Goal: Transaction & Acquisition: Book appointment/travel/reservation

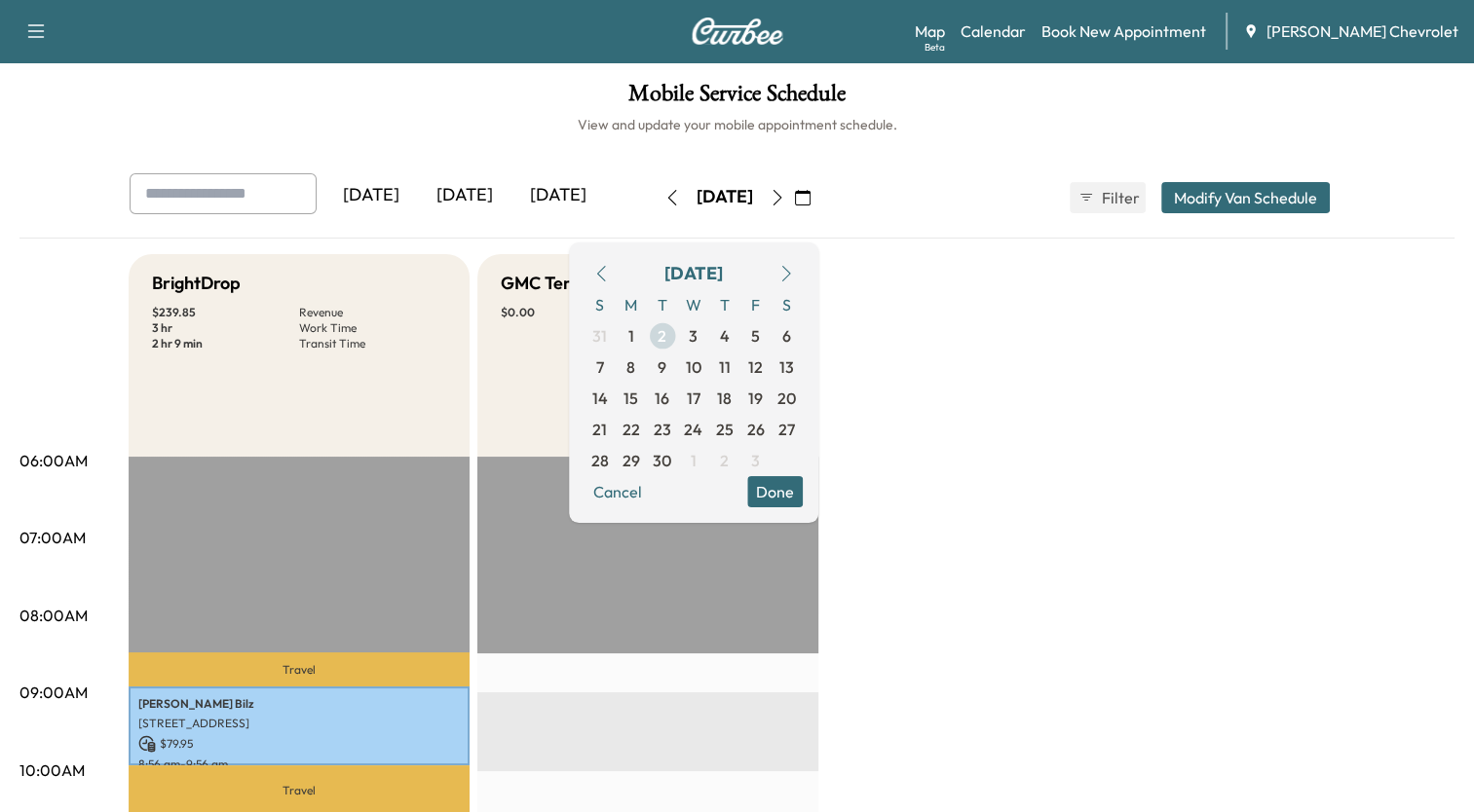
click at [667, 334] on span "2" at bounding box center [662, 337] width 9 height 23
click at [1110, 33] on link "Book New Appointment" at bounding box center [1124, 31] width 164 height 23
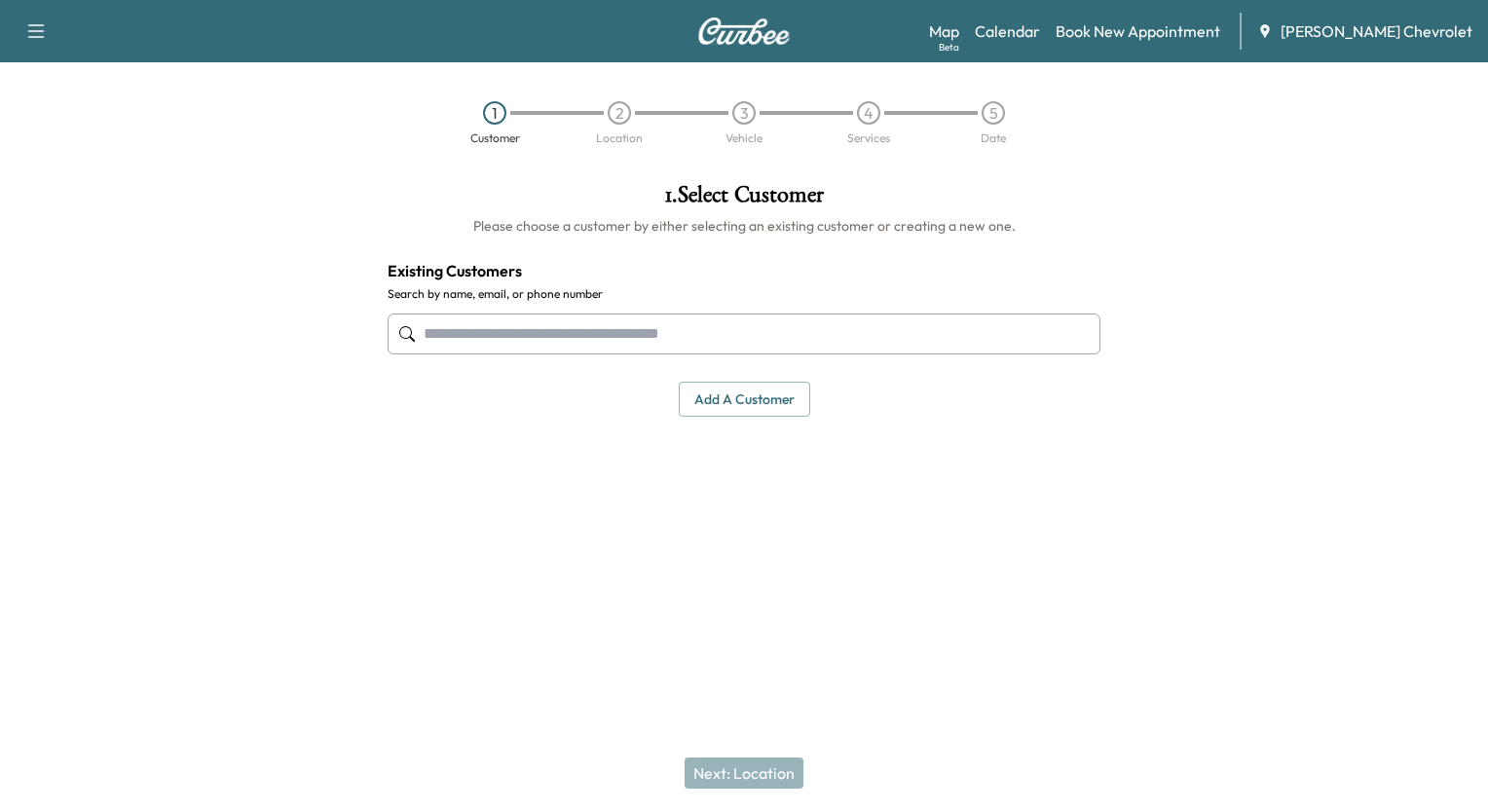
click at [841, 334] on input "text" at bounding box center [744, 335] width 713 height 41
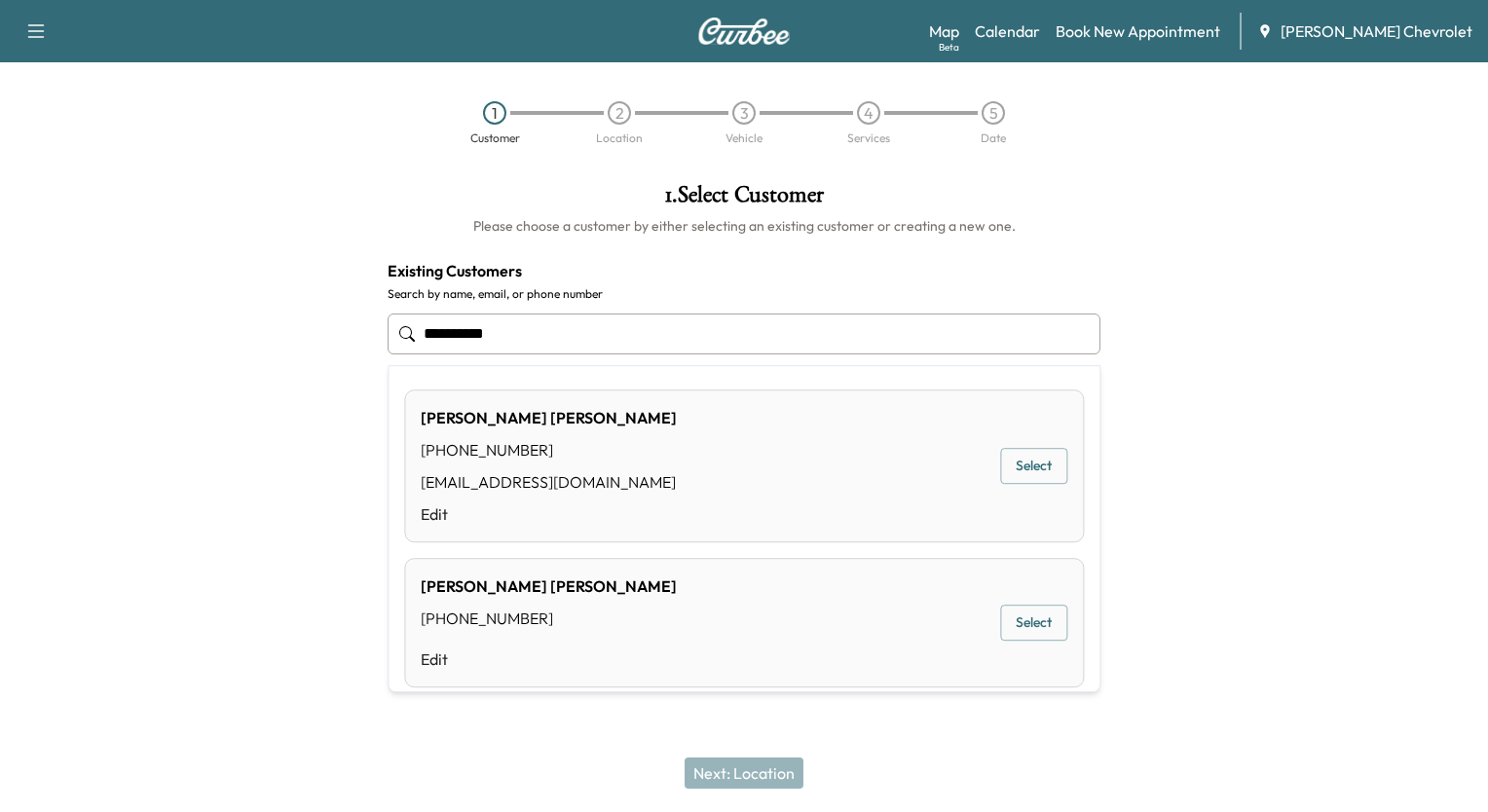
click at [1007, 461] on button "Select" at bounding box center [1034, 466] width 68 height 36
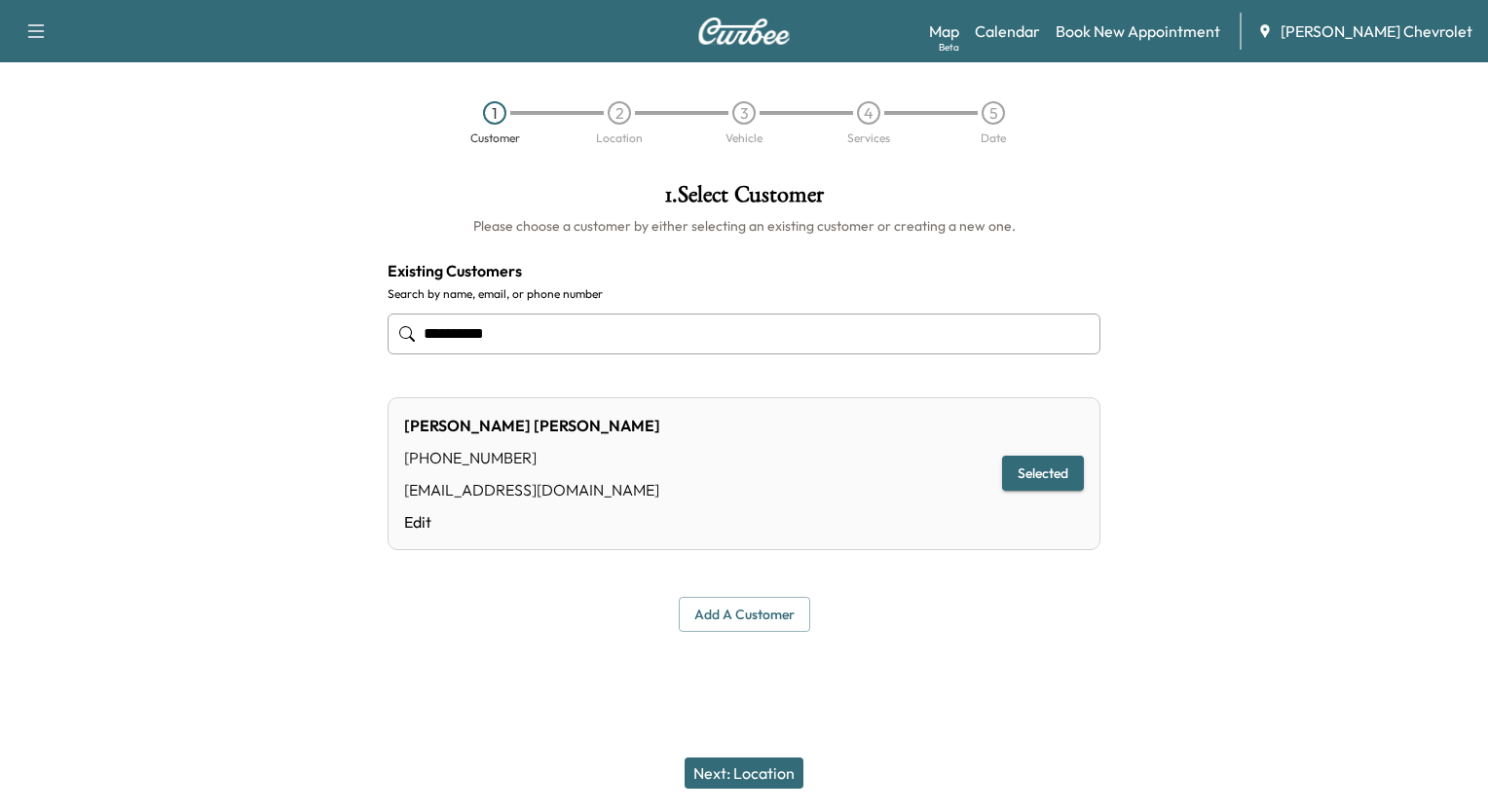
type input "**********"
click at [737, 762] on button "Next: Location" at bounding box center [744, 774] width 118 height 31
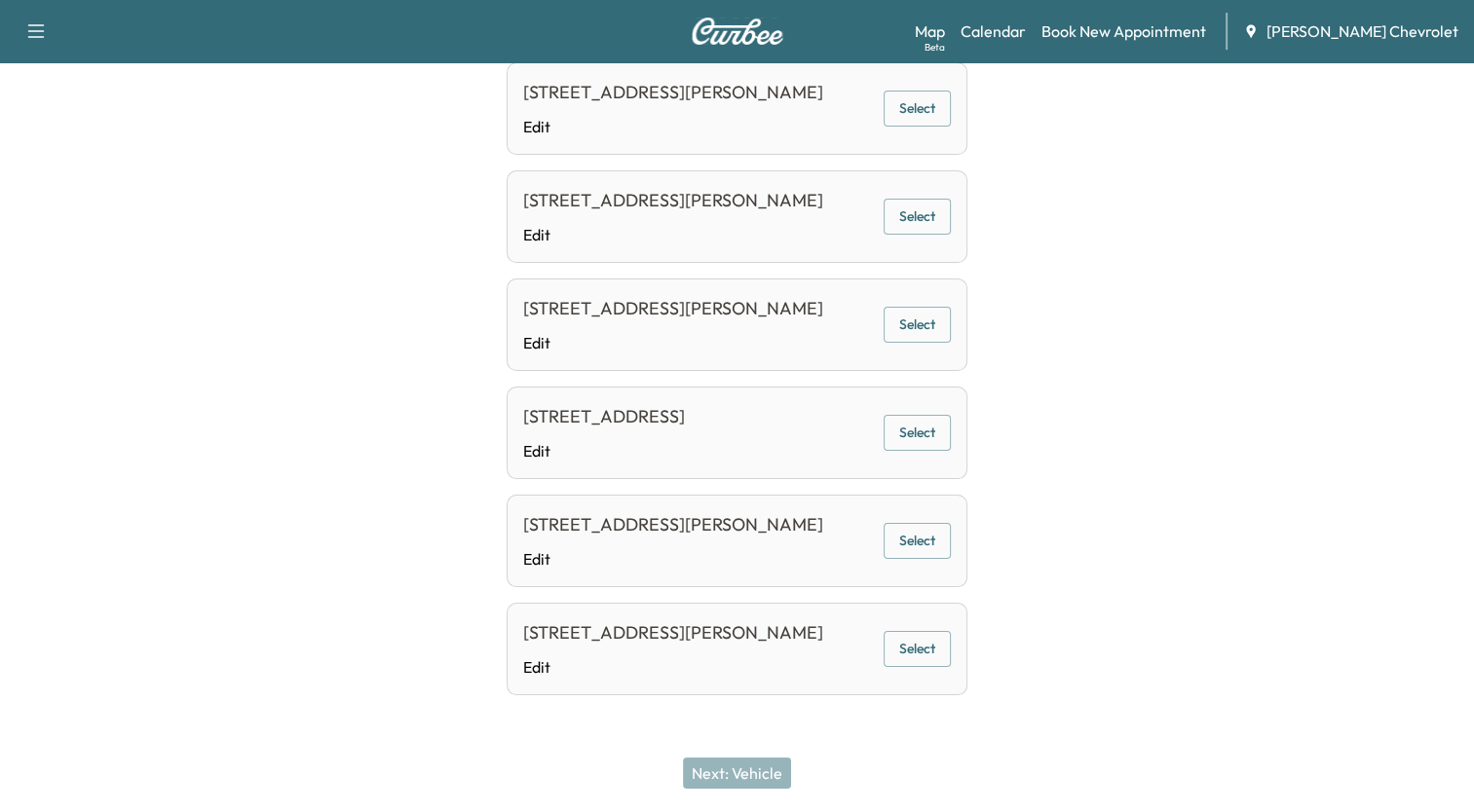
scroll to position [816, 0]
click at [897, 651] on button "Select" at bounding box center [917, 649] width 68 height 36
click at [745, 769] on button "Next: Vehicle" at bounding box center [737, 774] width 109 height 31
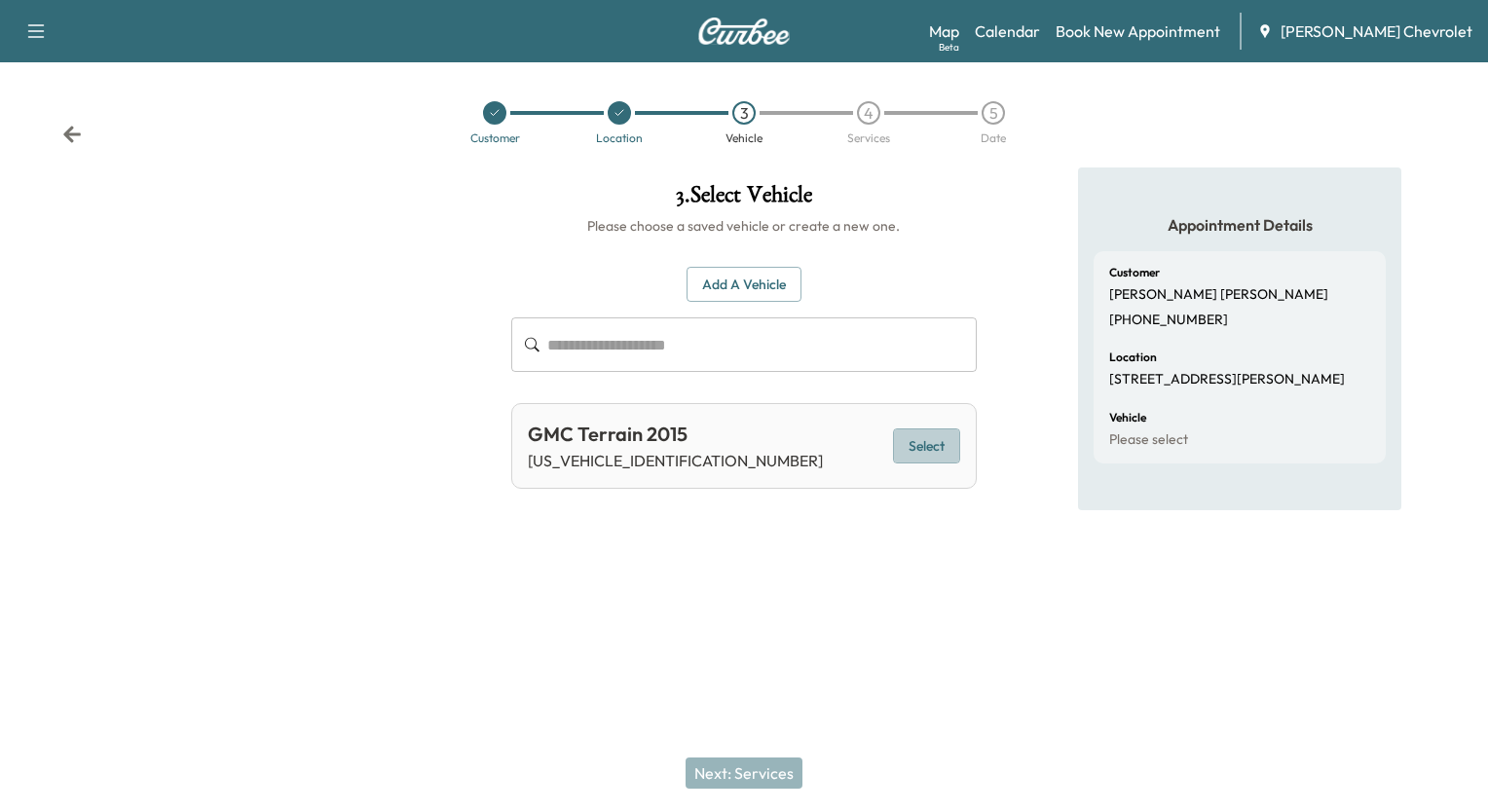
click at [949, 442] on button "Select" at bounding box center [926, 446] width 68 height 36
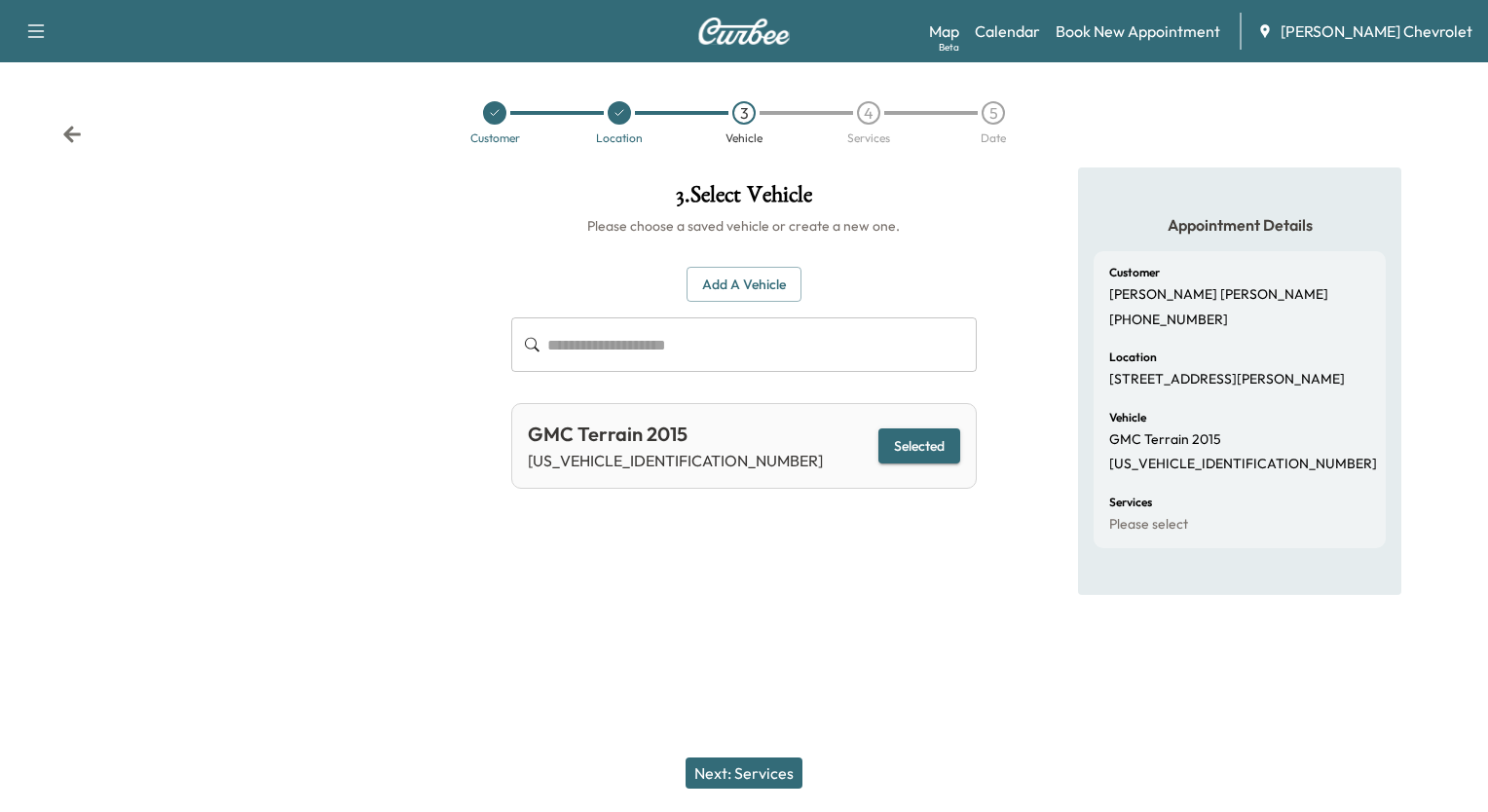
click at [757, 767] on button "Next: Services" at bounding box center [744, 774] width 116 height 31
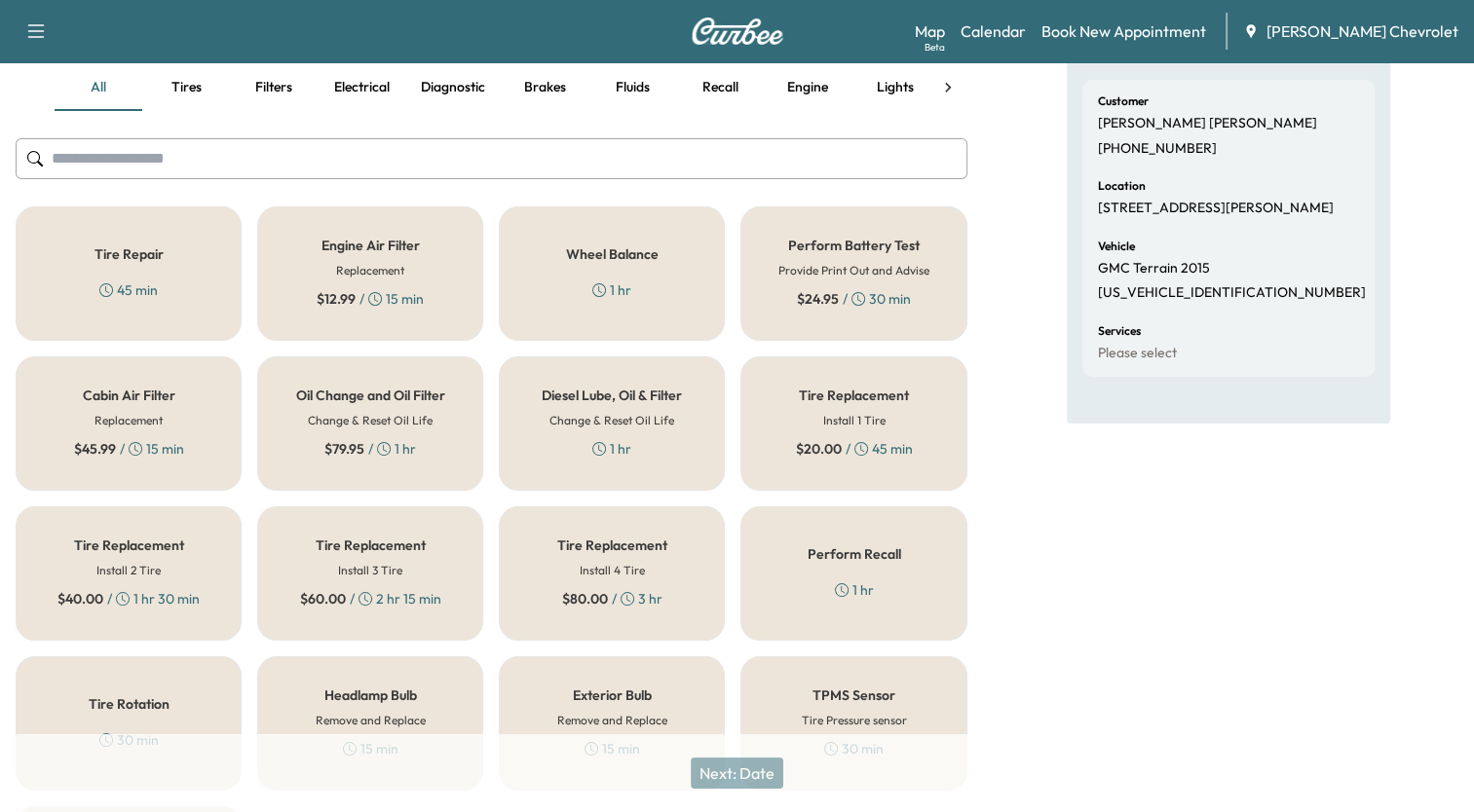
scroll to position [195, 0]
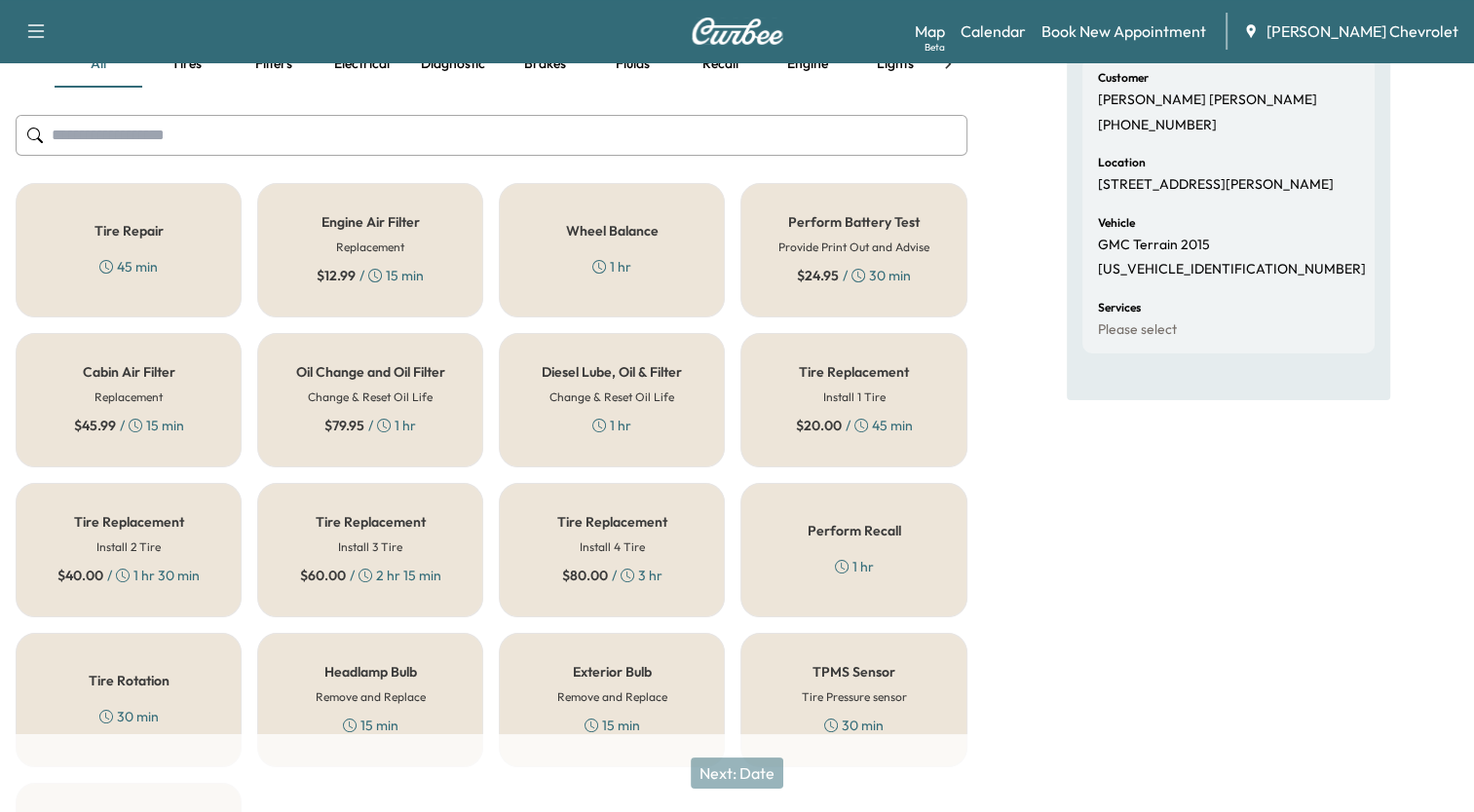
click at [335, 378] on h5 "Oil Change and Oil Filter" at bounding box center [371, 372] width 149 height 14
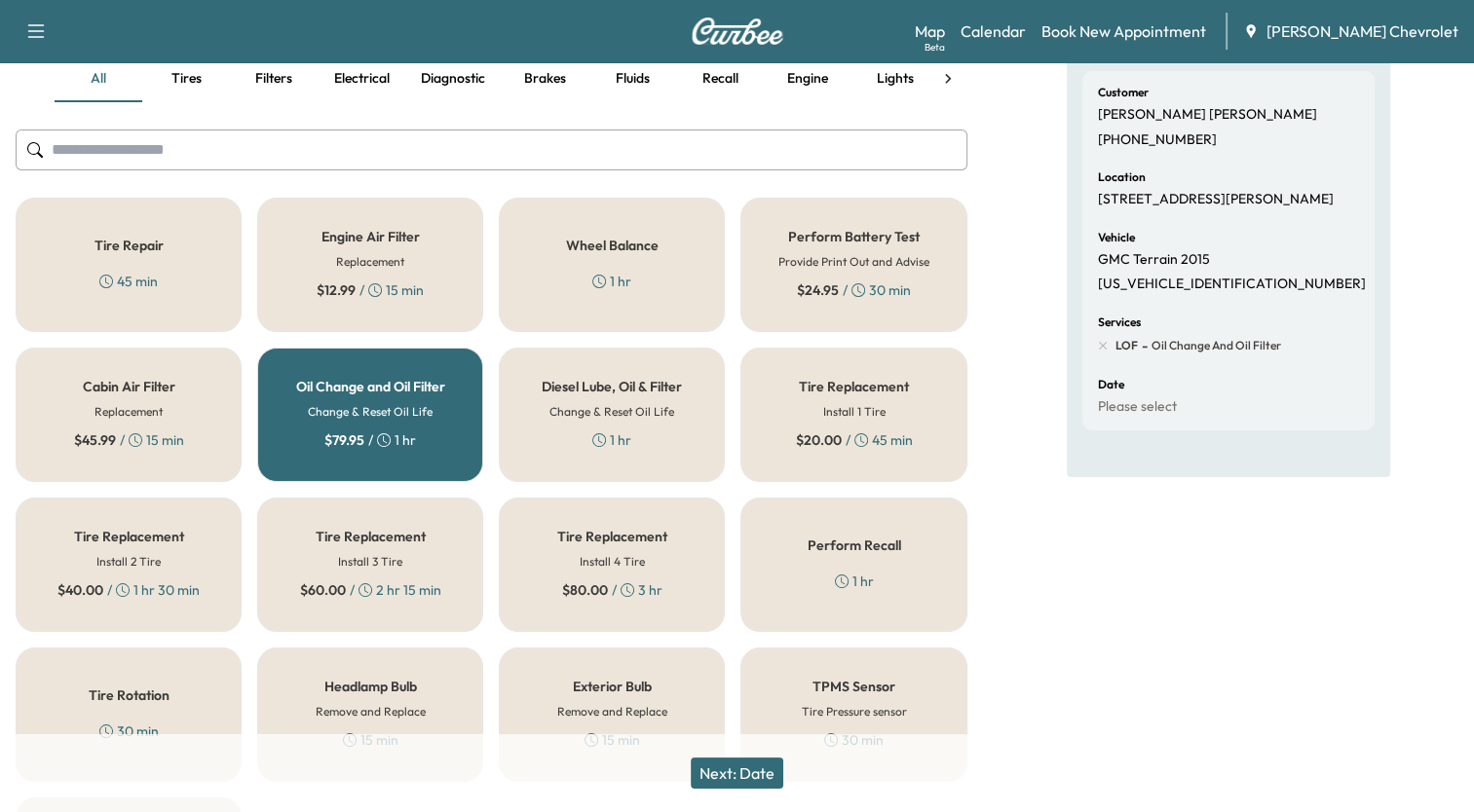
scroll to position [175, 0]
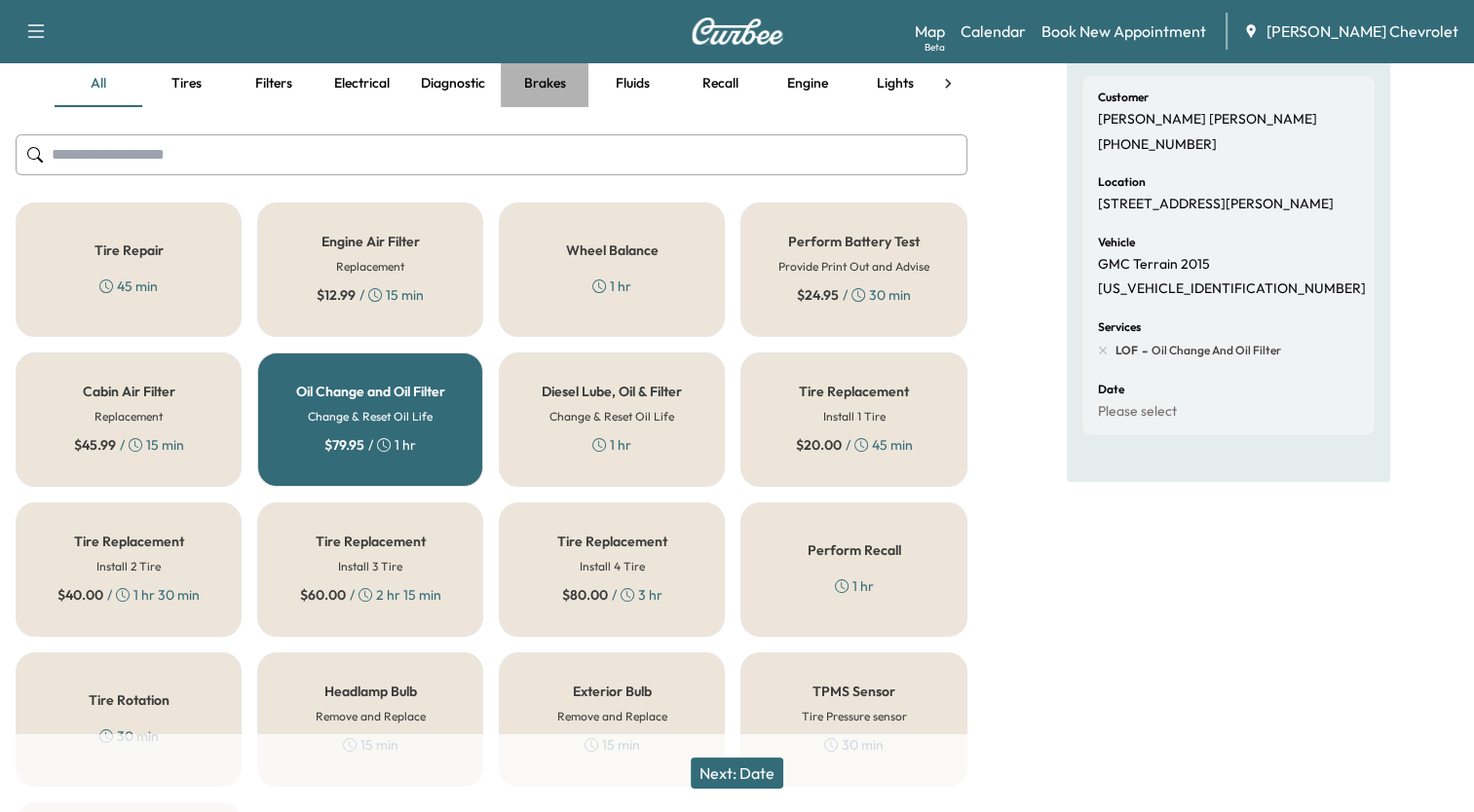
click at [542, 88] on button "Brakes" at bounding box center [545, 84] width 88 height 47
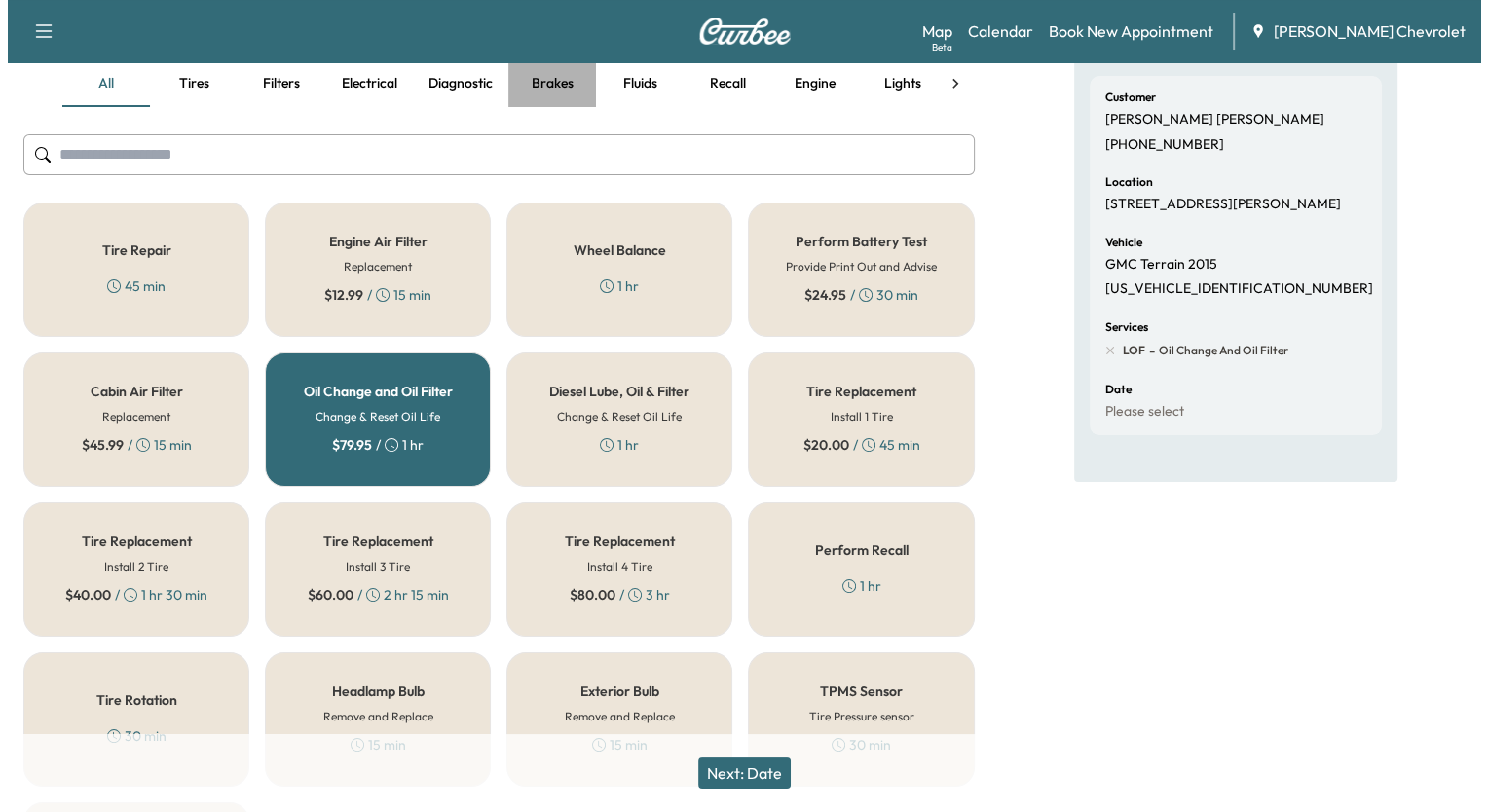
scroll to position [0, 0]
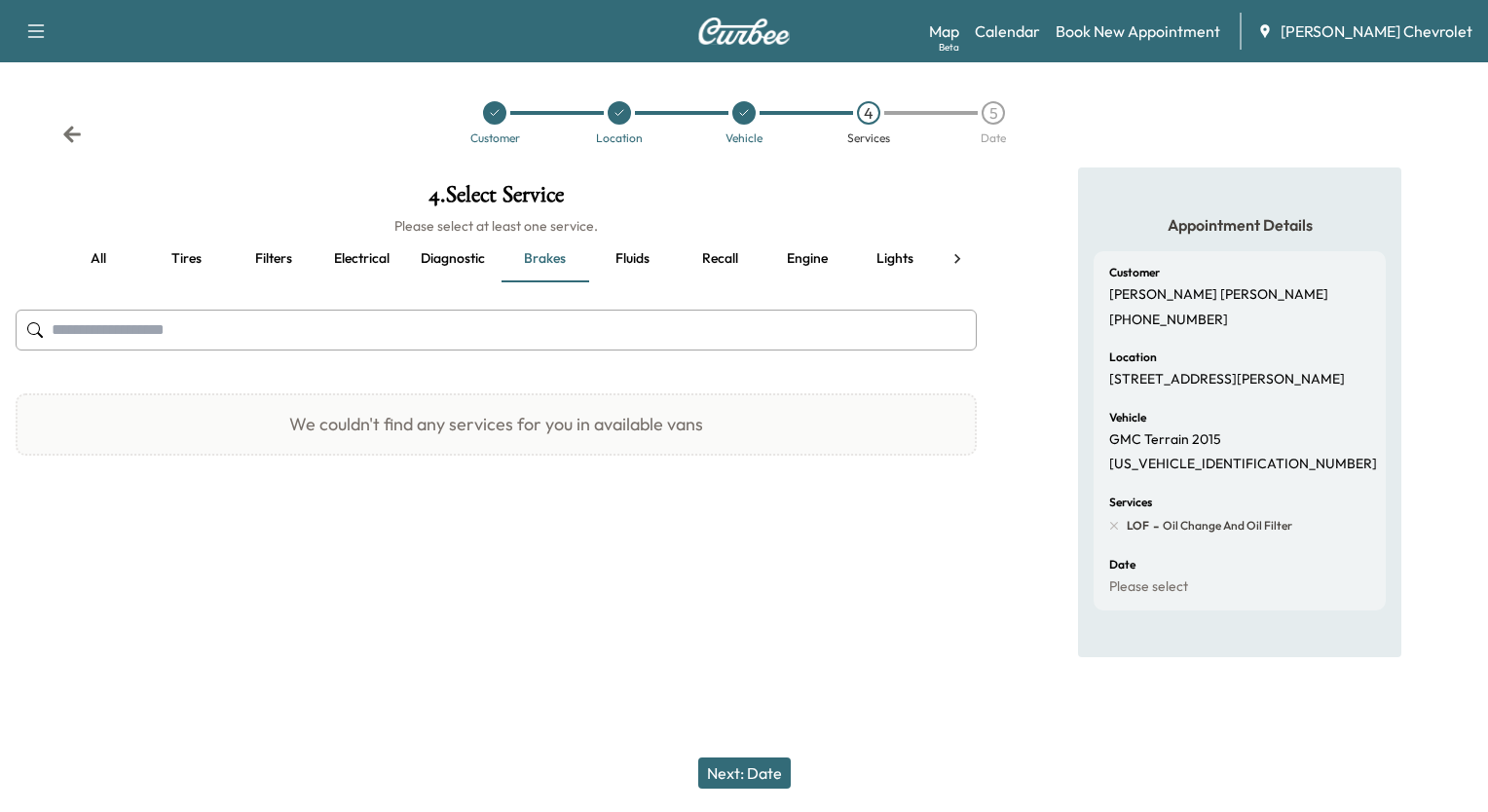
click at [630, 263] on button "Fluids" at bounding box center [632, 259] width 88 height 47
click at [799, 251] on button "Engine" at bounding box center [808, 259] width 88 height 47
click at [896, 258] on button "Lights" at bounding box center [895, 259] width 88 height 47
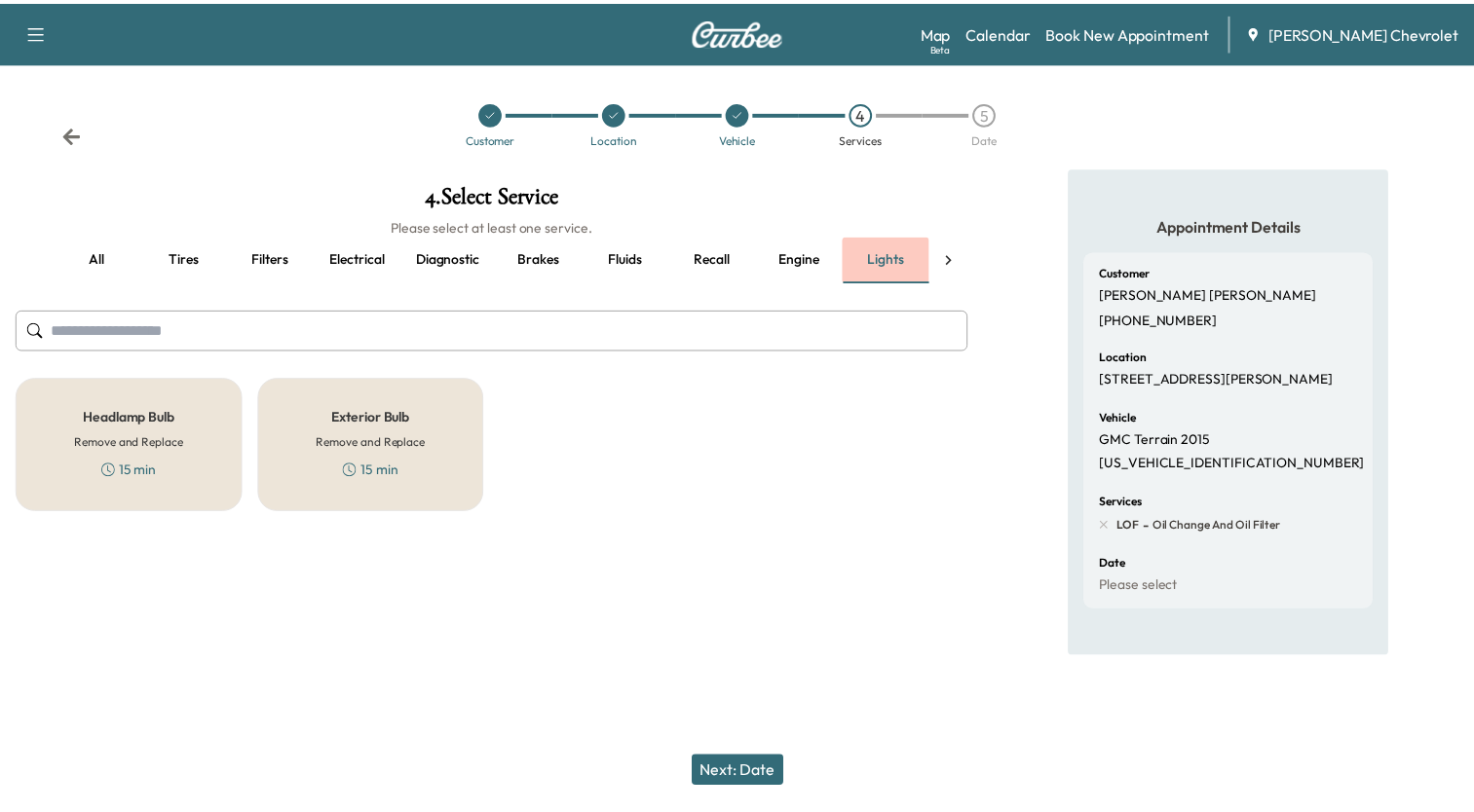
scroll to position [0, 2]
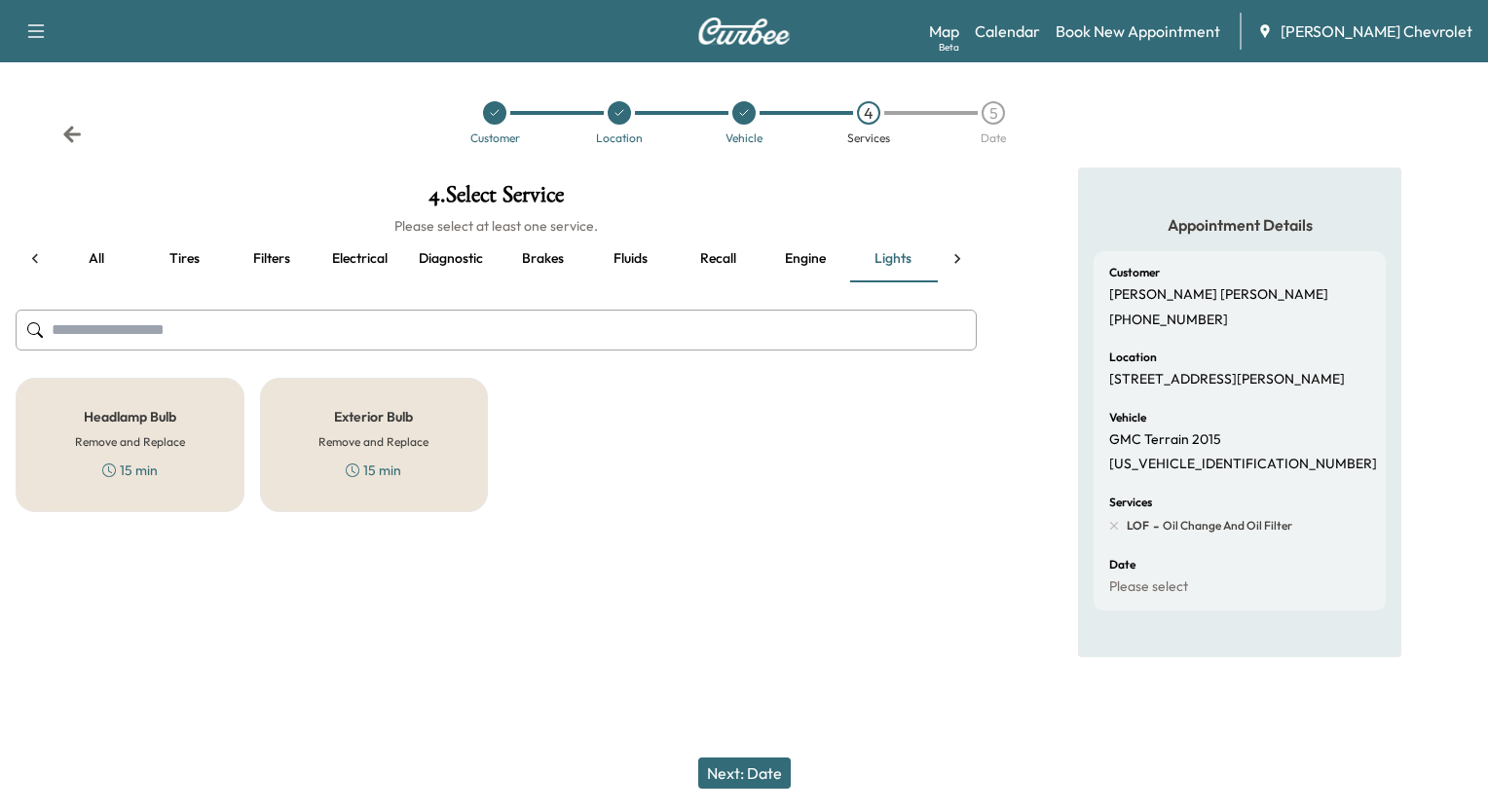
click at [94, 257] on button "all" at bounding box center [97, 259] width 88 height 47
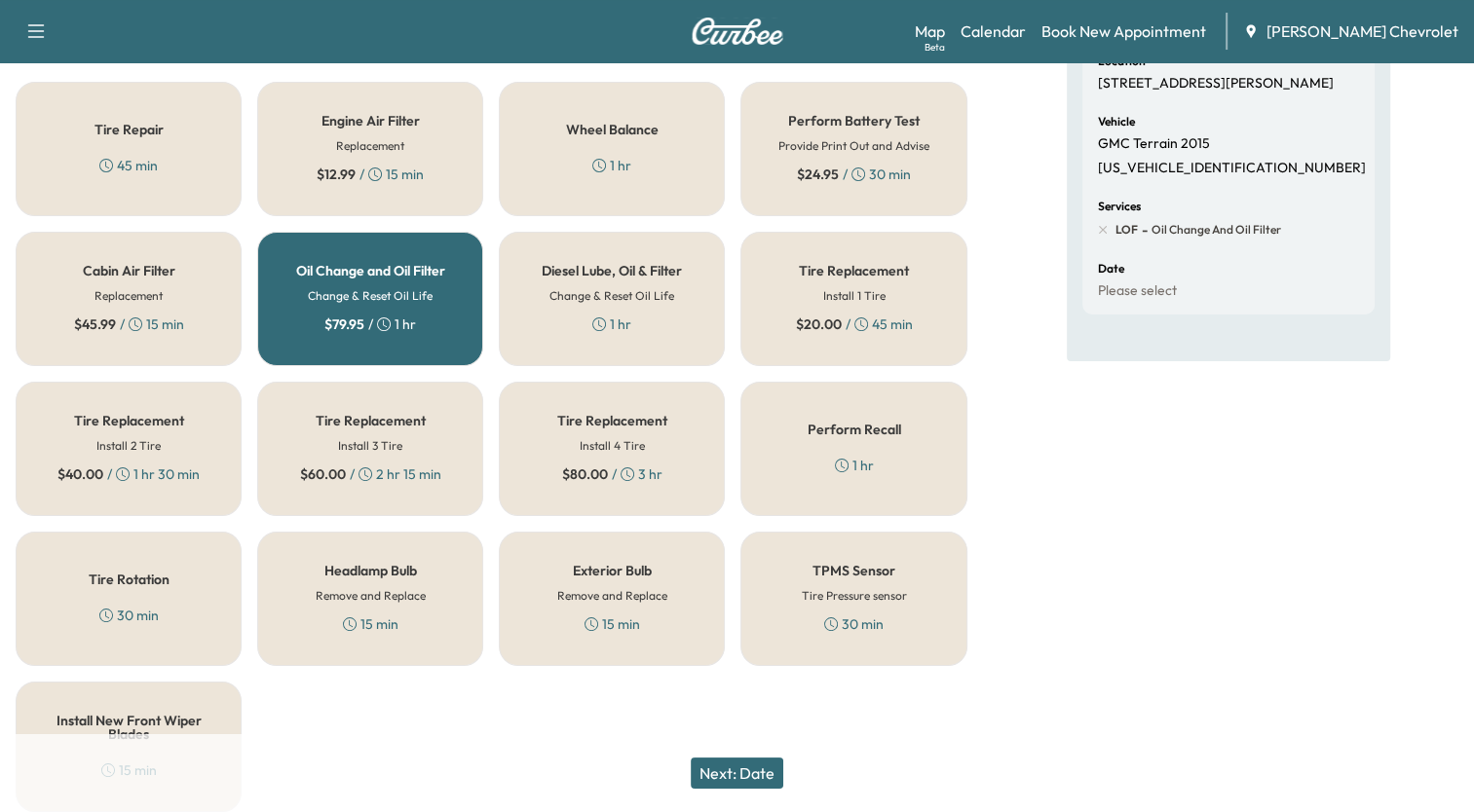
scroll to position [370, 0]
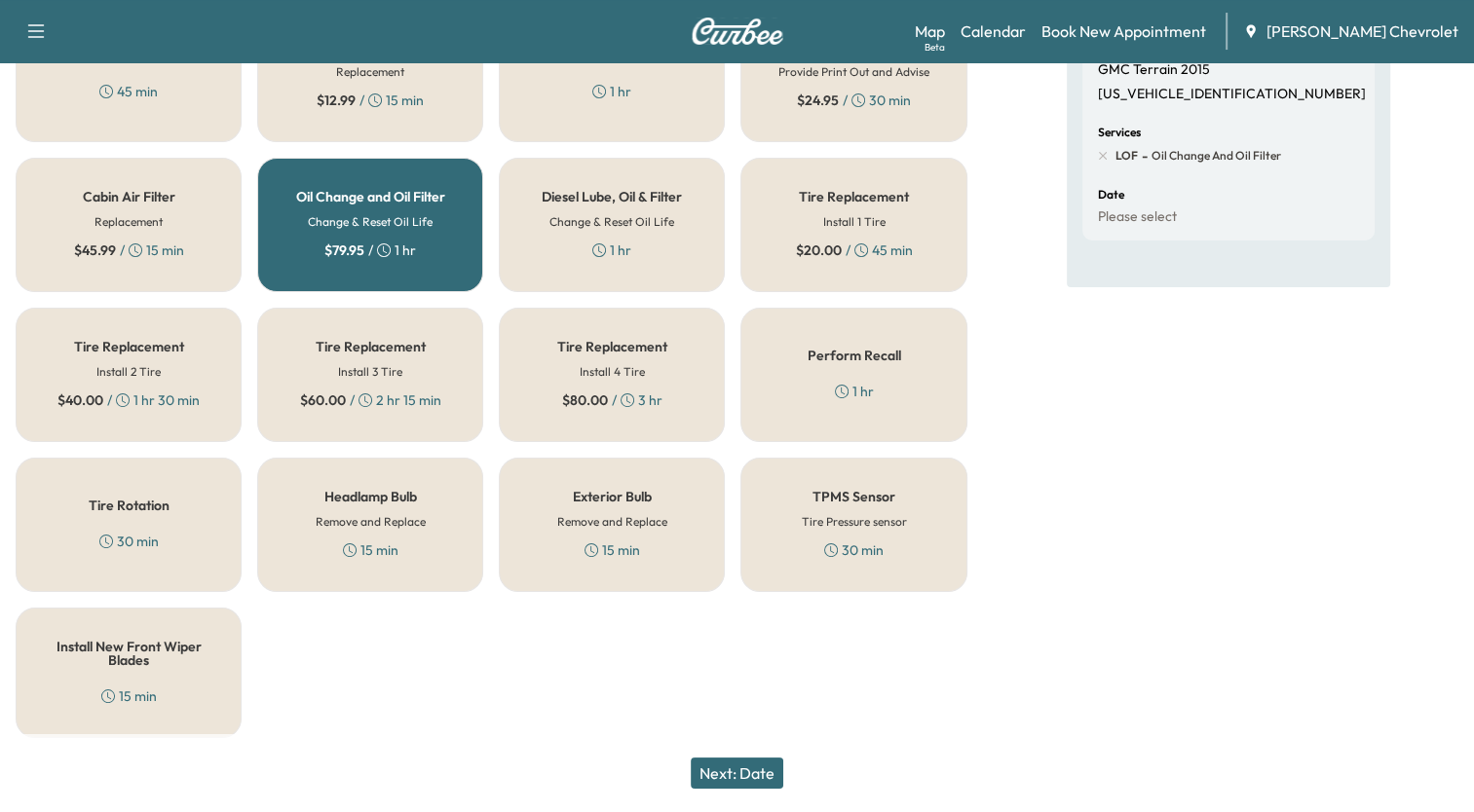
click at [167, 526] on div "Tire Rotation 30 min" at bounding box center [128, 524] width 226 height 134
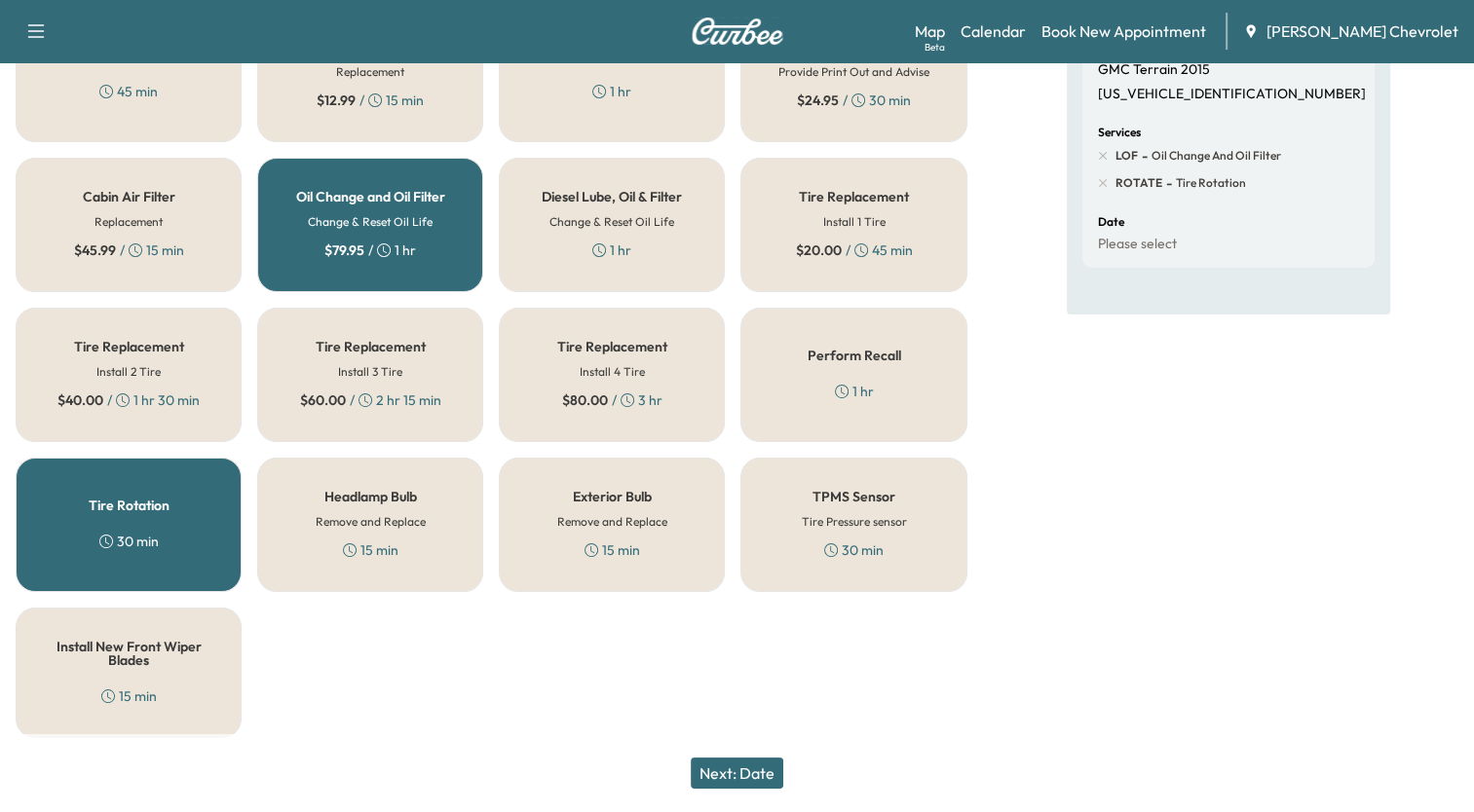
click at [760, 771] on button "Next: Date" at bounding box center [737, 774] width 93 height 31
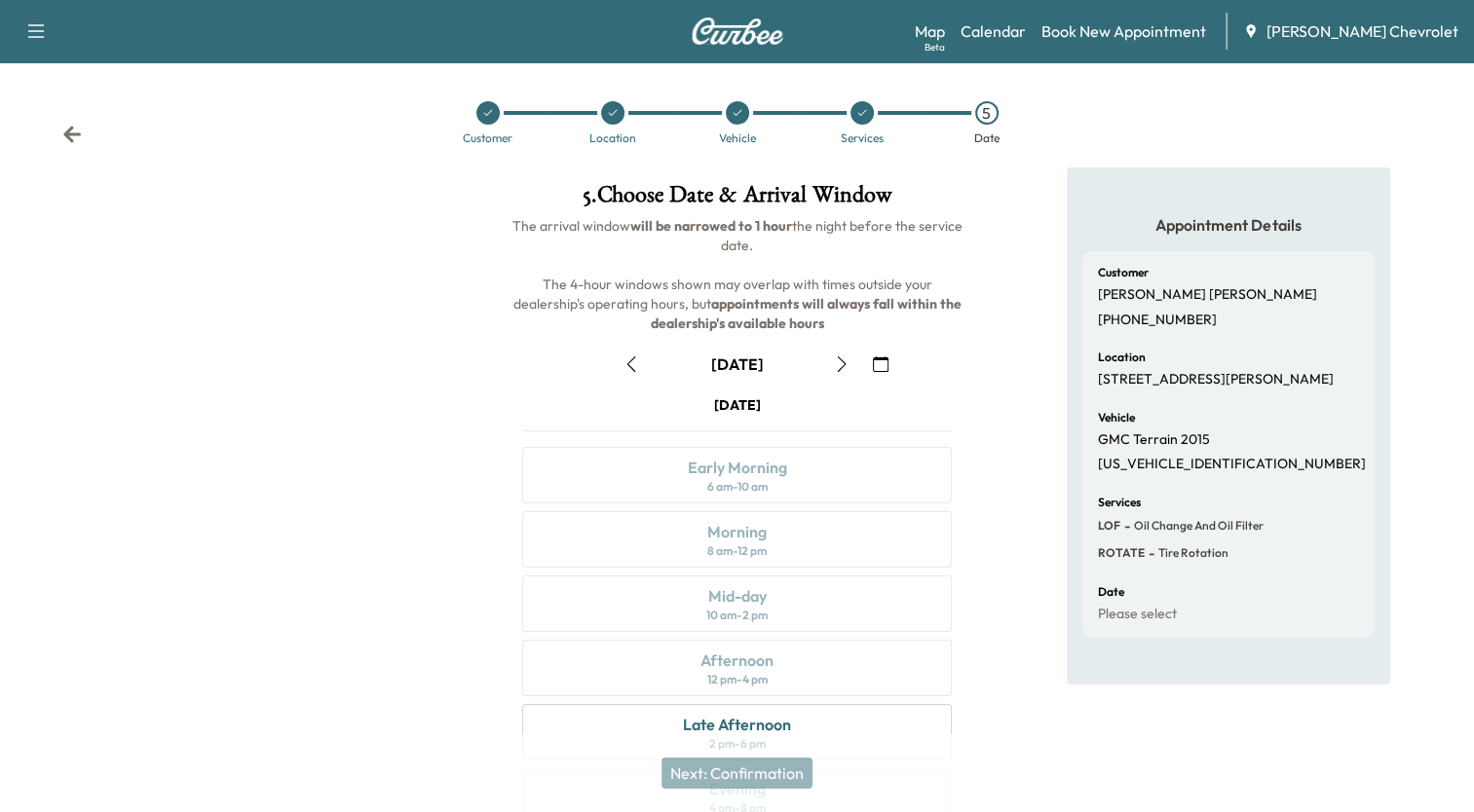
click at [880, 359] on icon "button" at bounding box center [881, 364] width 16 height 16
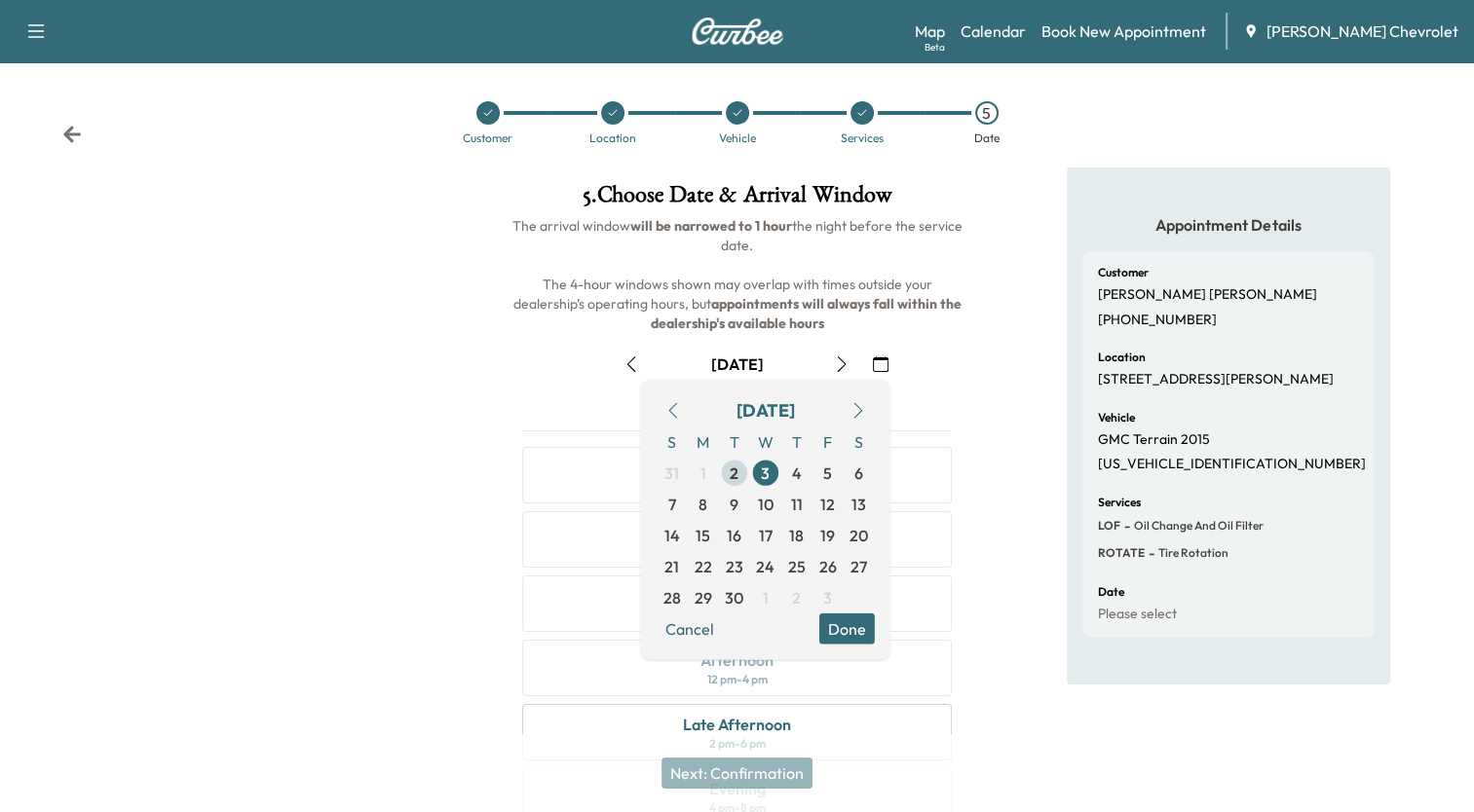
click at [737, 474] on span "2" at bounding box center [734, 474] width 9 height 23
click at [1013, 438] on div "Appointment Details Customer Gretta Patrick (812) 260-4552 Location 258 Probasc…" at bounding box center [1229, 540] width 491 height 745
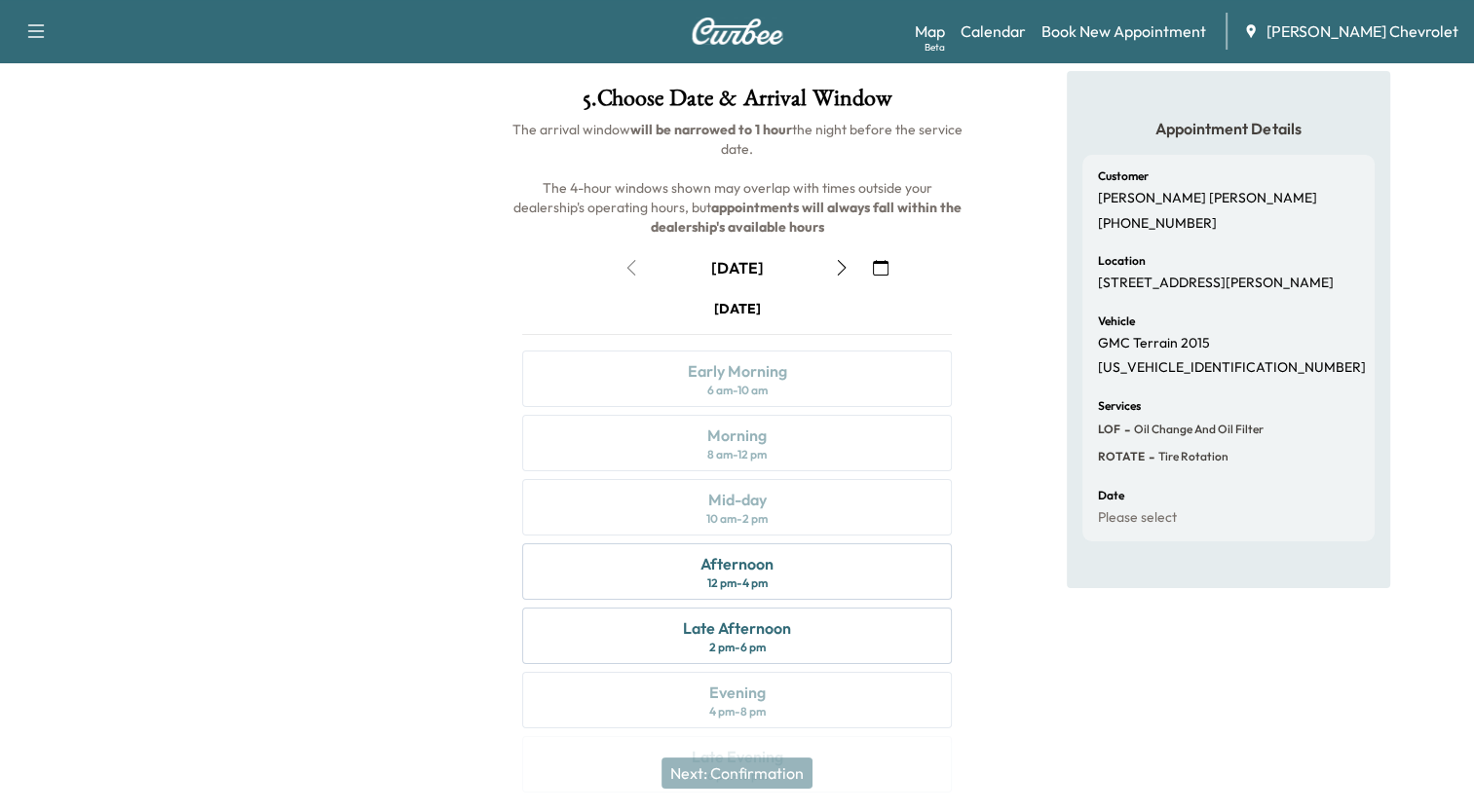
scroll to position [98, 0]
click at [729, 620] on div "Late Afternoon" at bounding box center [737, 627] width 109 height 23
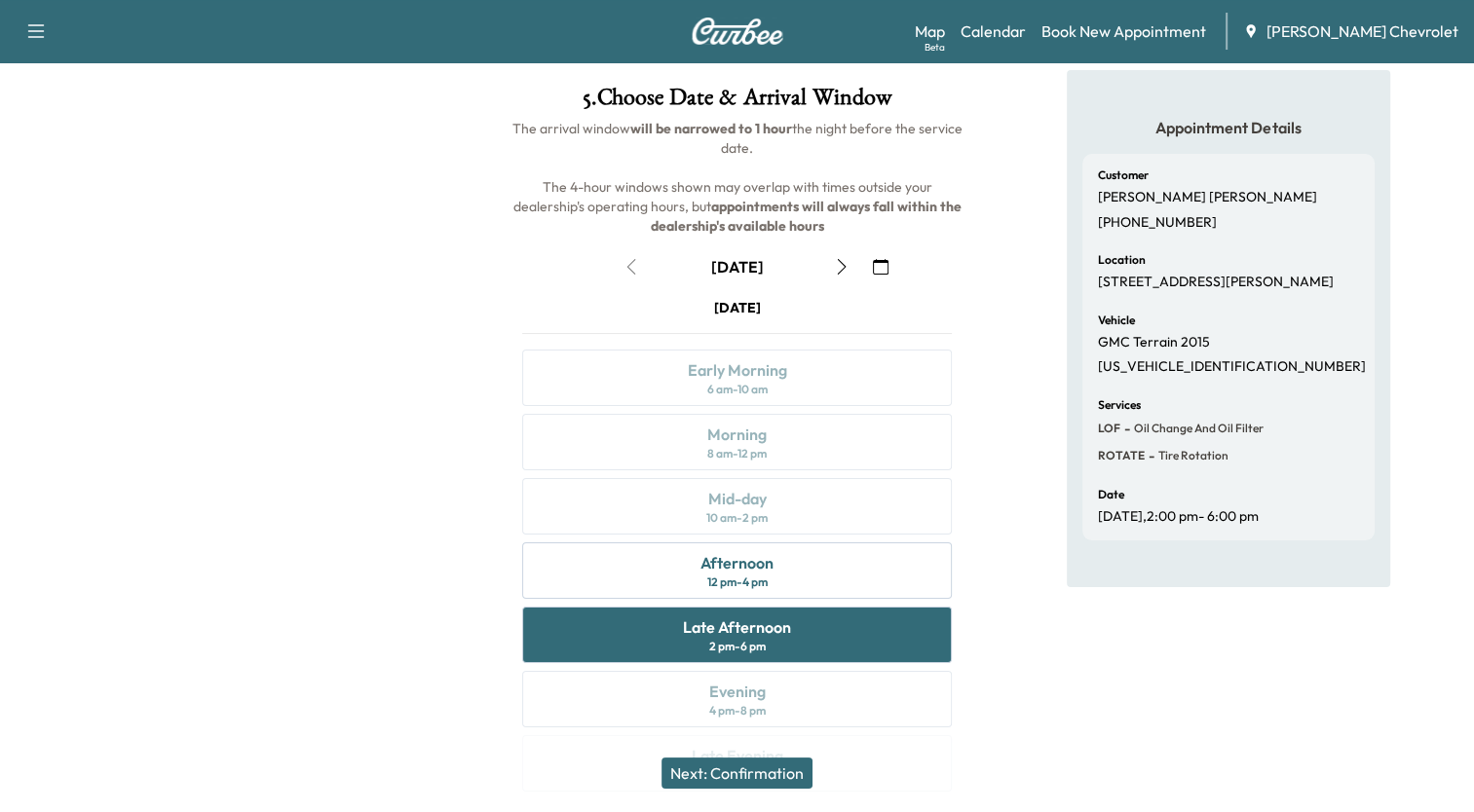
click at [741, 781] on button "Next: Confirmation" at bounding box center [737, 774] width 151 height 31
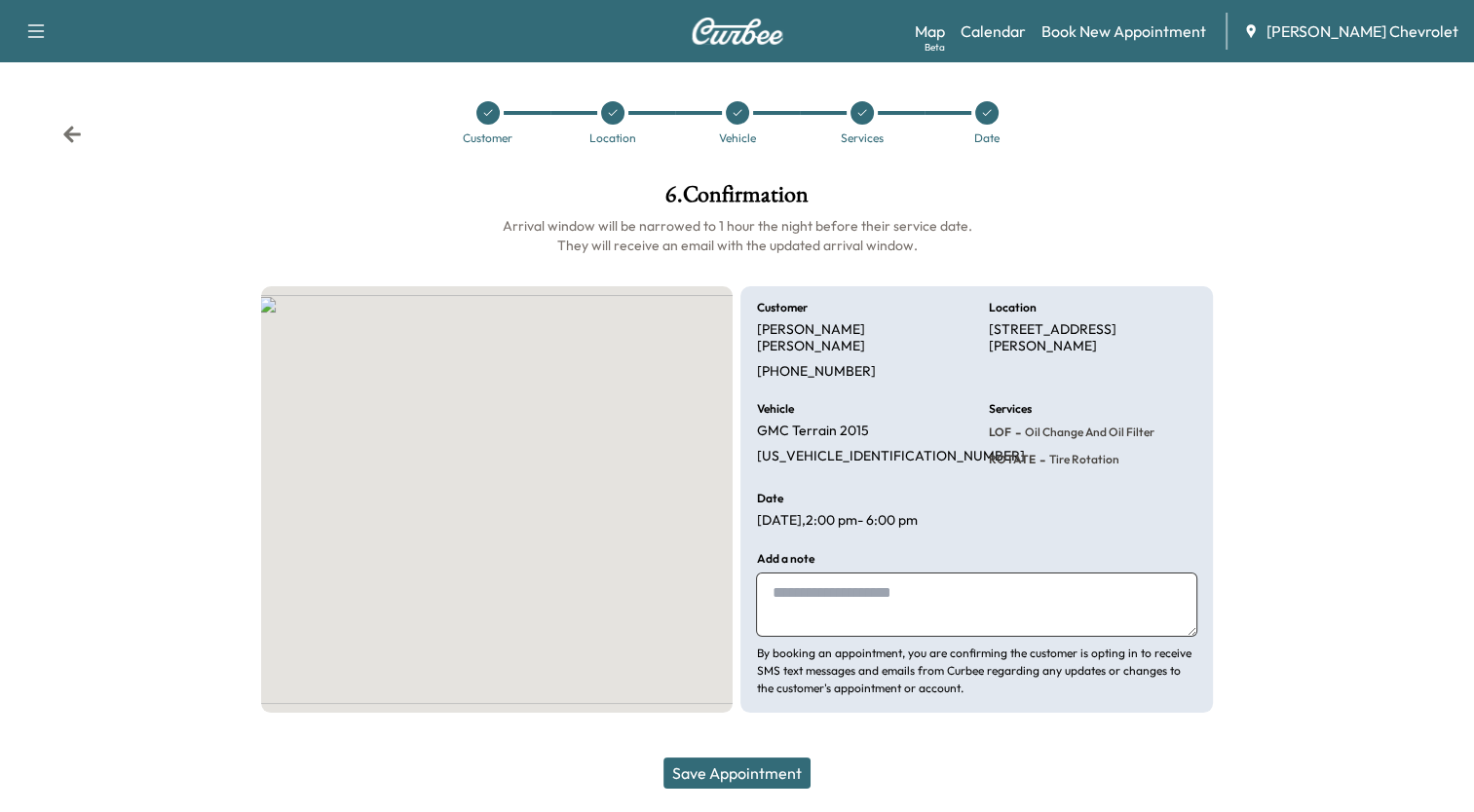
scroll to position [0, 0]
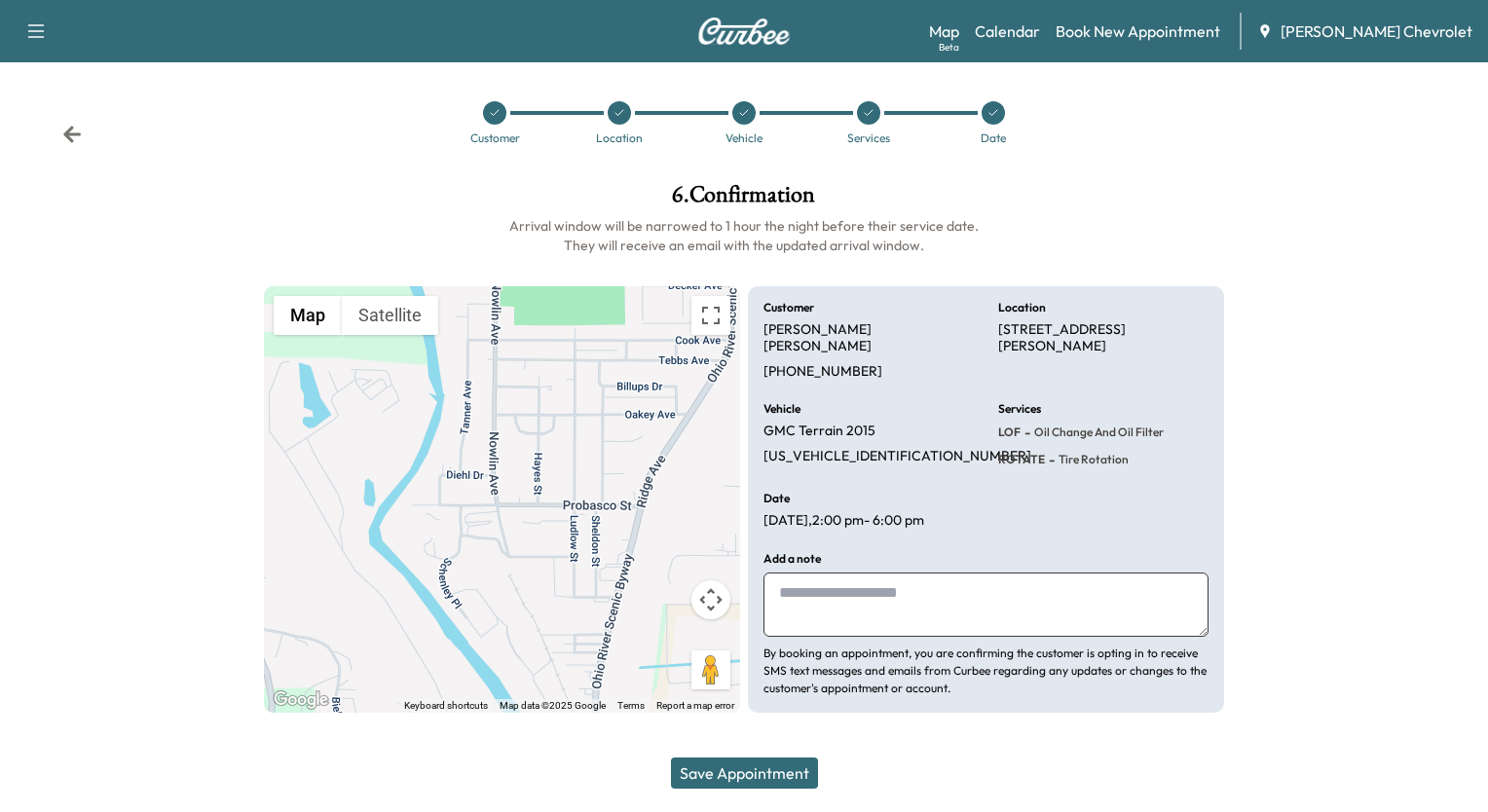
click at [820, 572] on textarea at bounding box center [986, 605] width 445 height 65
type textarea "**********"
click at [747, 775] on button "Save Appointment" at bounding box center [744, 774] width 147 height 31
click at [68, 129] on icon at bounding box center [72, 134] width 20 height 20
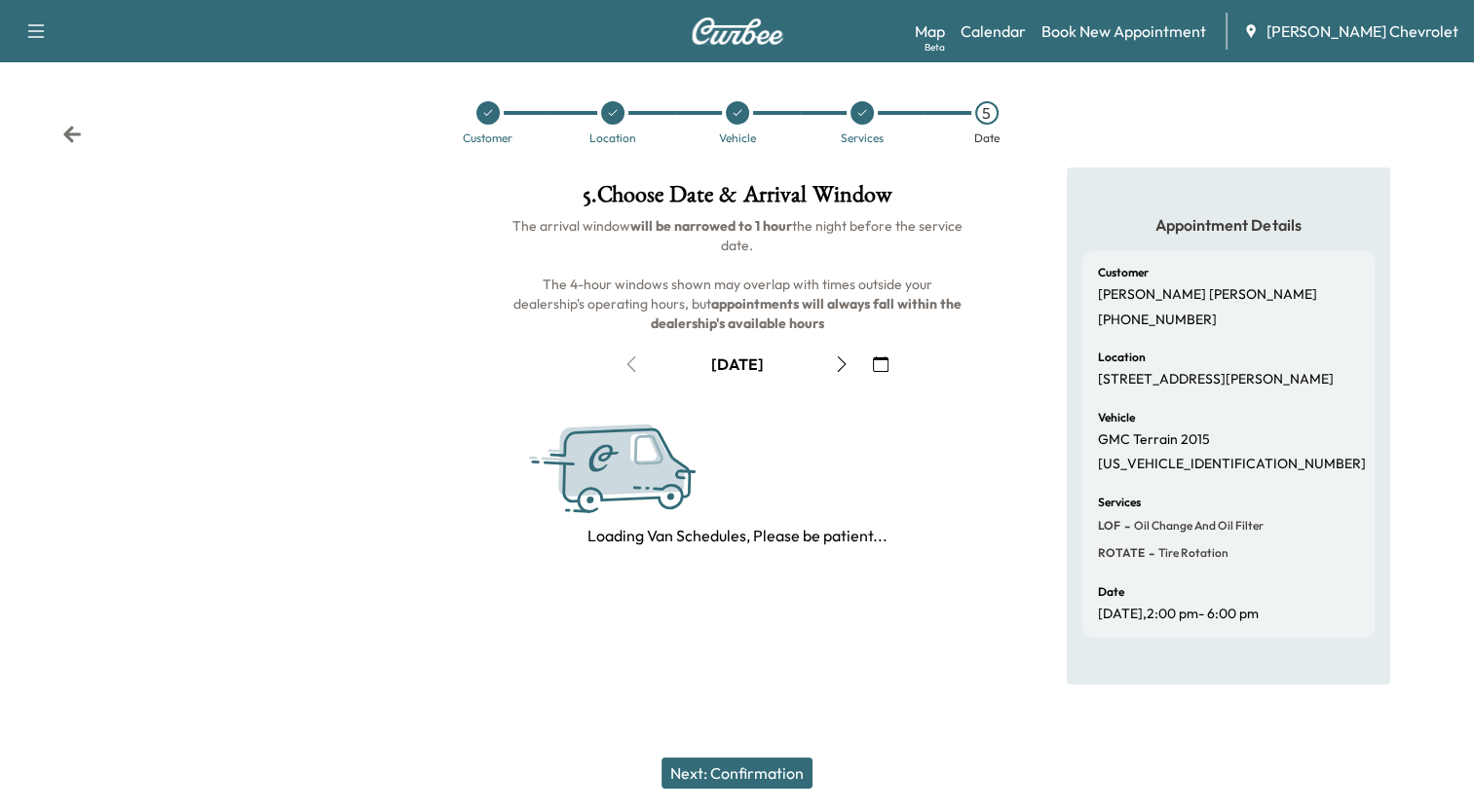
click at [892, 364] on button "button" at bounding box center [881, 364] width 33 height 31
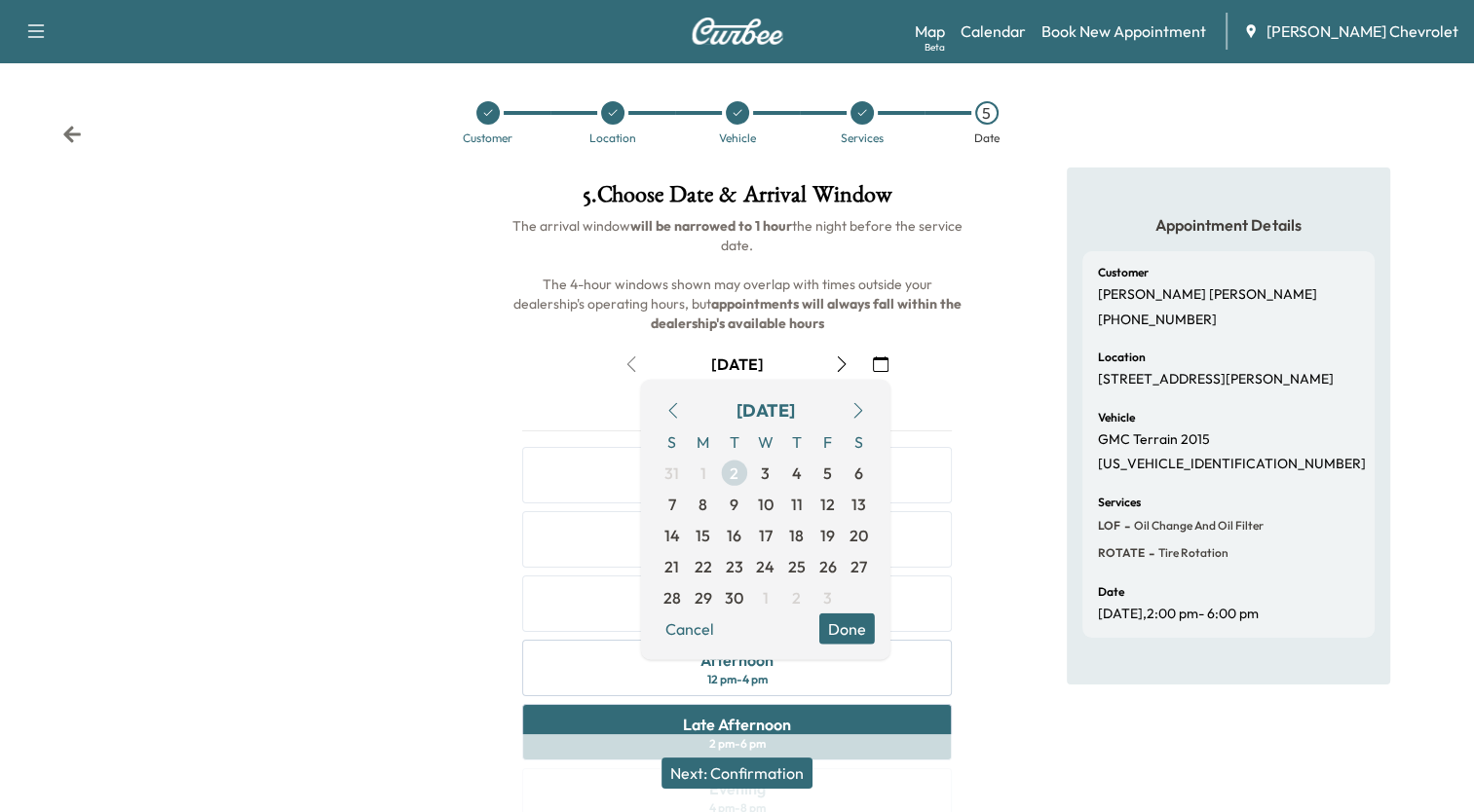
click at [732, 473] on span "2" at bounding box center [734, 474] width 9 height 23
click at [834, 630] on button "Done" at bounding box center [847, 629] width 56 height 31
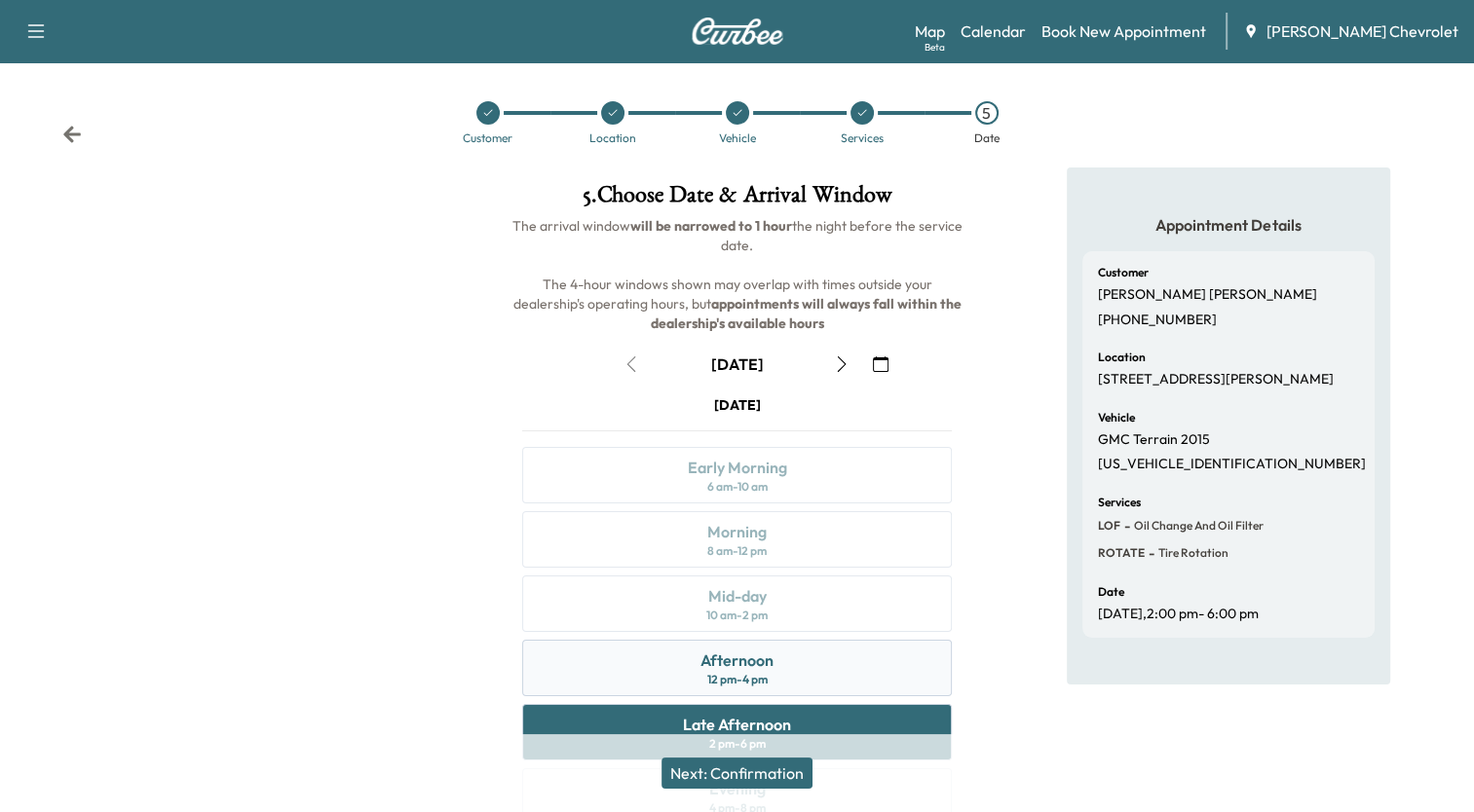
click at [752, 668] on div "Afternoon" at bounding box center [737, 660] width 73 height 23
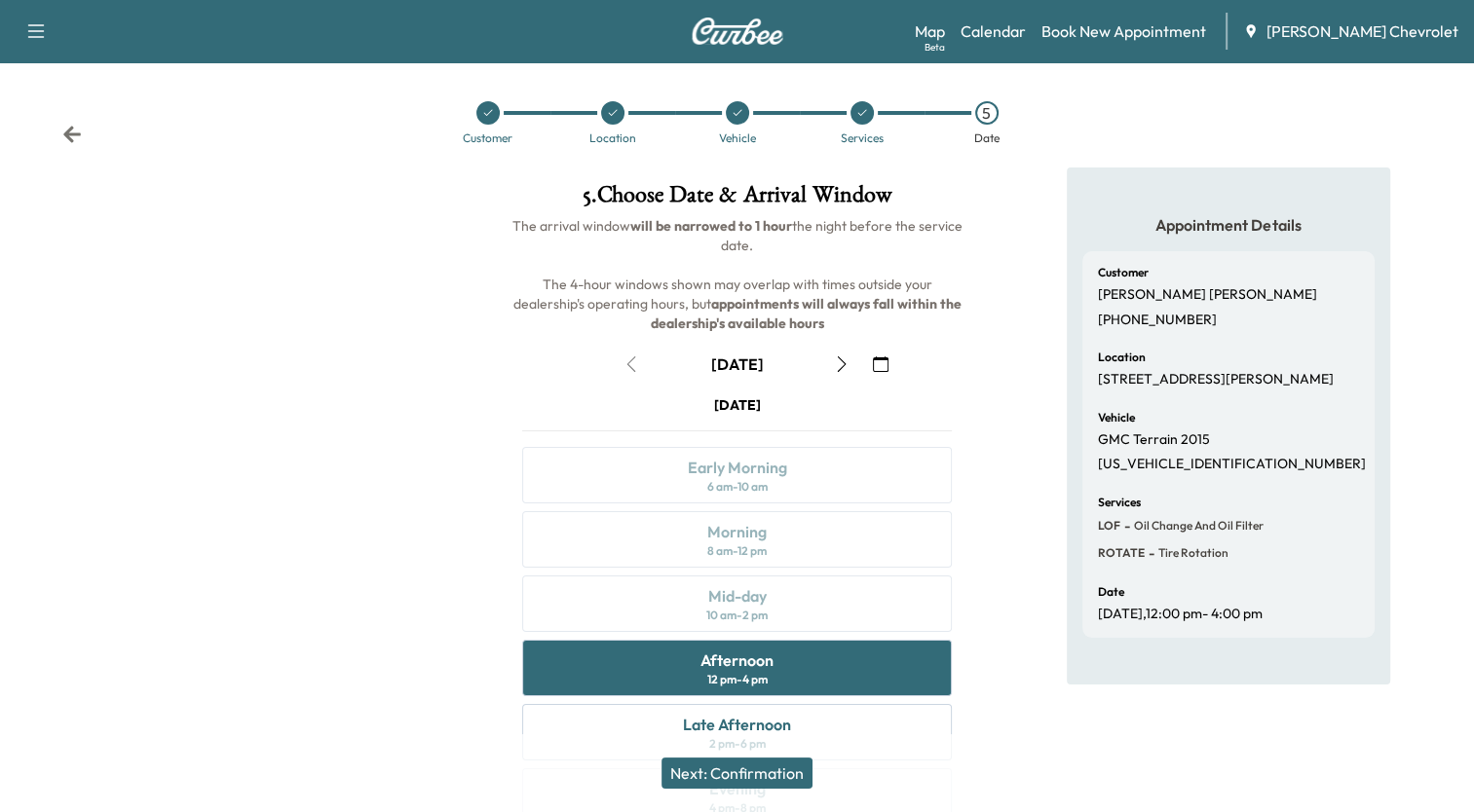
click at [735, 772] on button "Next: Confirmation" at bounding box center [737, 774] width 151 height 31
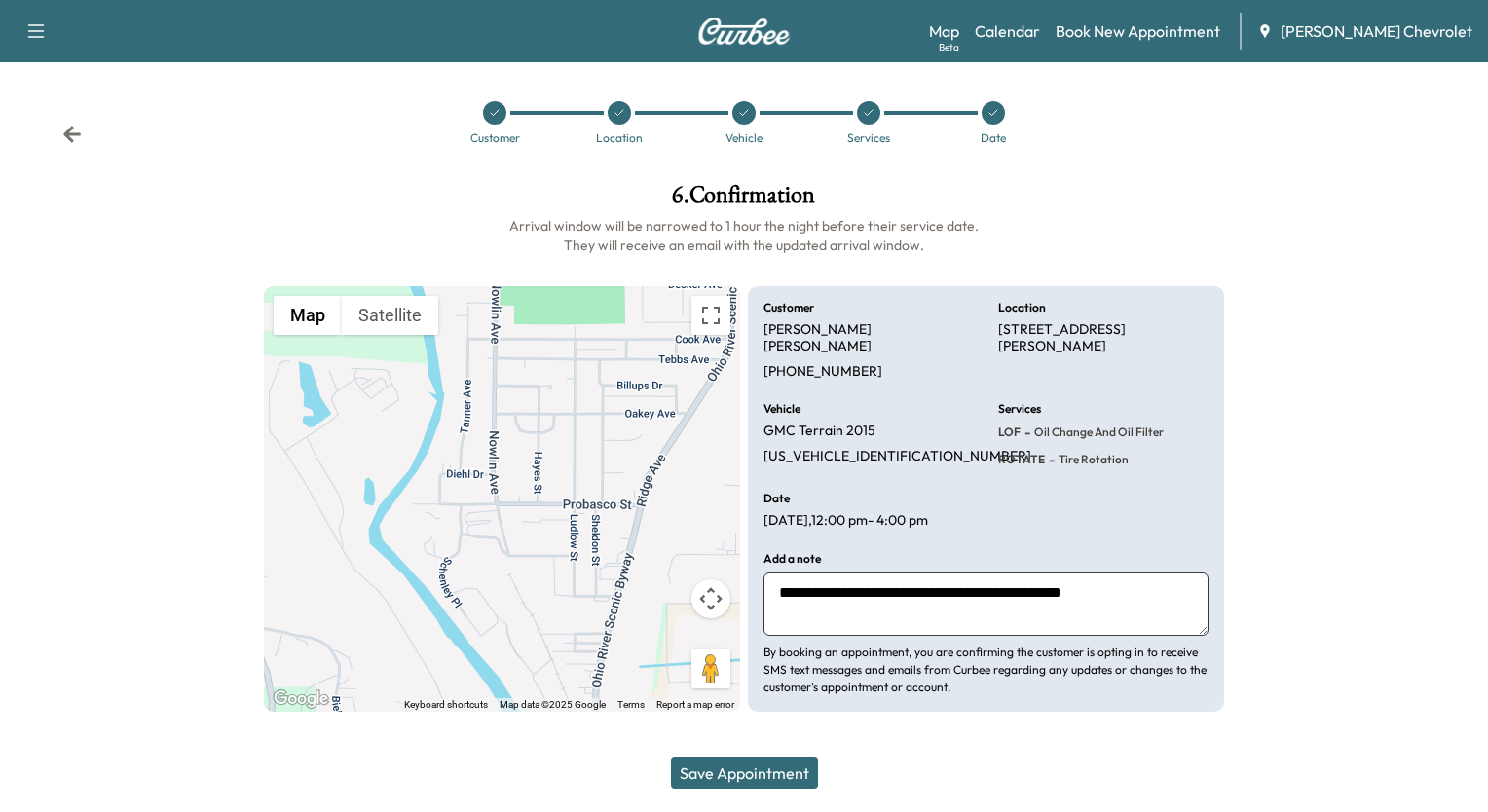
click at [772, 776] on button "Save Appointment" at bounding box center [744, 774] width 147 height 31
click at [741, 772] on button "Save Appointment" at bounding box center [744, 774] width 147 height 31
click at [744, 774] on button "Save Appointment" at bounding box center [744, 774] width 147 height 31
click at [71, 129] on icon at bounding box center [72, 133] width 18 height 17
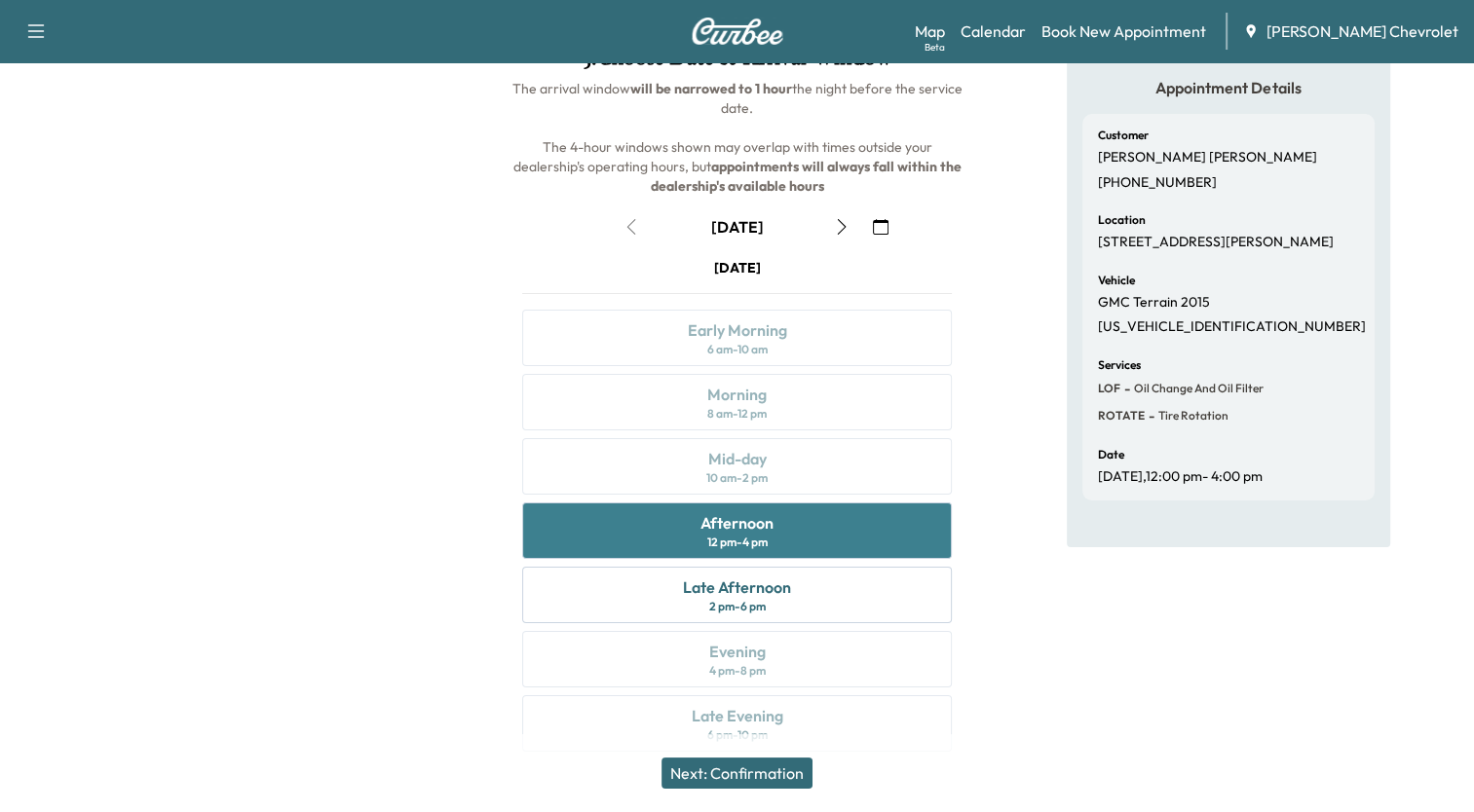
scroll to position [158, 0]
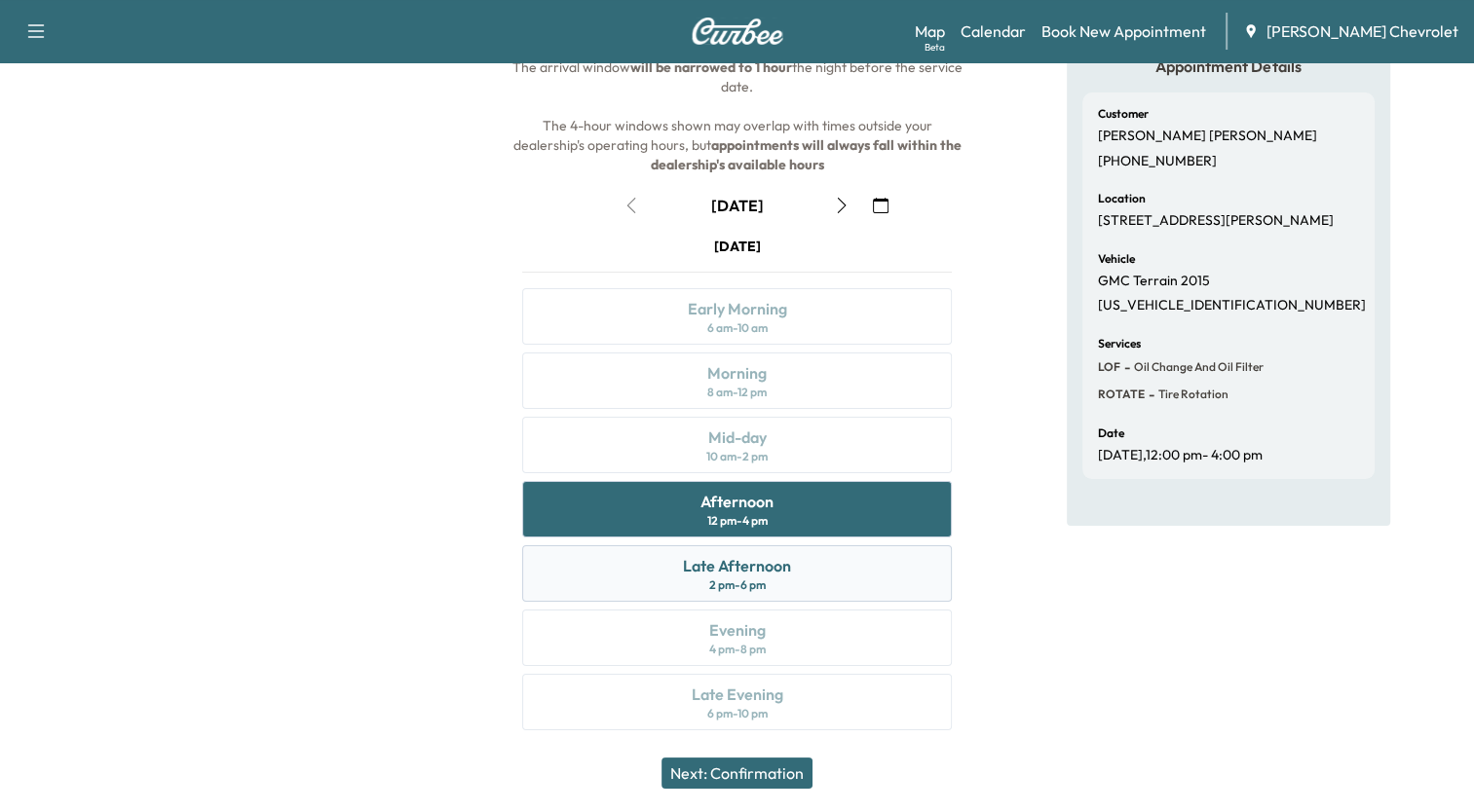
click at [745, 572] on div "Late Afternoon" at bounding box center [737, 566] width 109 height 23
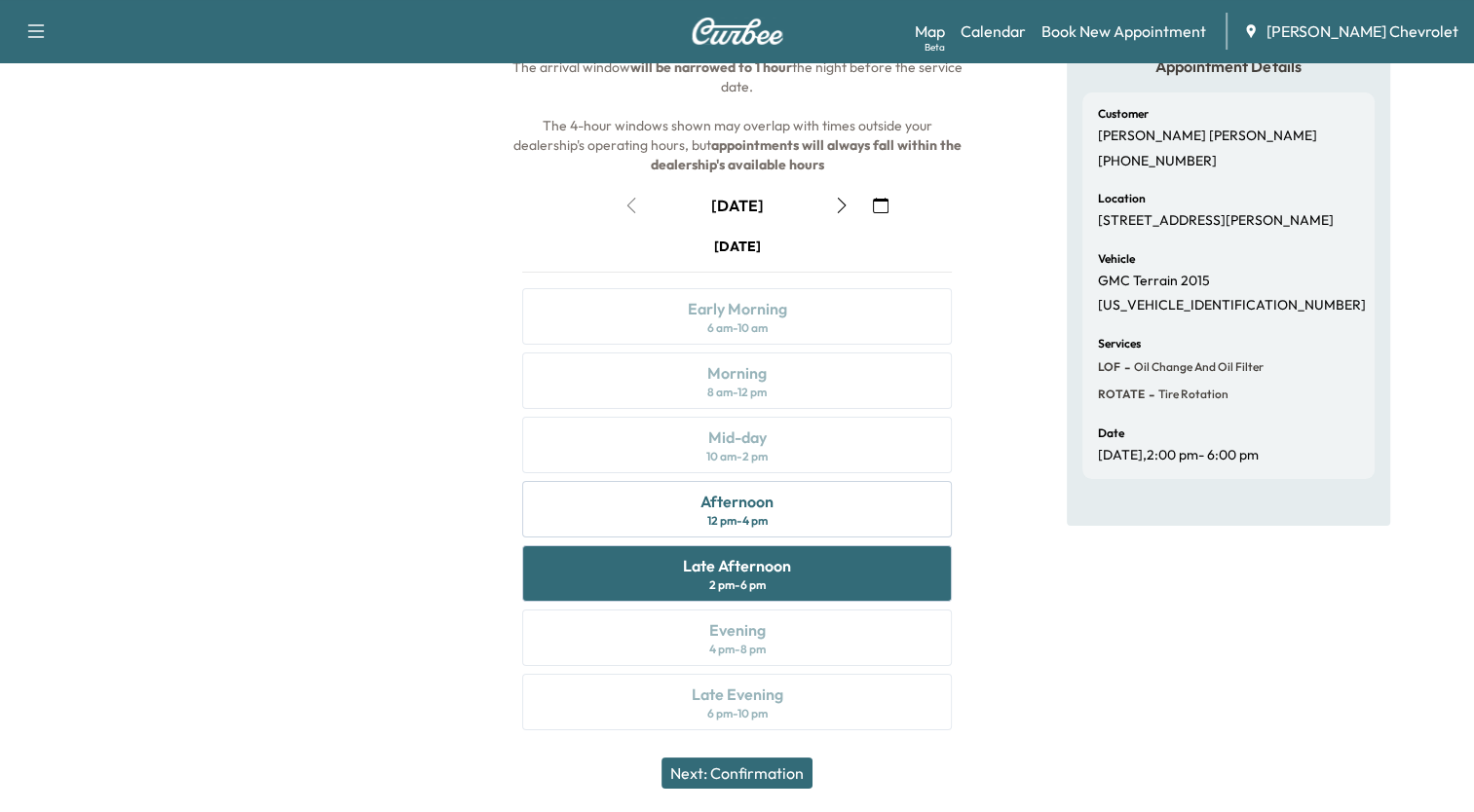
click at [758, 768] on button "Next: Confirmation" at bounding box center [737, 774] width 151 height 31
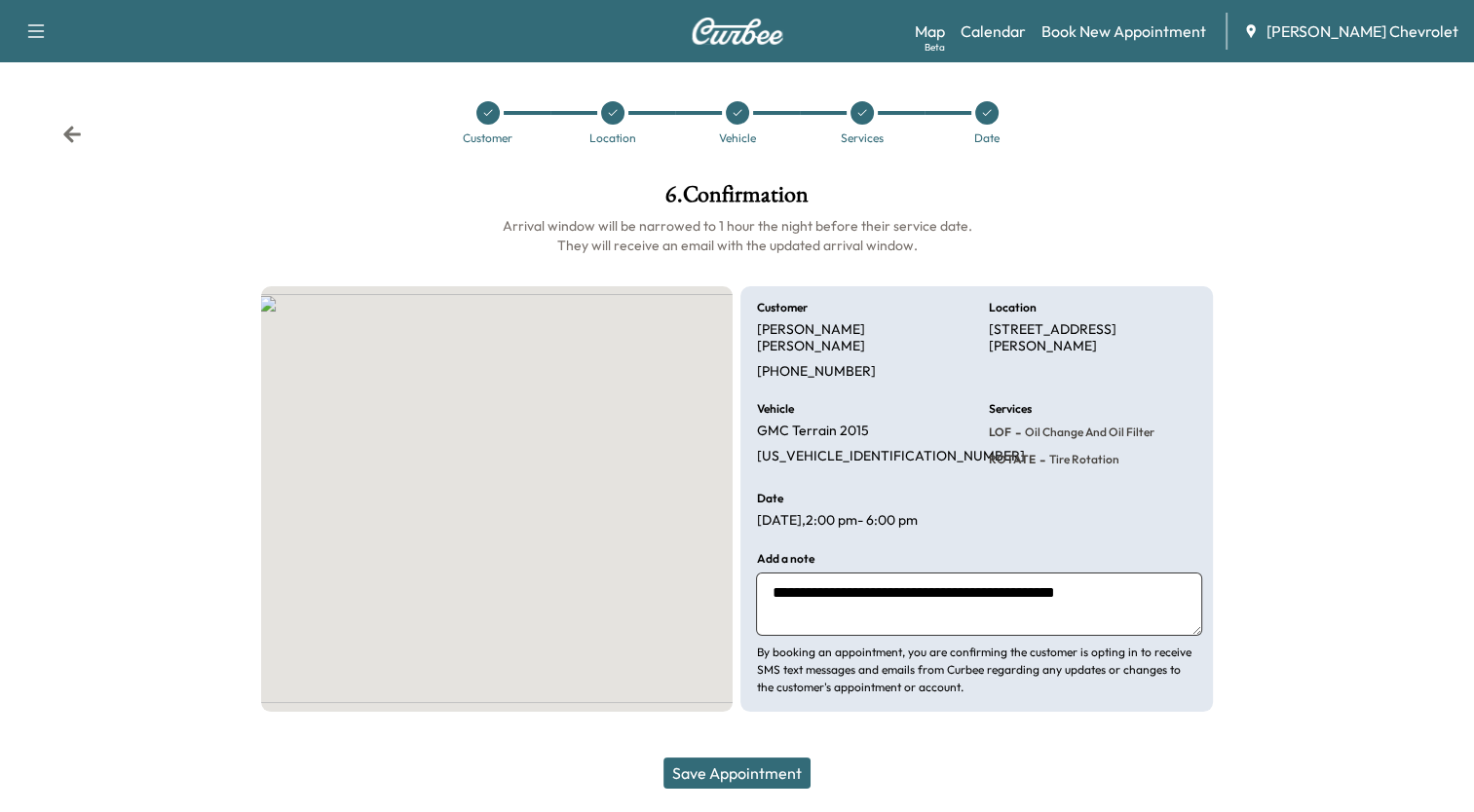
scroll to position [0, 0]
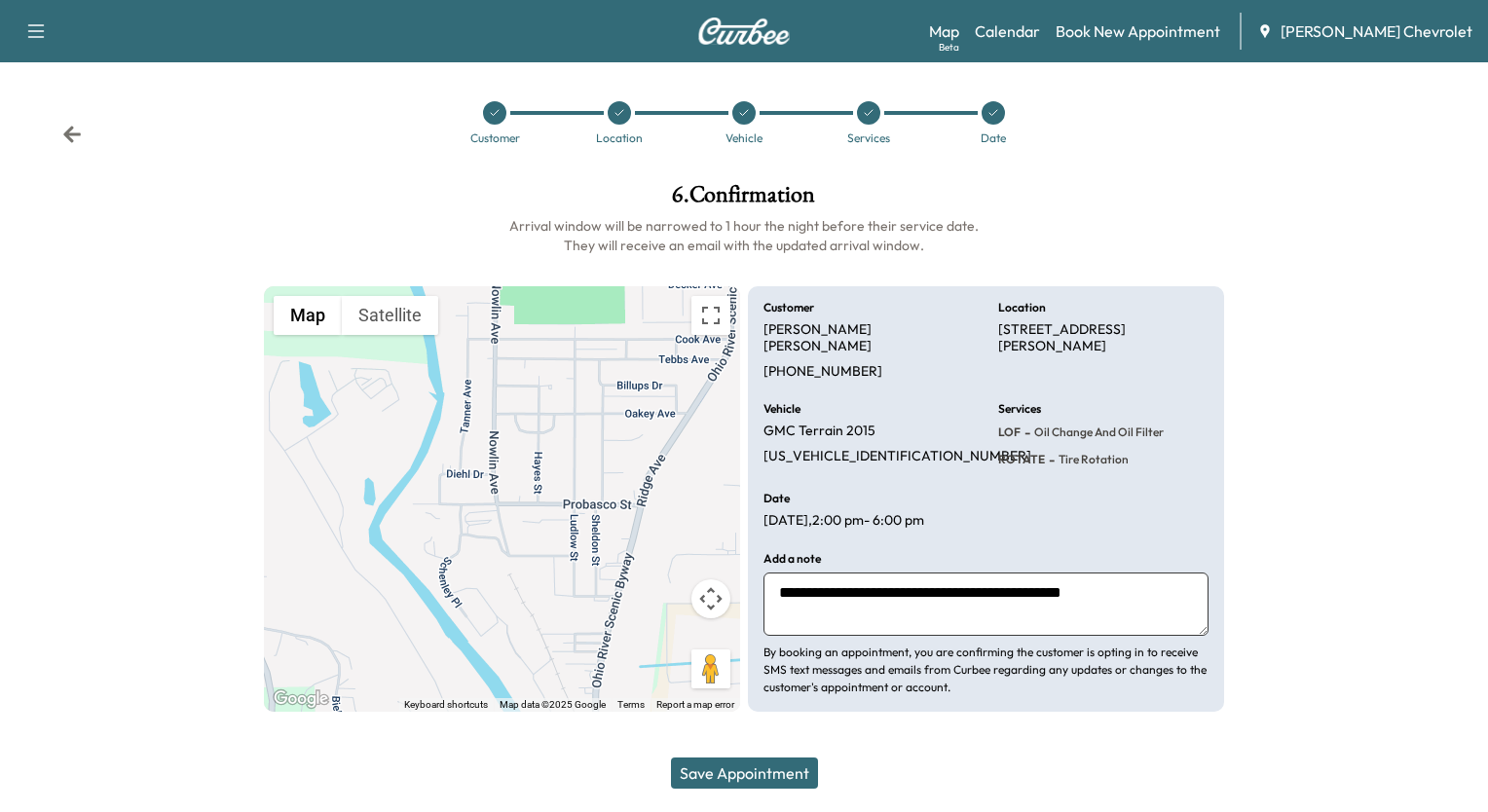
click at [757, 768] on button "Save Appointment" at bounding box center [744, 774] width 147 height 31
click at [72, 136] on icon at bounding box center [72, 134] width 20 height 20
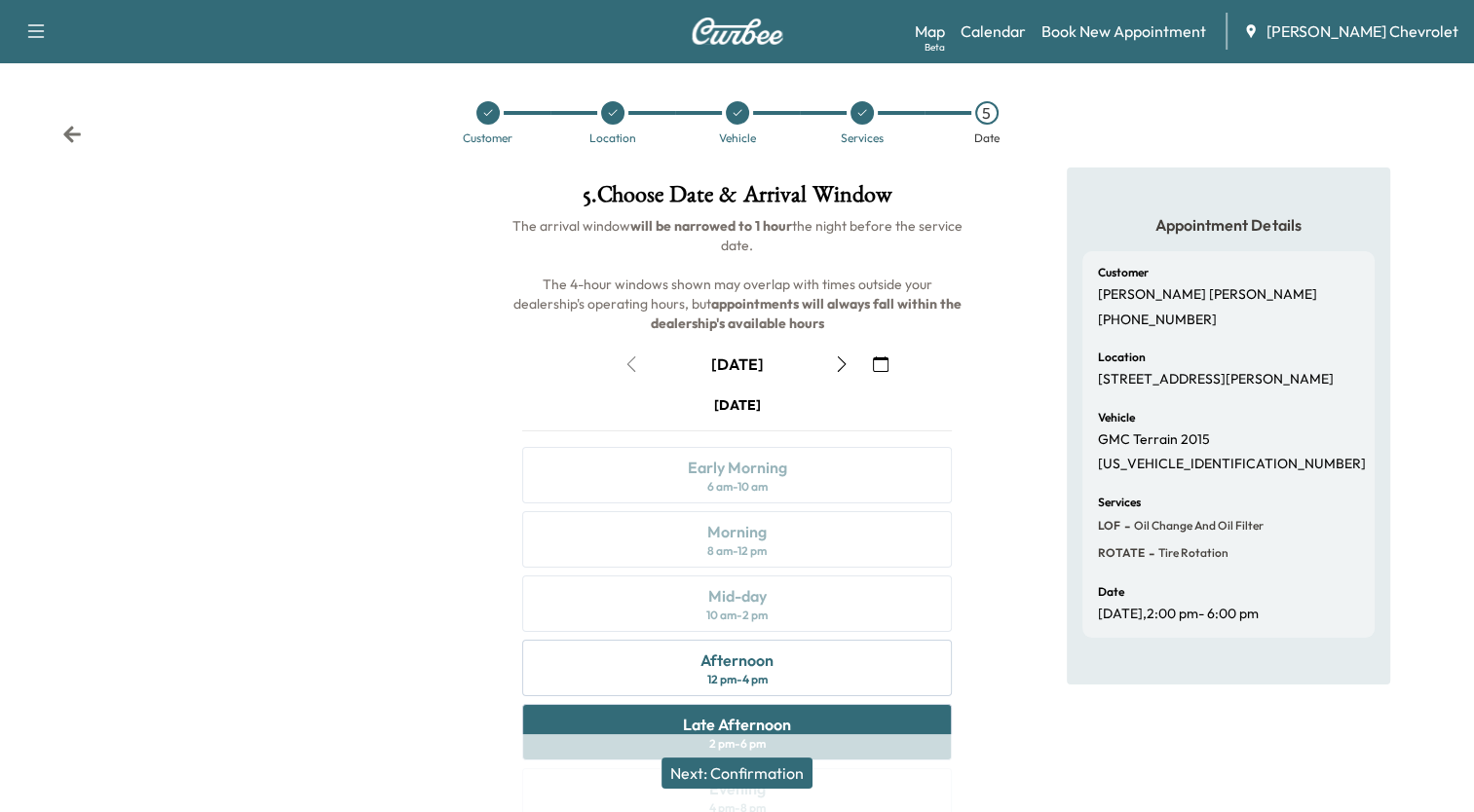
click at [791, 773] on button "Next: Confirmation" at bounding box center [737, 774] width 151 height 31
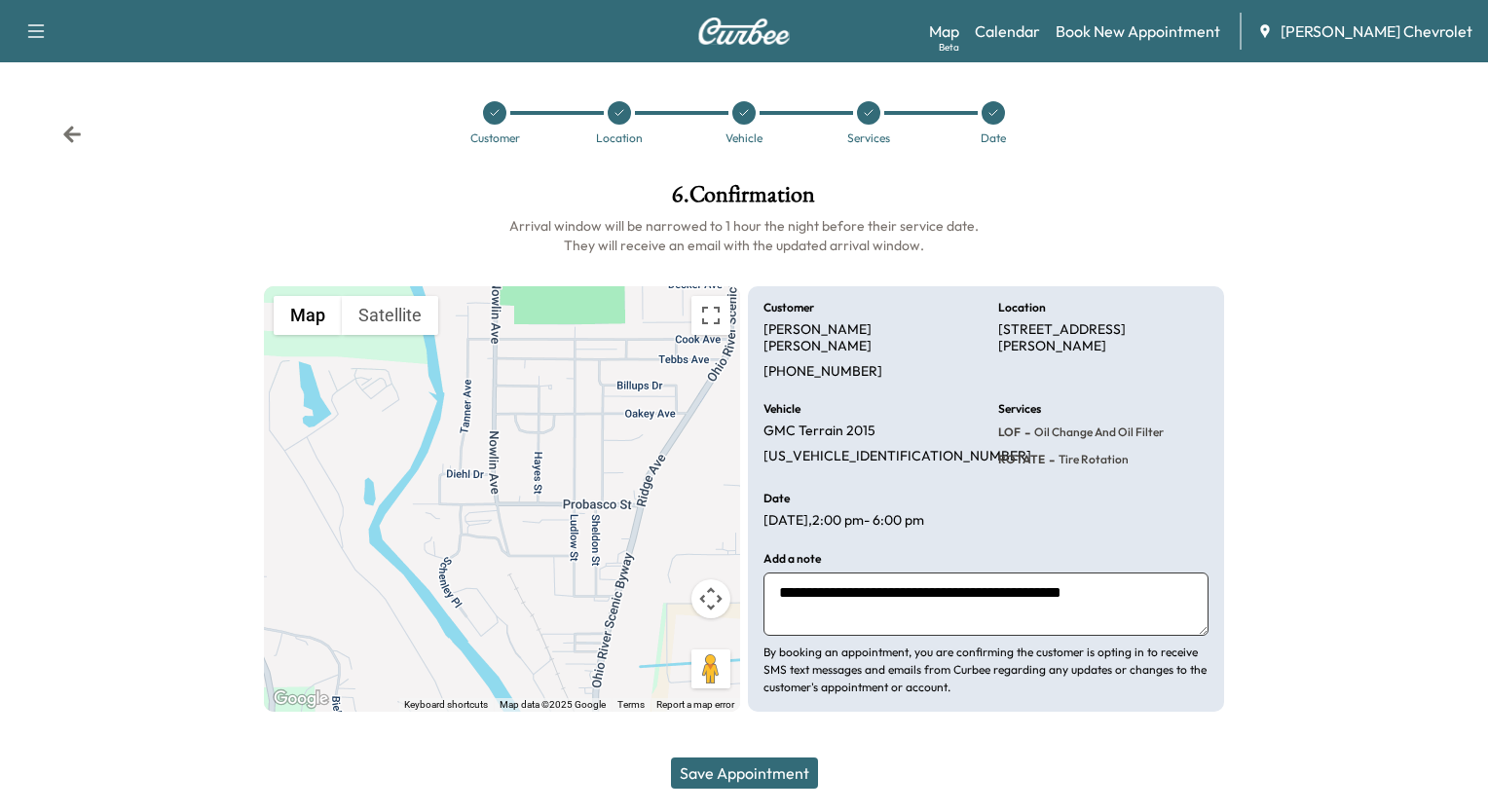
click at [790, 773] on button "Save Appointment" at bounding box center [744, 774] width 147 height 31
click at [71, 131] on icon at bounding box center [72, 134] width 20 height 20
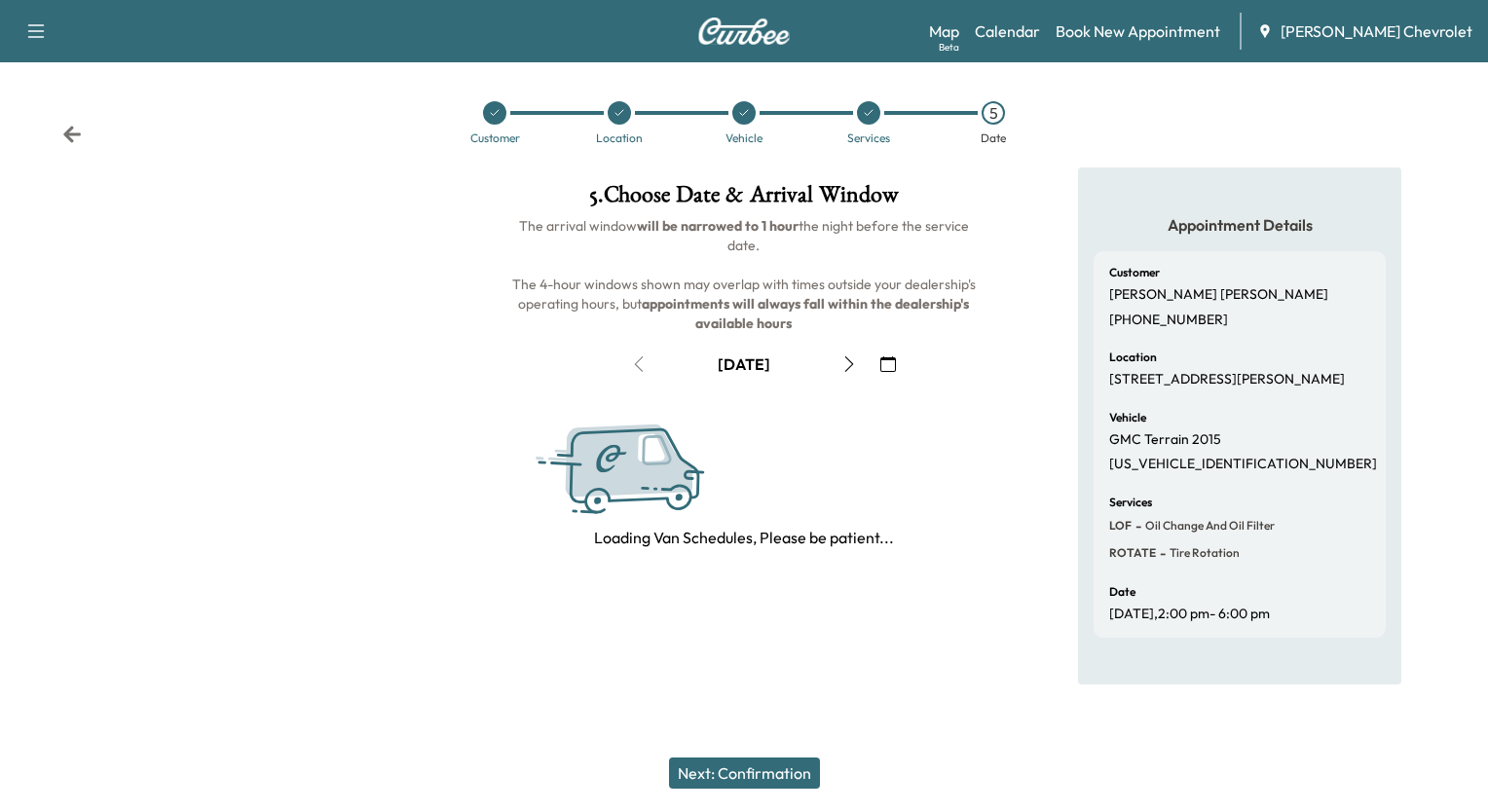
click at [71, 131] on icon at bounding box center [72, 134] width 20 height 20
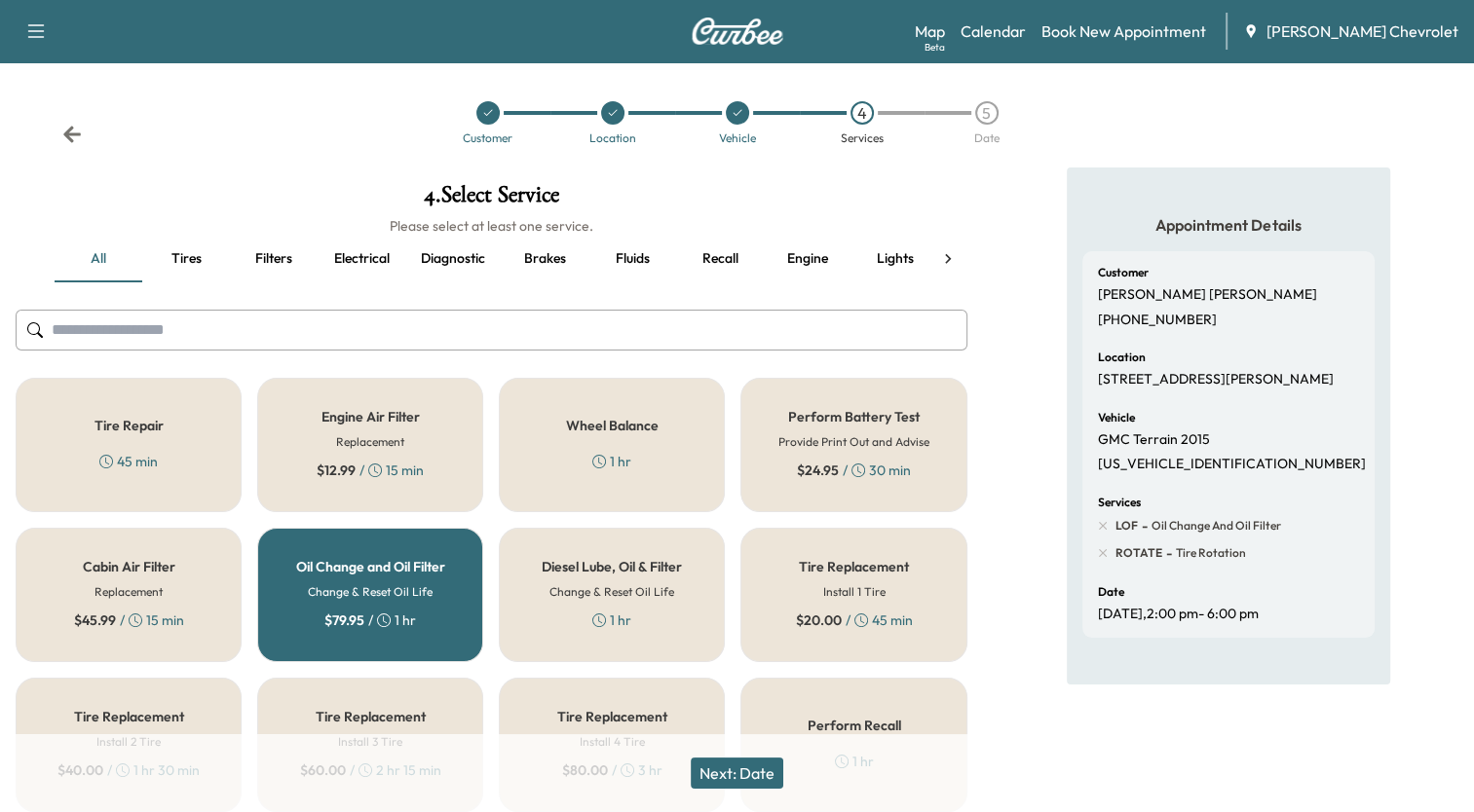
click at [71, 131] on icon at bounding box center [72, 134] width 20 height 20
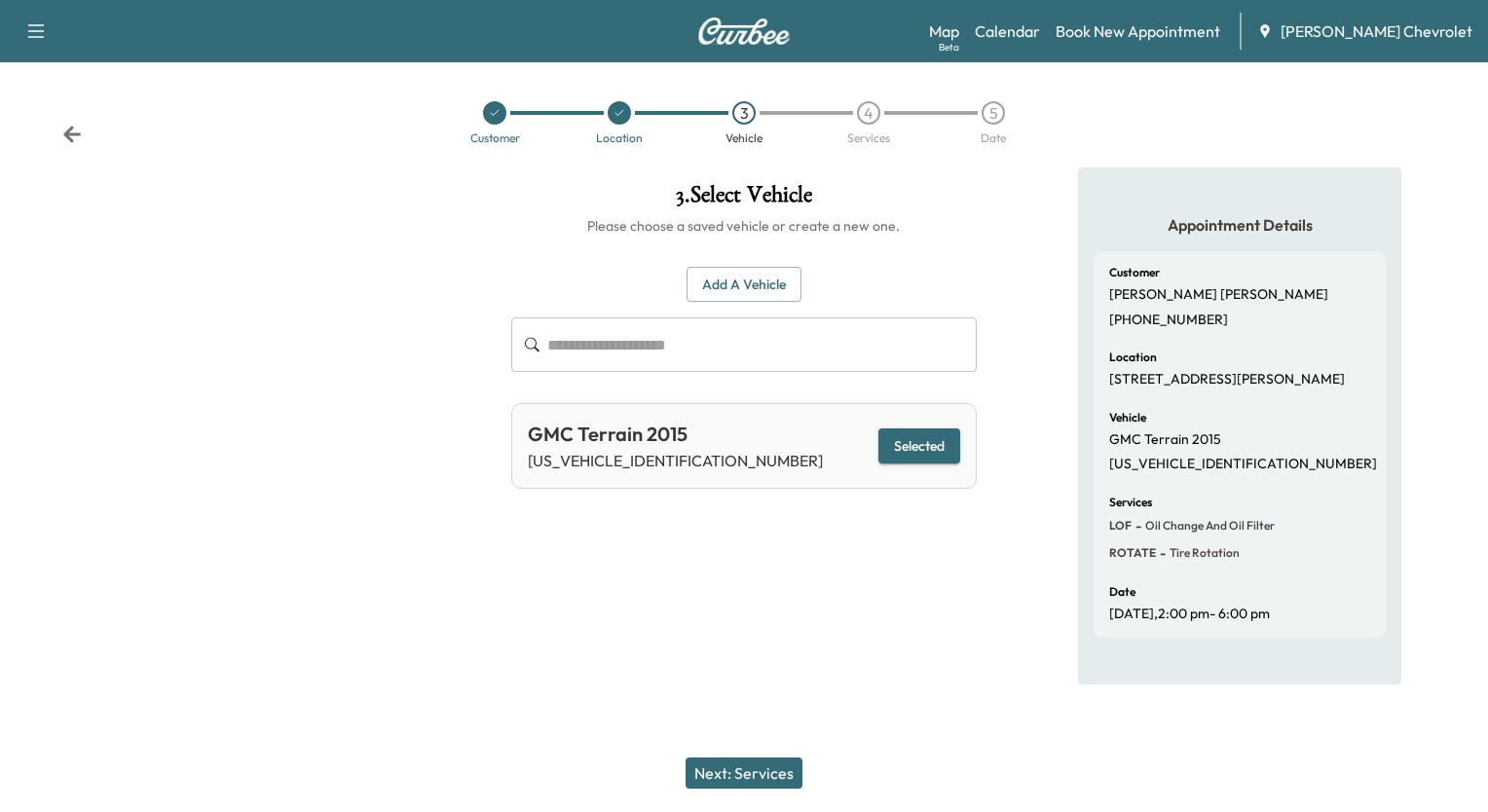
click at [71, 131] on icon at bounding box center [72, 134] width 20 height 20
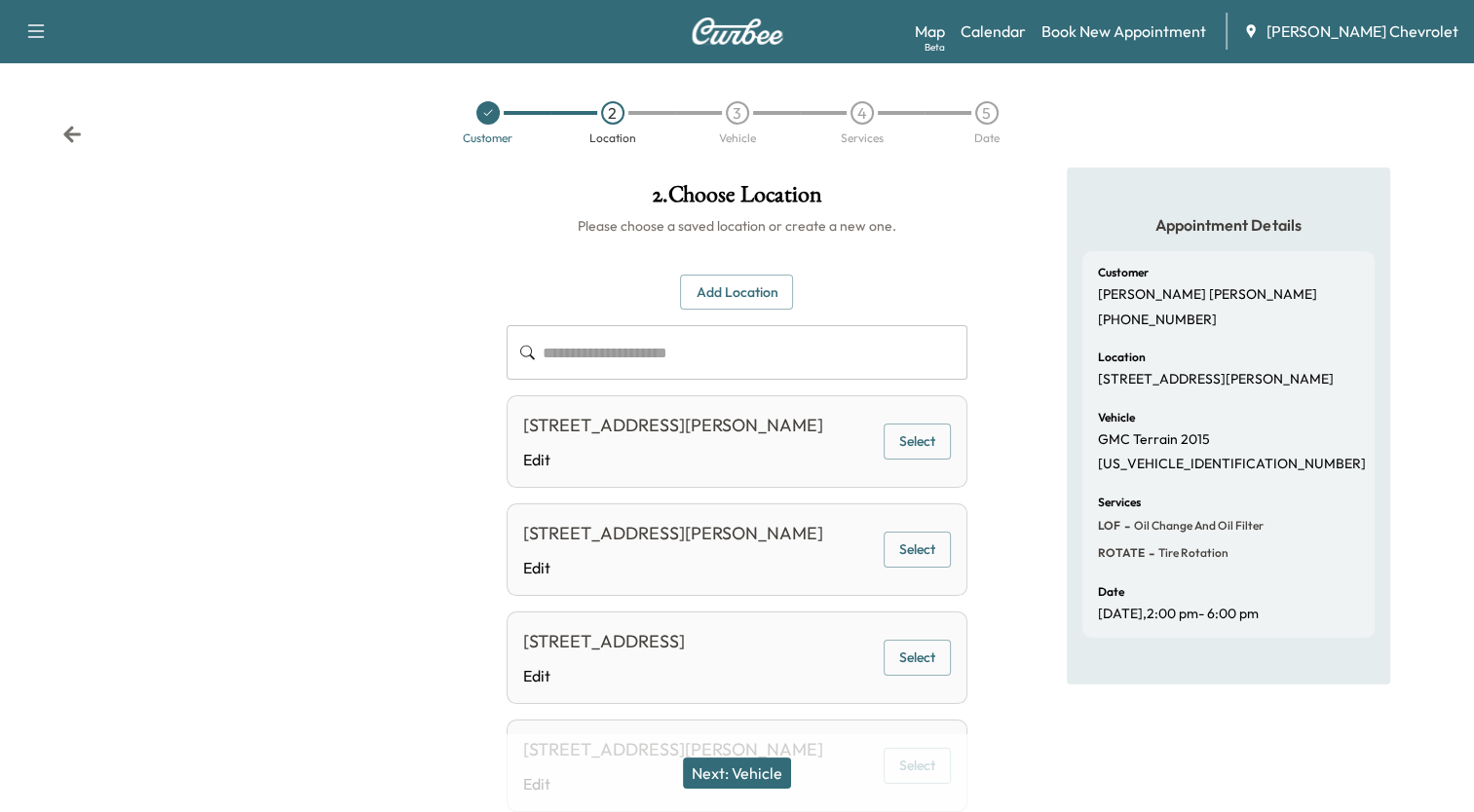
click at [71, 131] on icon at bounding box center [72, 134] width 20 height 20
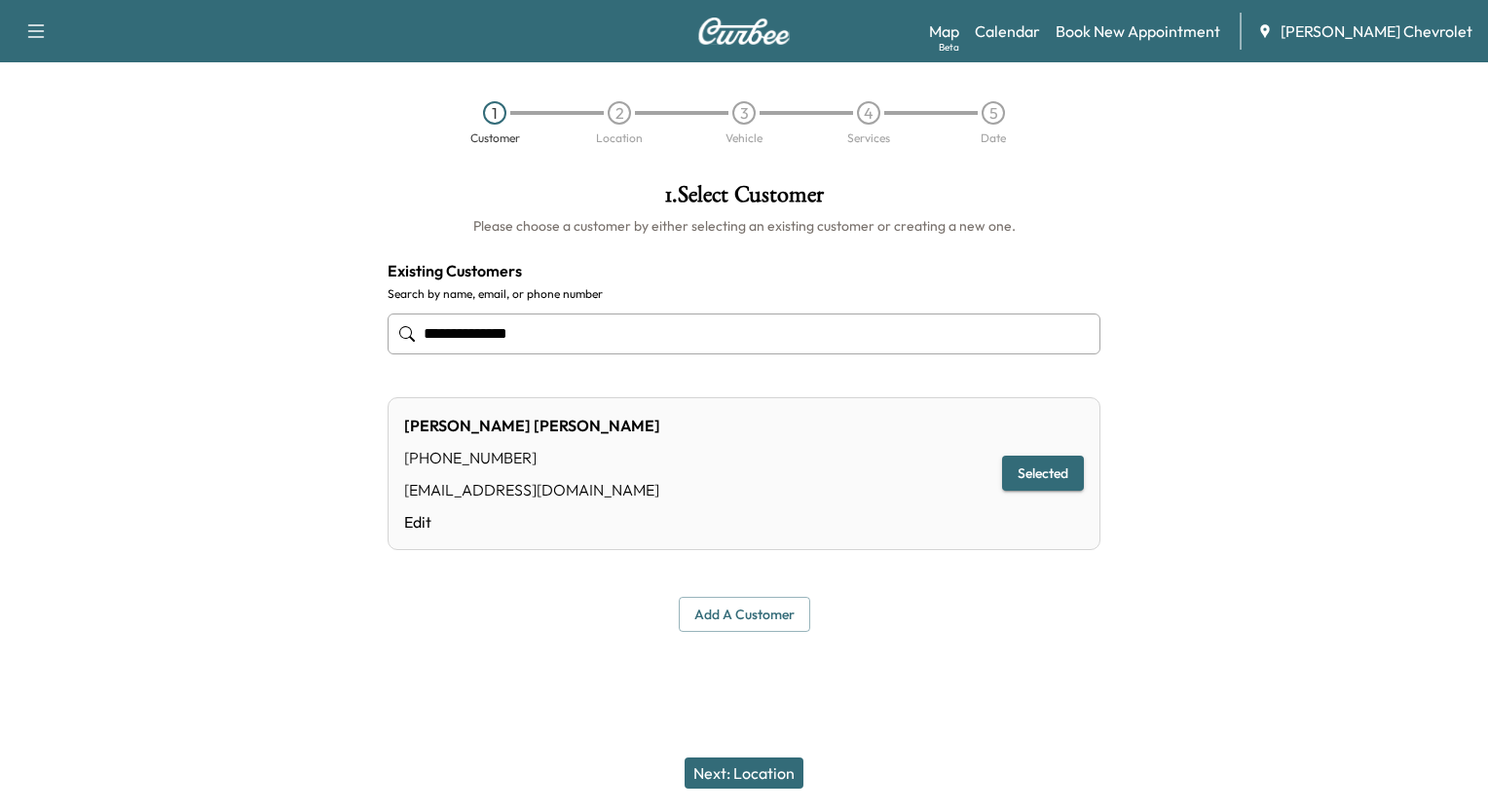
click at [783, 770] on button "Next: Location" at bounding box center [744, 774] width 118 height 31
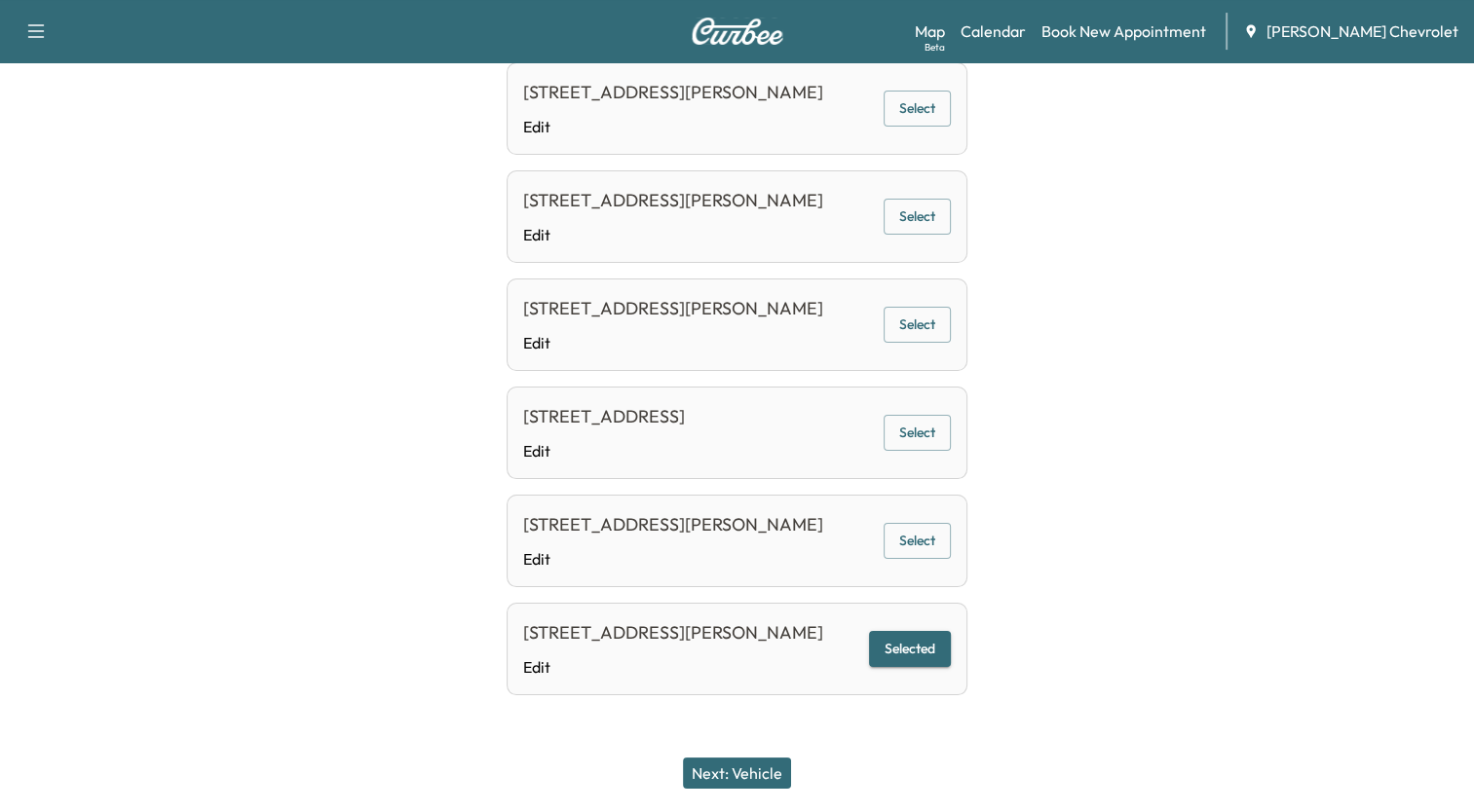
scroll to position [843, 0]
click at [922, 637] on button "Selected" at bounding box center [910, 649] width 82 height 36
click at [760, 778] on button "Next: Vehicle" at bounding box center [737, 774] width 109 height 31
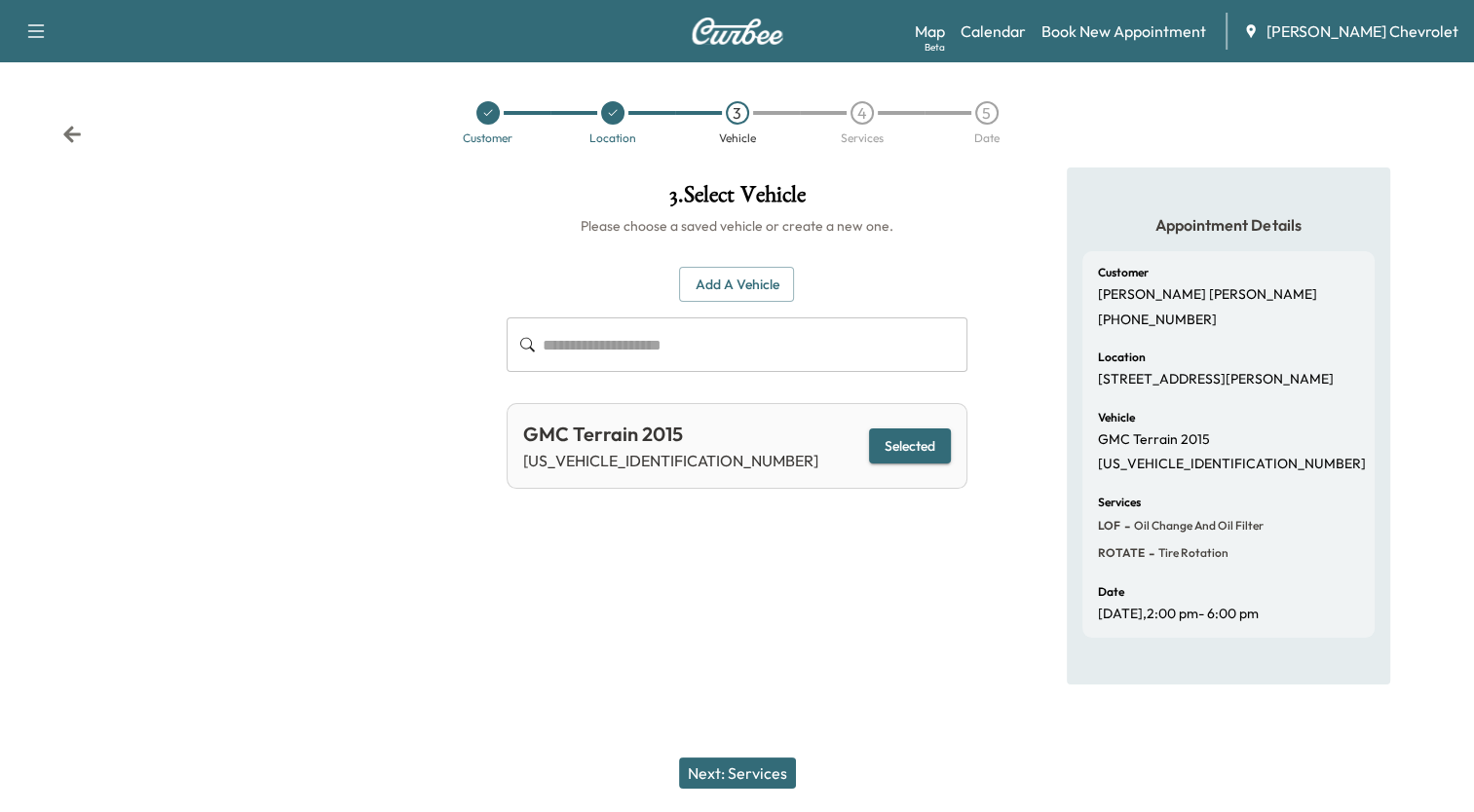
scroll to position [0, 0]
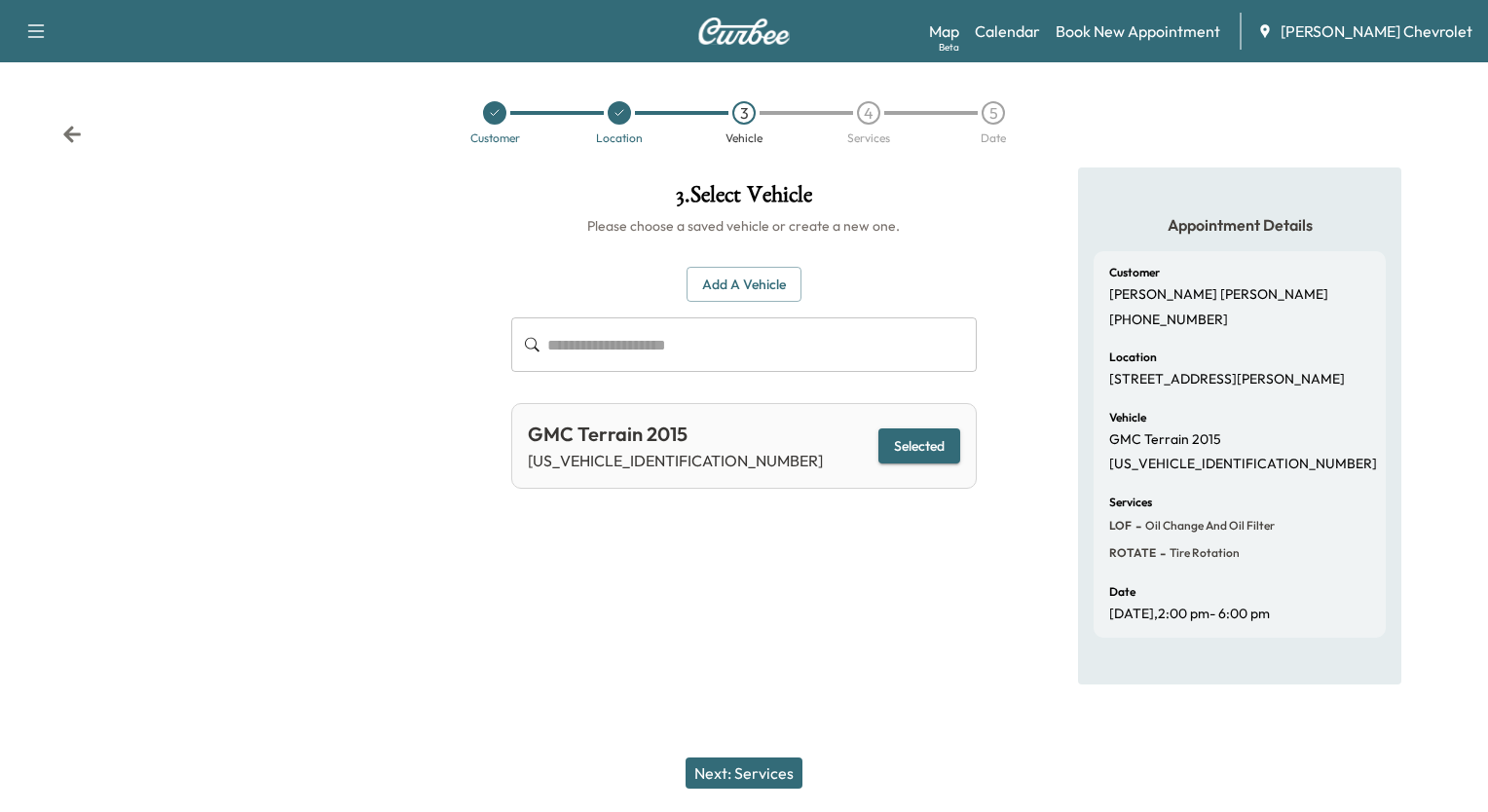
click at [747, 775] on button "Next: Services" at bounding box center [744, 774] width 116 height 31
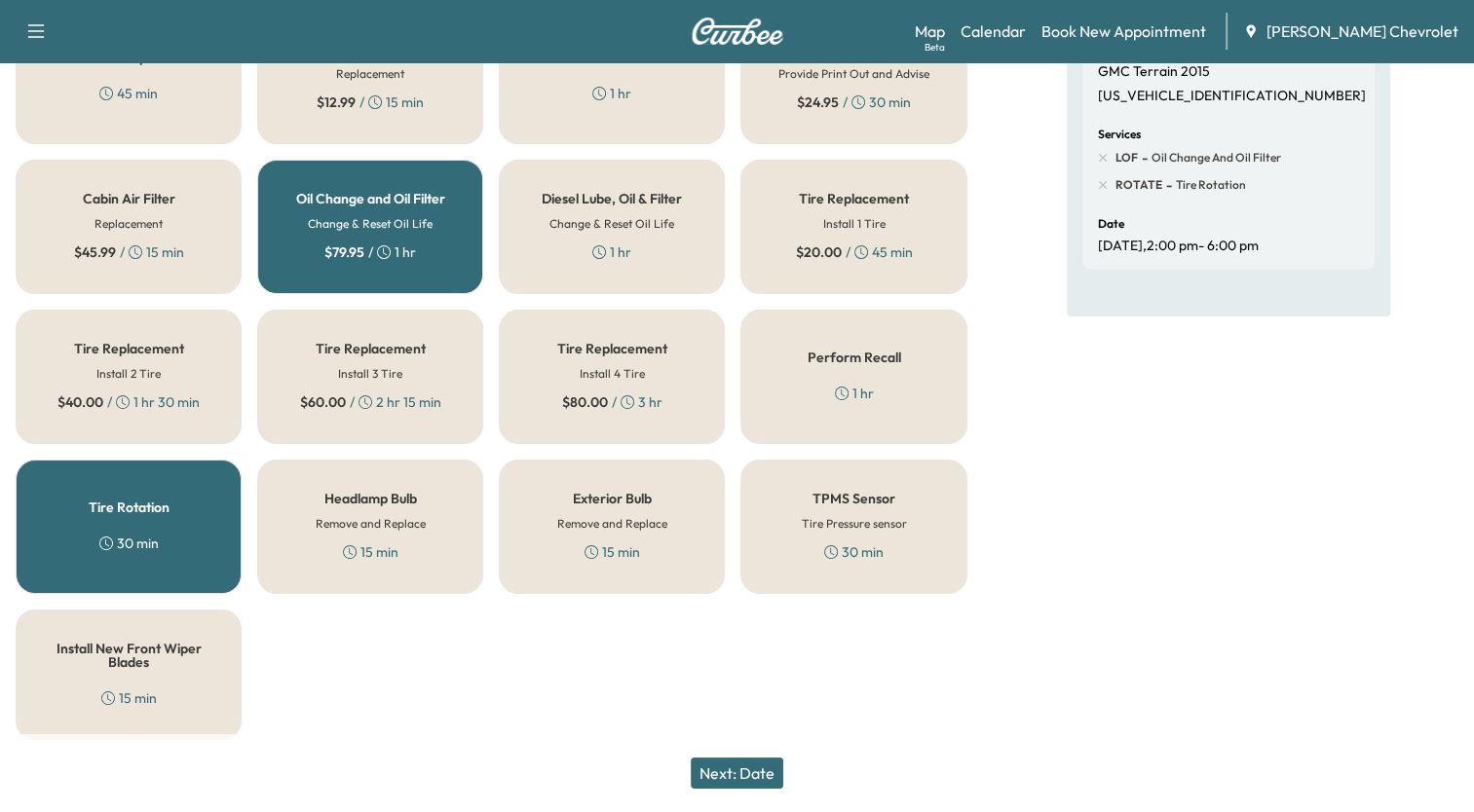
scroll to position [370, 0]
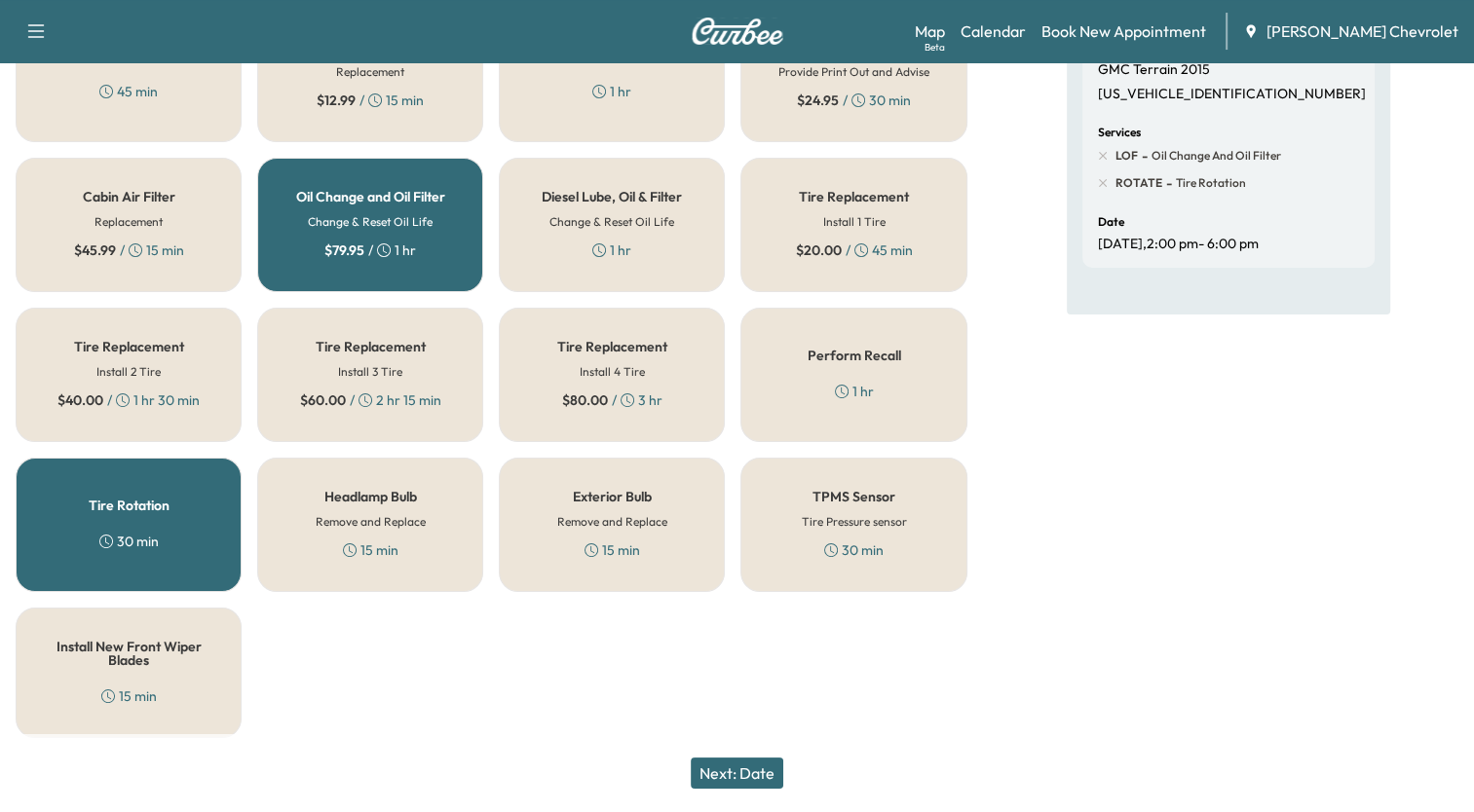
click at [753, 782] on button "Next: Date" at bounding box center [737, 774] width 93 height 31
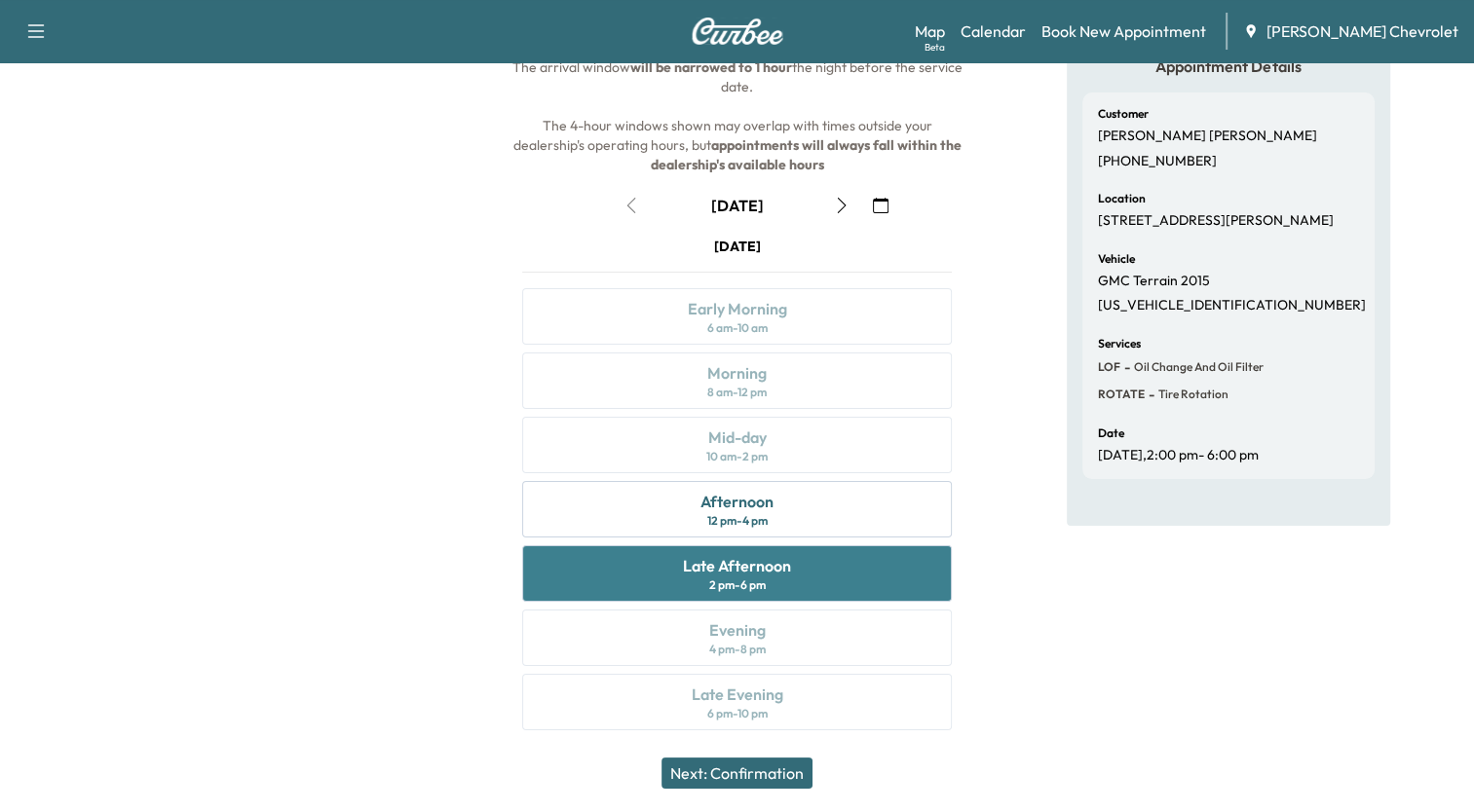
click at [777, 574] on div "Late Afternoon 2 pm - 6 pm" at bounding box center [737, 574] width 429 height 57
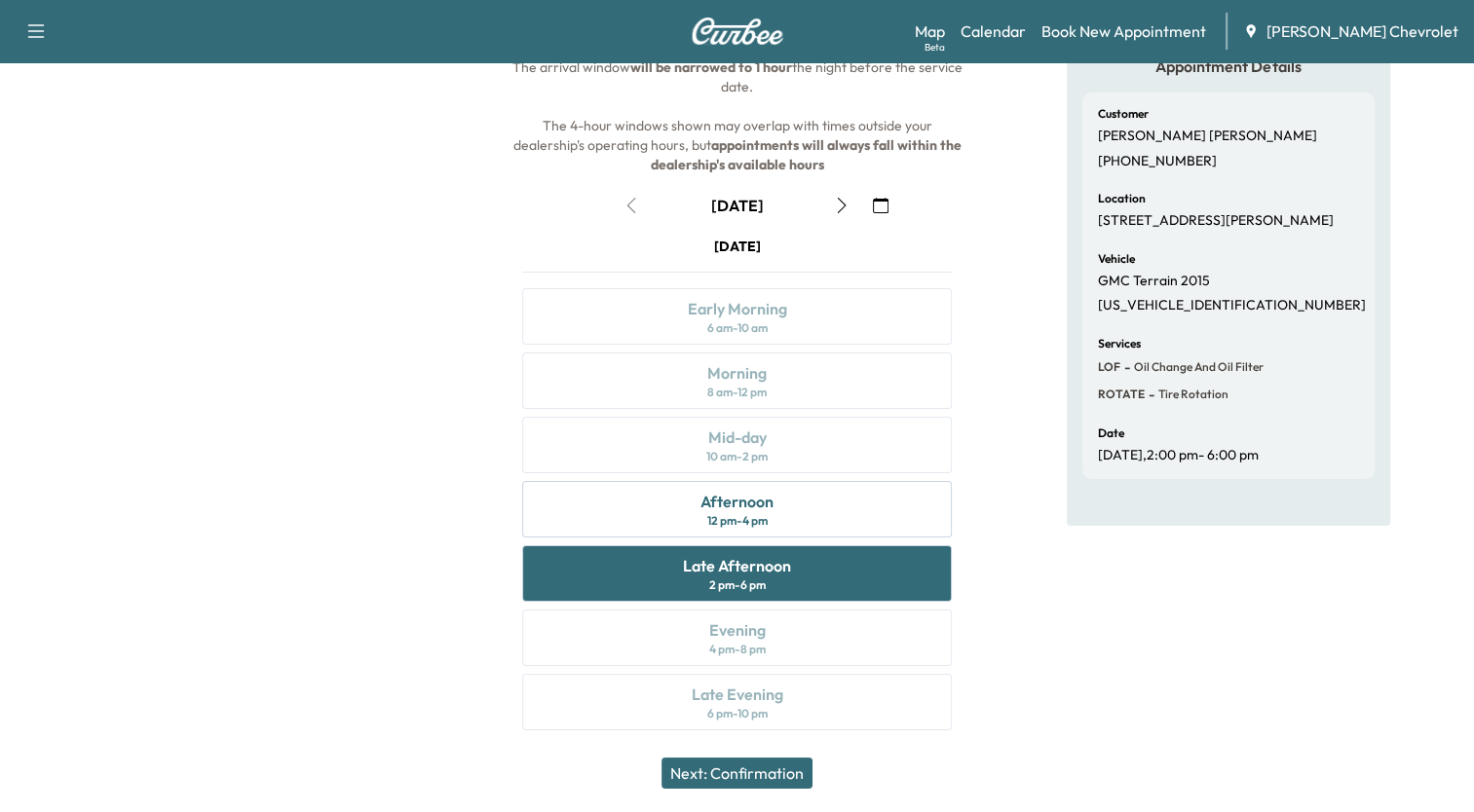
click at [770, 779] on button "Next: Confirmation" at bounding box center [737, 774] width 151 height 31
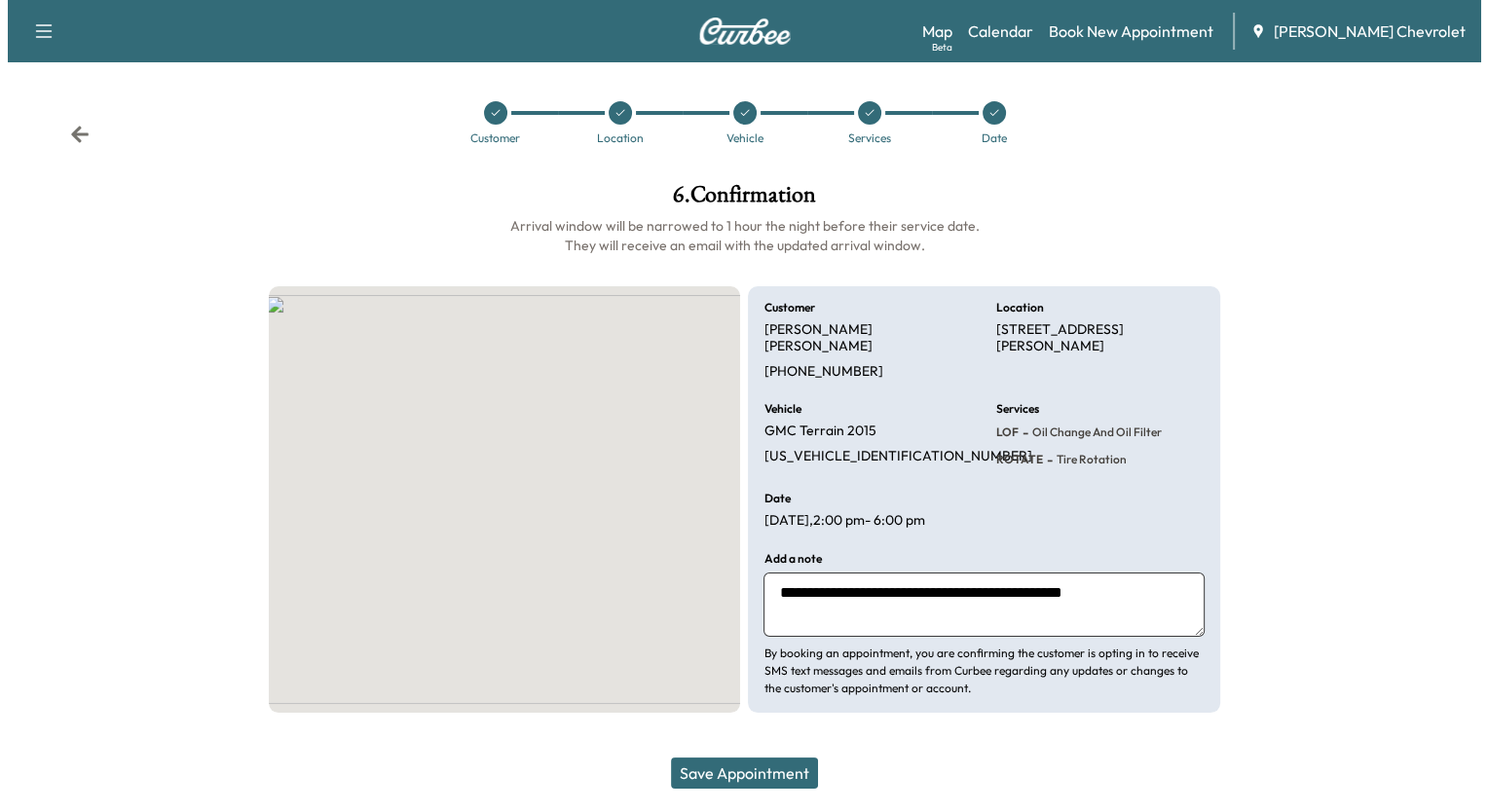
scroll to position [0, 0]
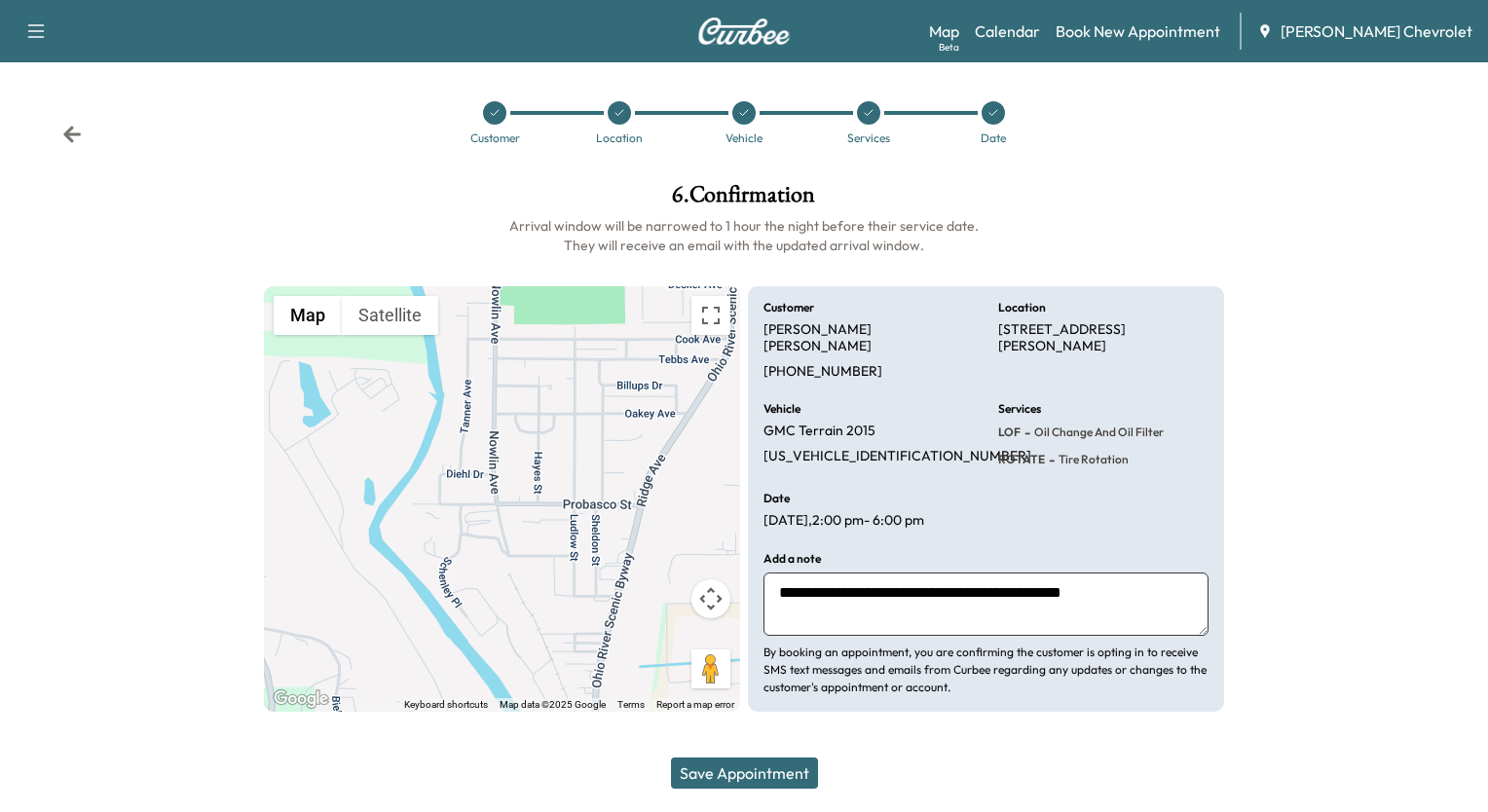
click at [770, 779] on button "Save Appointment" at bounding box center [744, 774] width 147 height 31
click at [770, 770] on button "Save Appointment" at bounding box center [744, 774] width 147 height 31
click at [1224, 216] on h6 "Arrival window will be narrowed to 1 hour the night before their service date. …" at bounding box center [744, 236] width 962 height 39
click at [1063, 216] on h6 "Arrival window will be narrowed to 1 hour the night before their service date. …" at bounding box center [744, 236] width 962 height 39
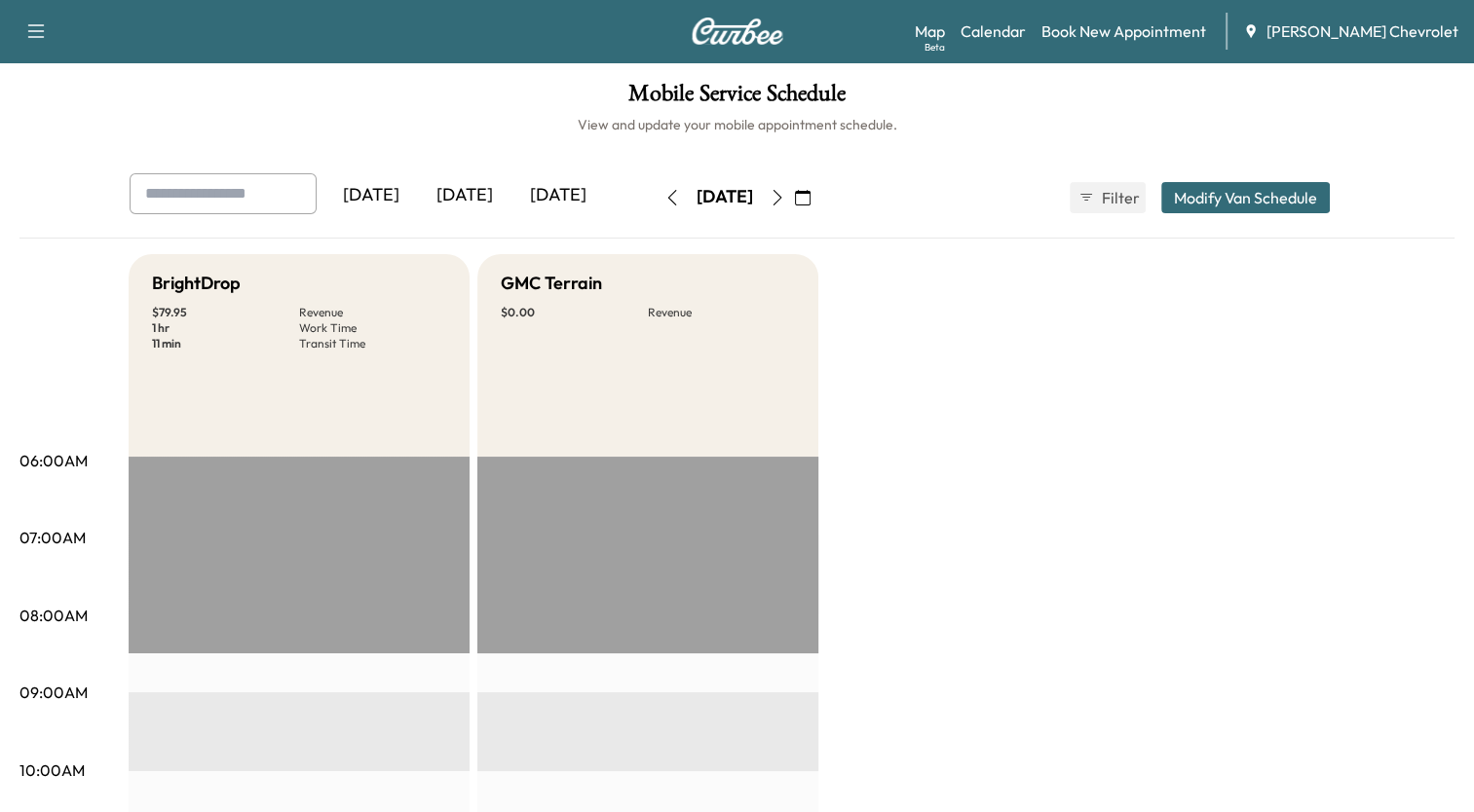
click at [810, 194] on icon "button" at bounding box center [803, 198] width 16 height 16
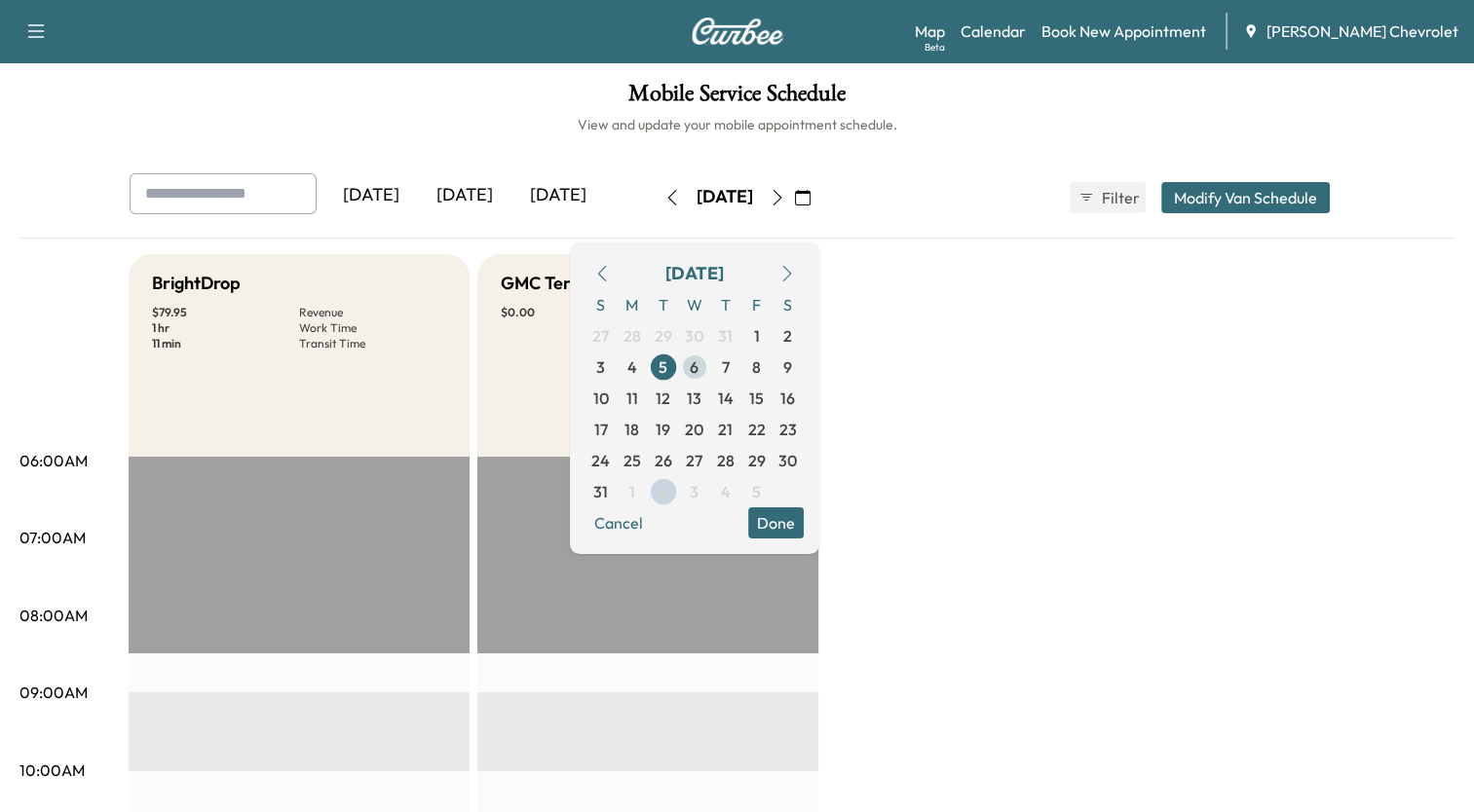
click at [699, 371] on span "6" at bounding box center [694, 367] width 9 height 23
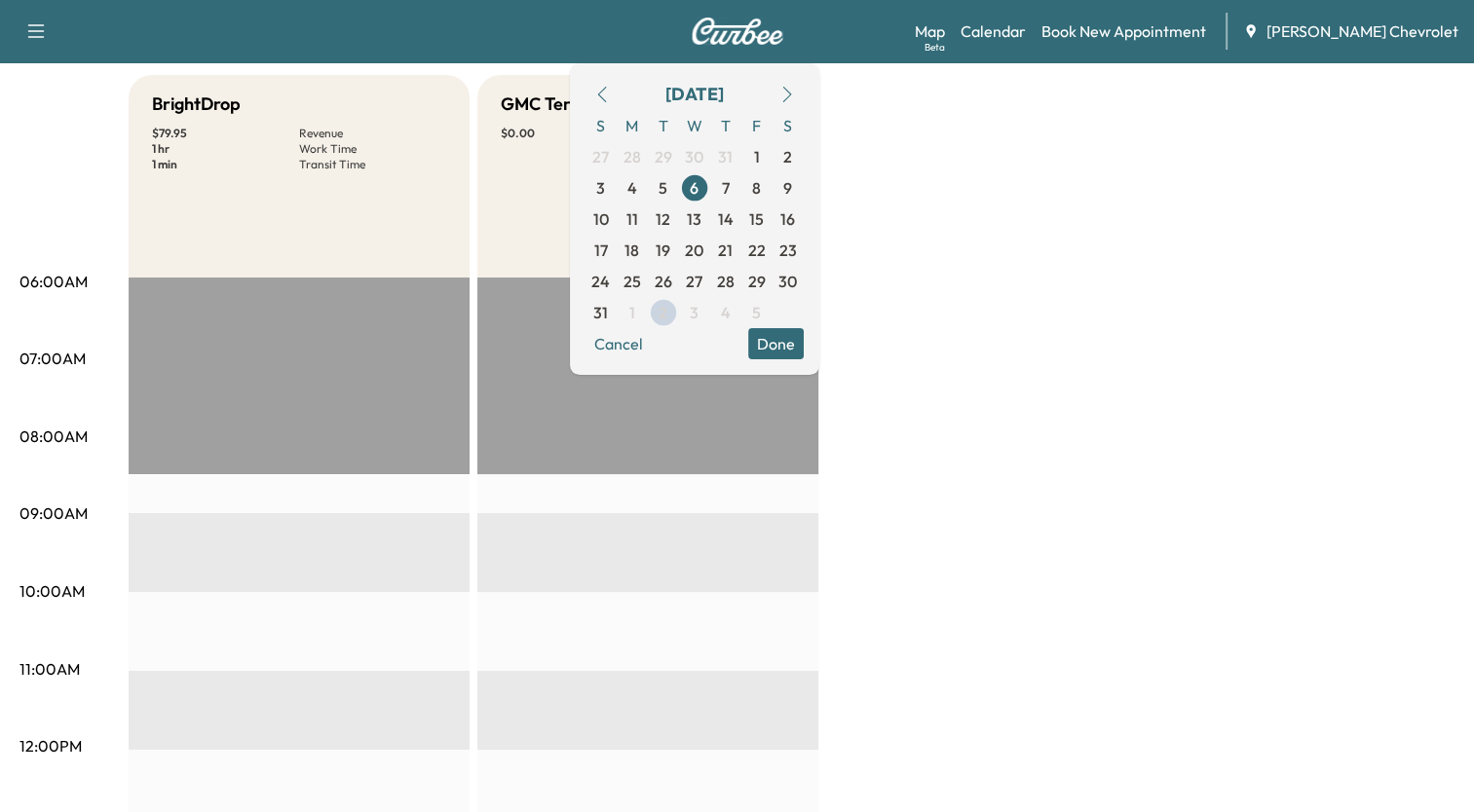
scroll to position [44, 0]
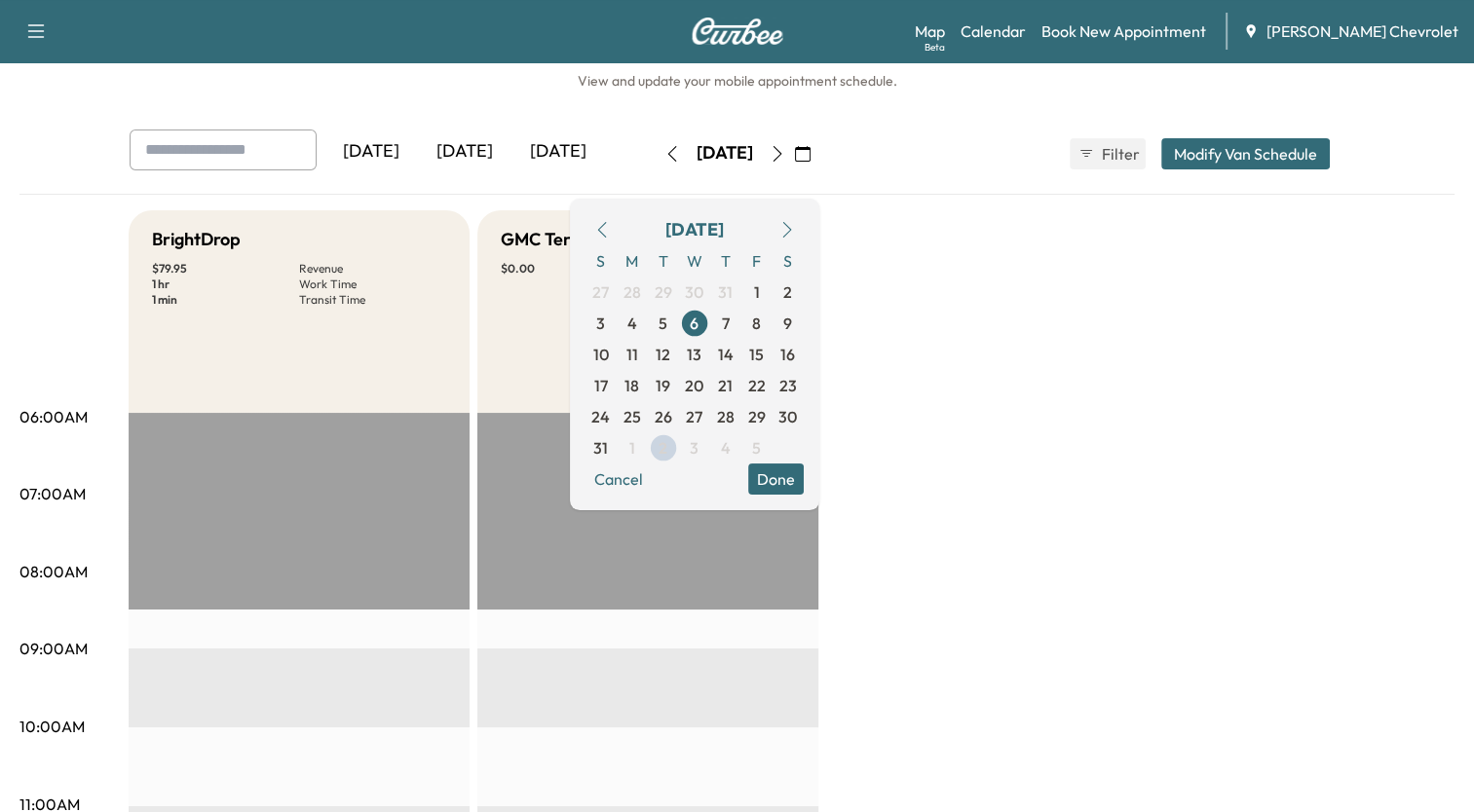
click at [795, 233] on icon "button" at bounding box center [787, 230] width 16 height 16
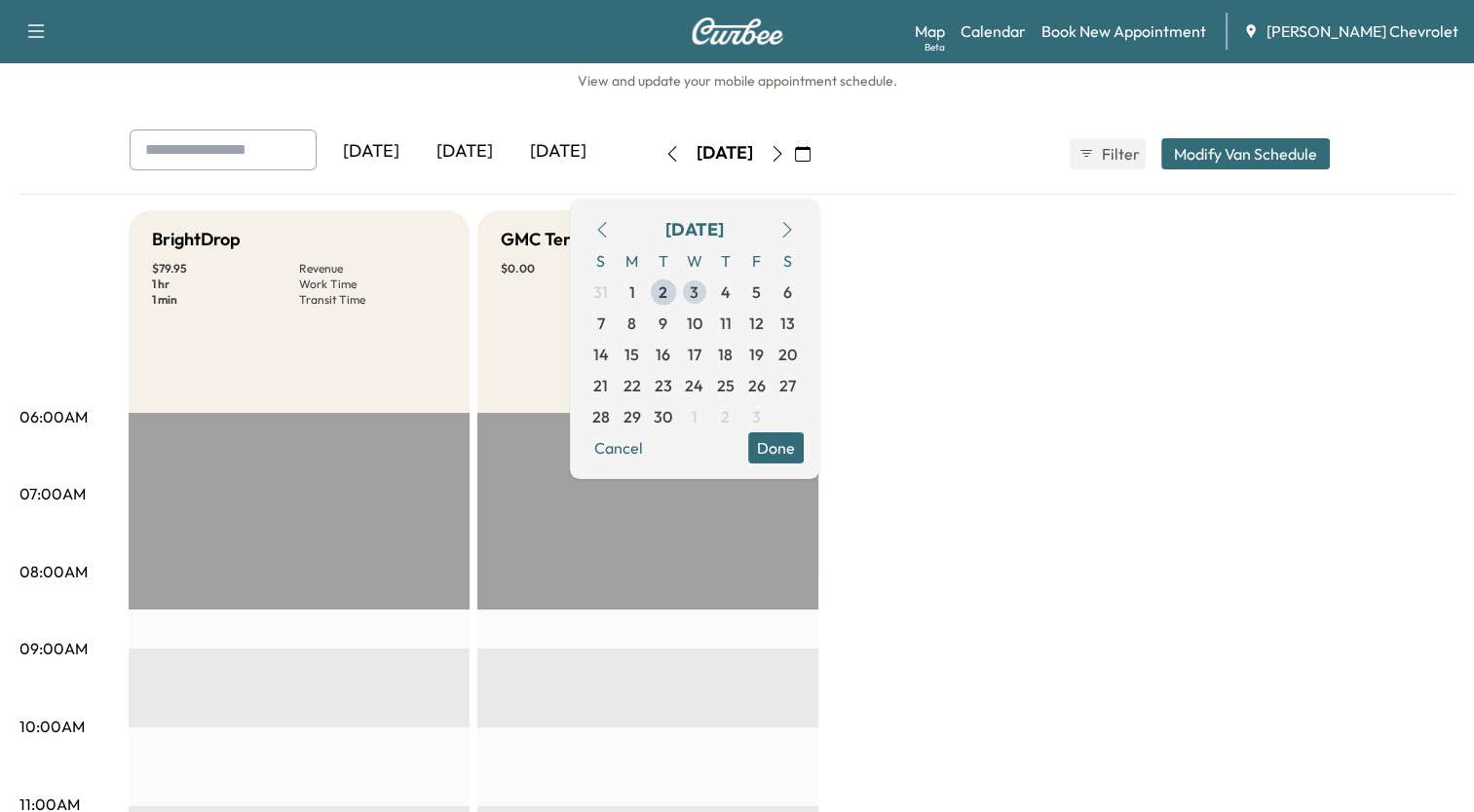
click at [699, 298] on span "3" at bounding box center [694, 293] width 9 height 23
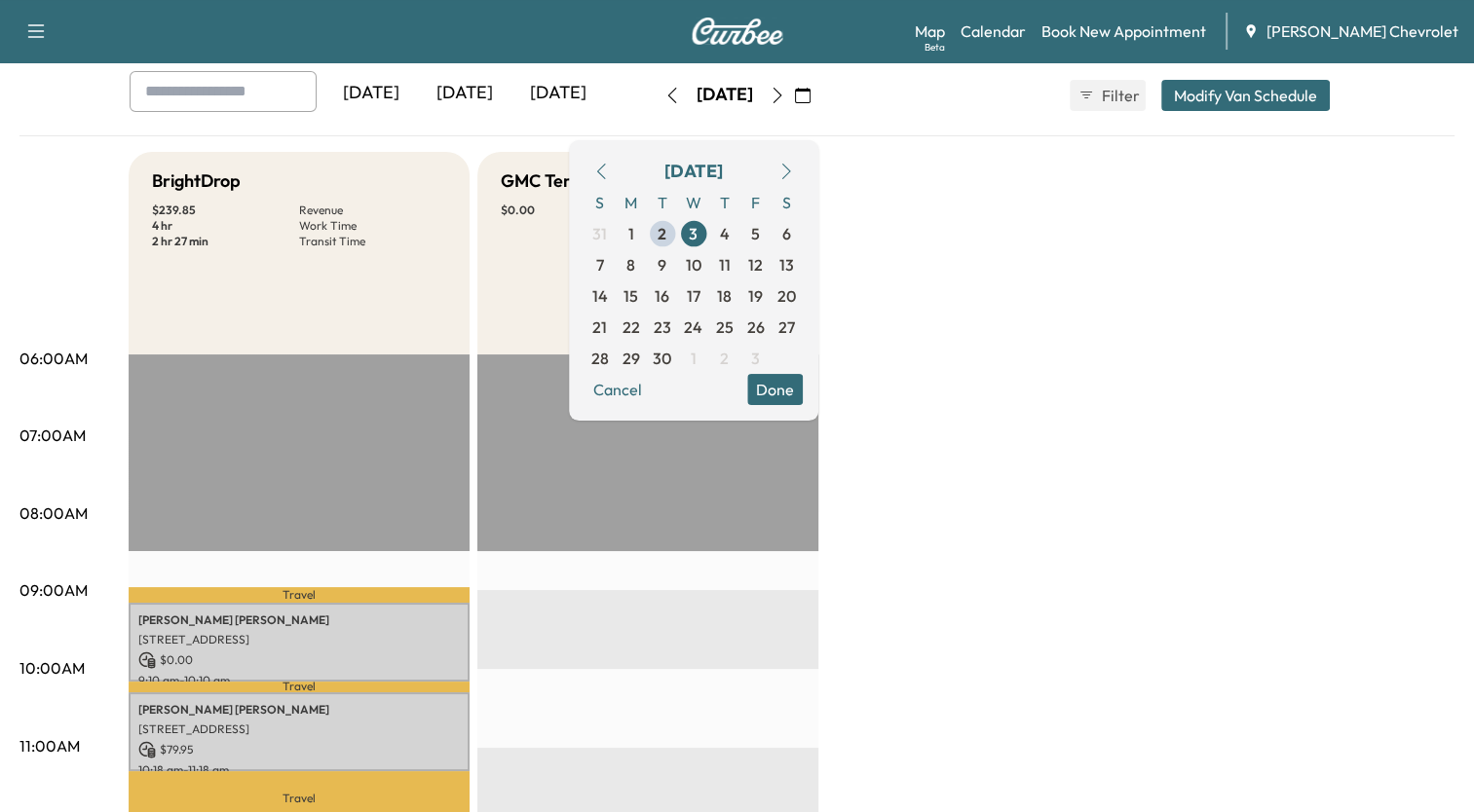
scroll to position [98, 0]
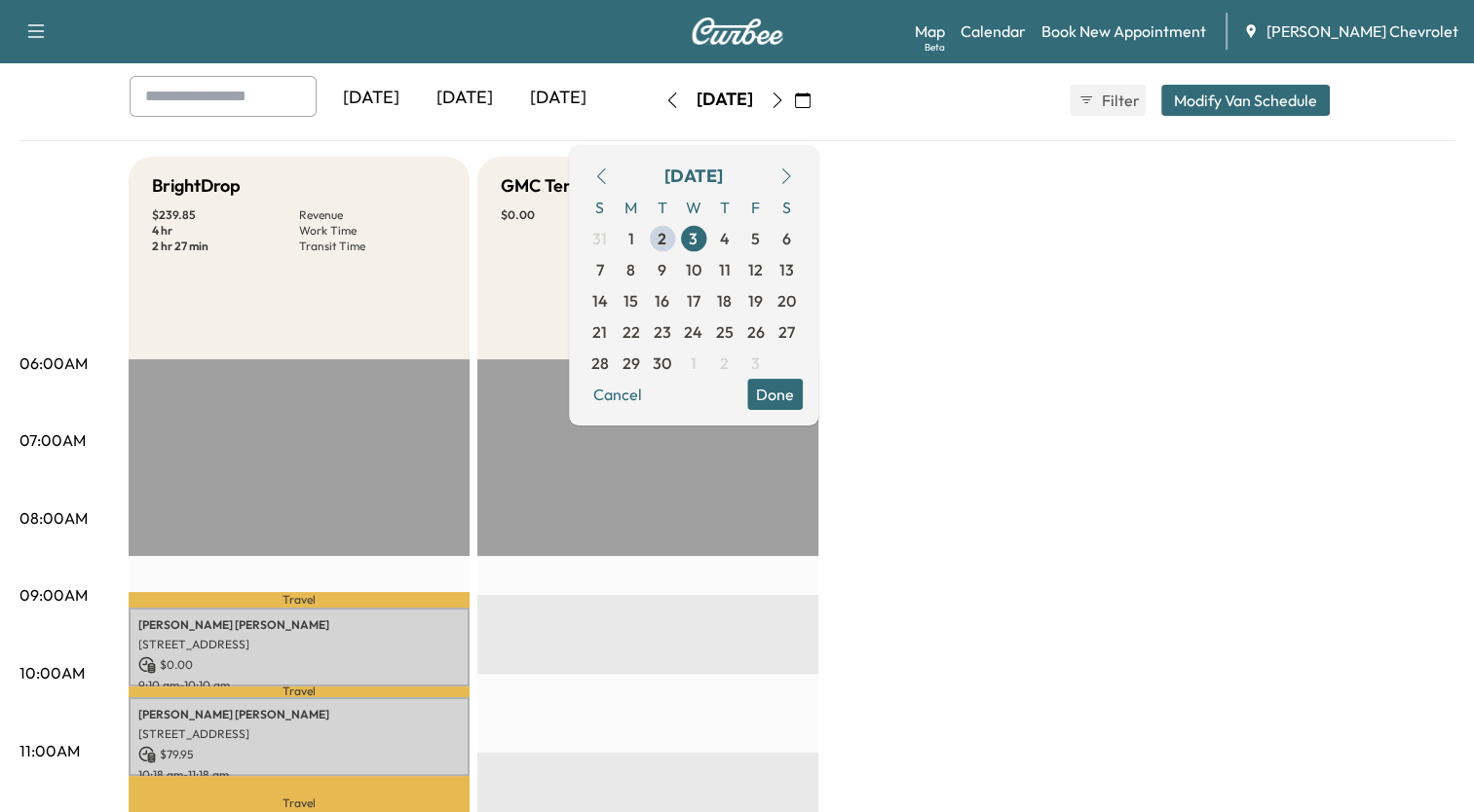
click at [803, 393] on button "Done" at bounding box center [775, 394] width 56 height 31
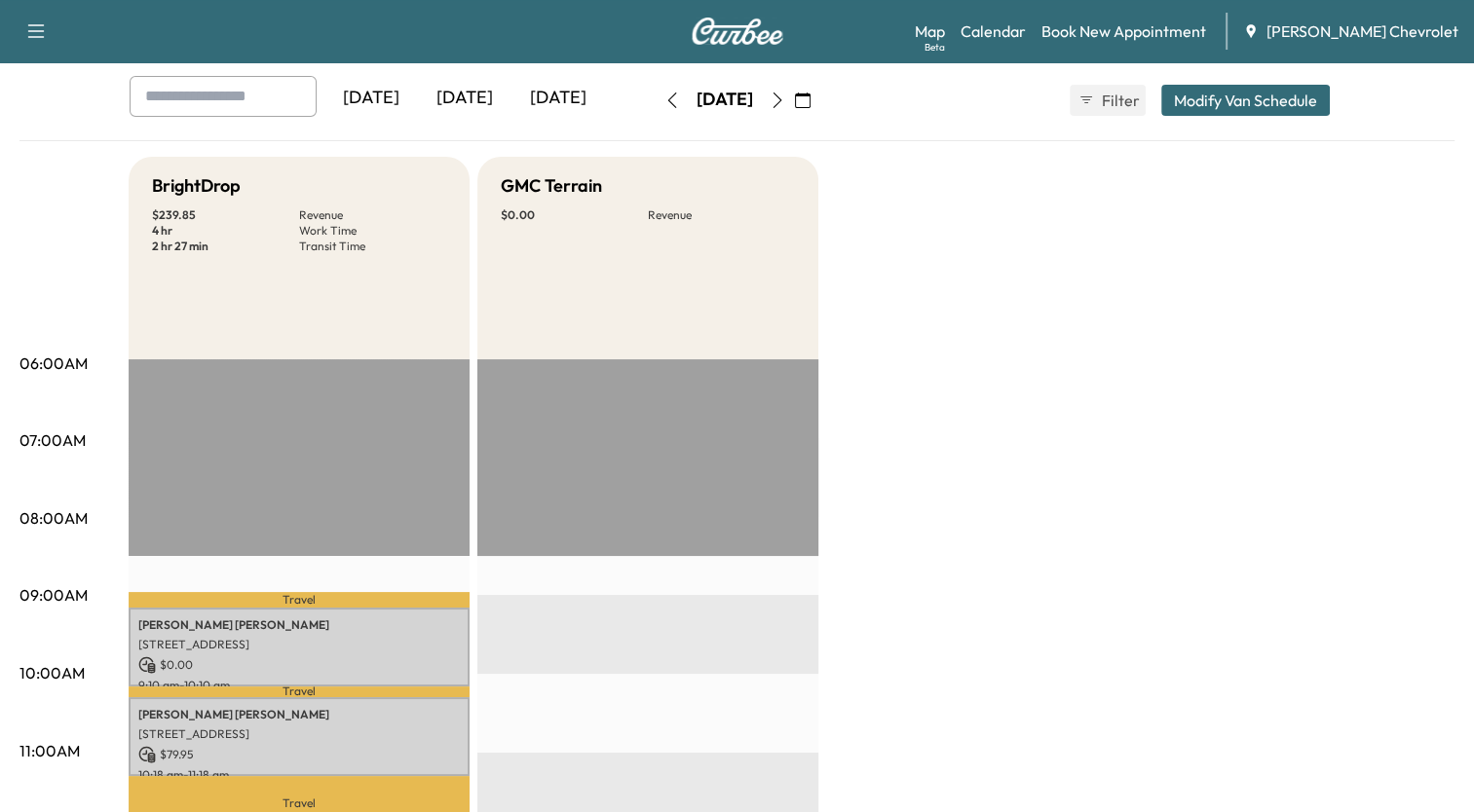
click at [1216, 93] on button "Modify Van Schedule" at bounding box center [1246, 101] width 168 height 31
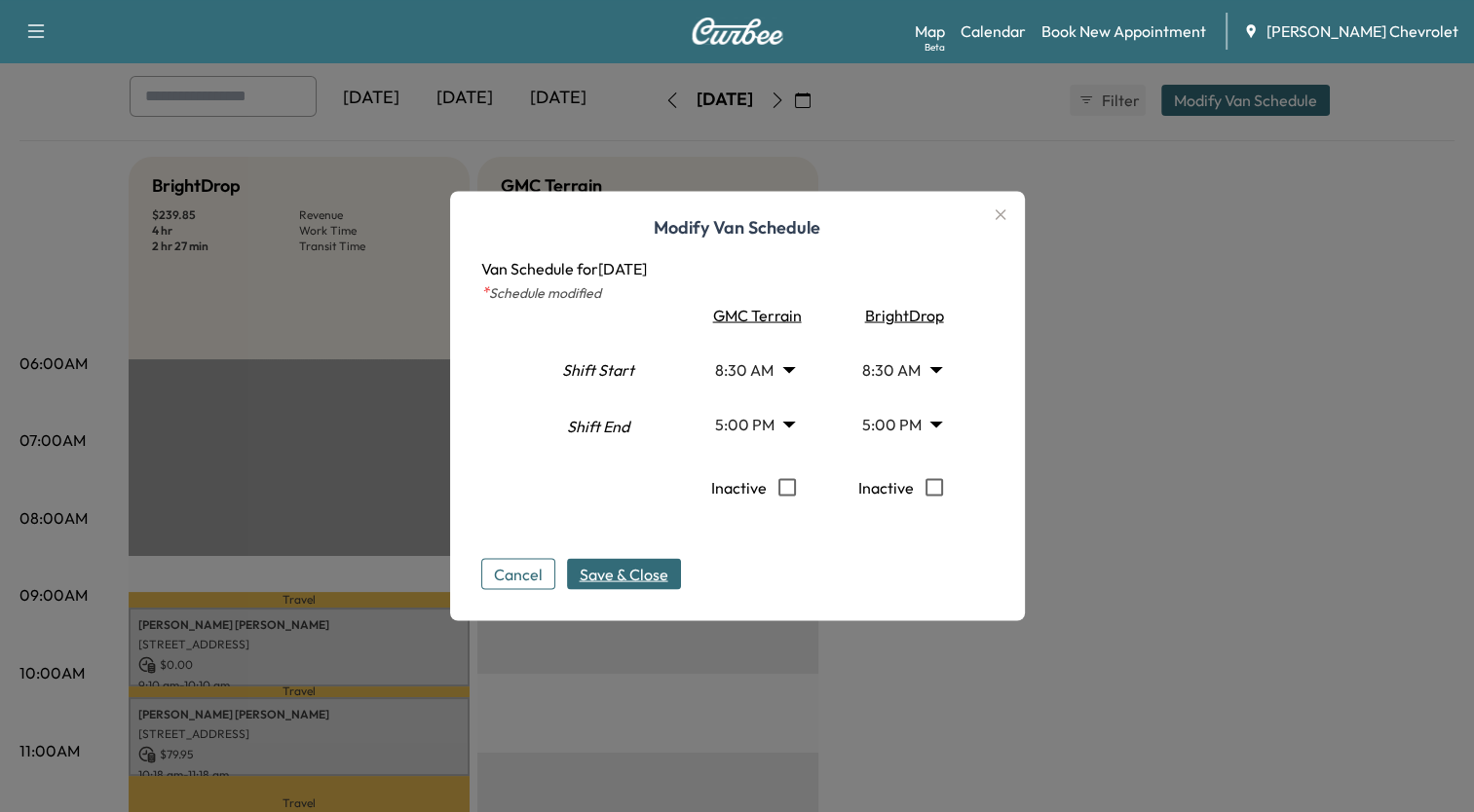
click at [642, 570] on span "Save & Close" at bounding box center [623, 574] width 89 height 23
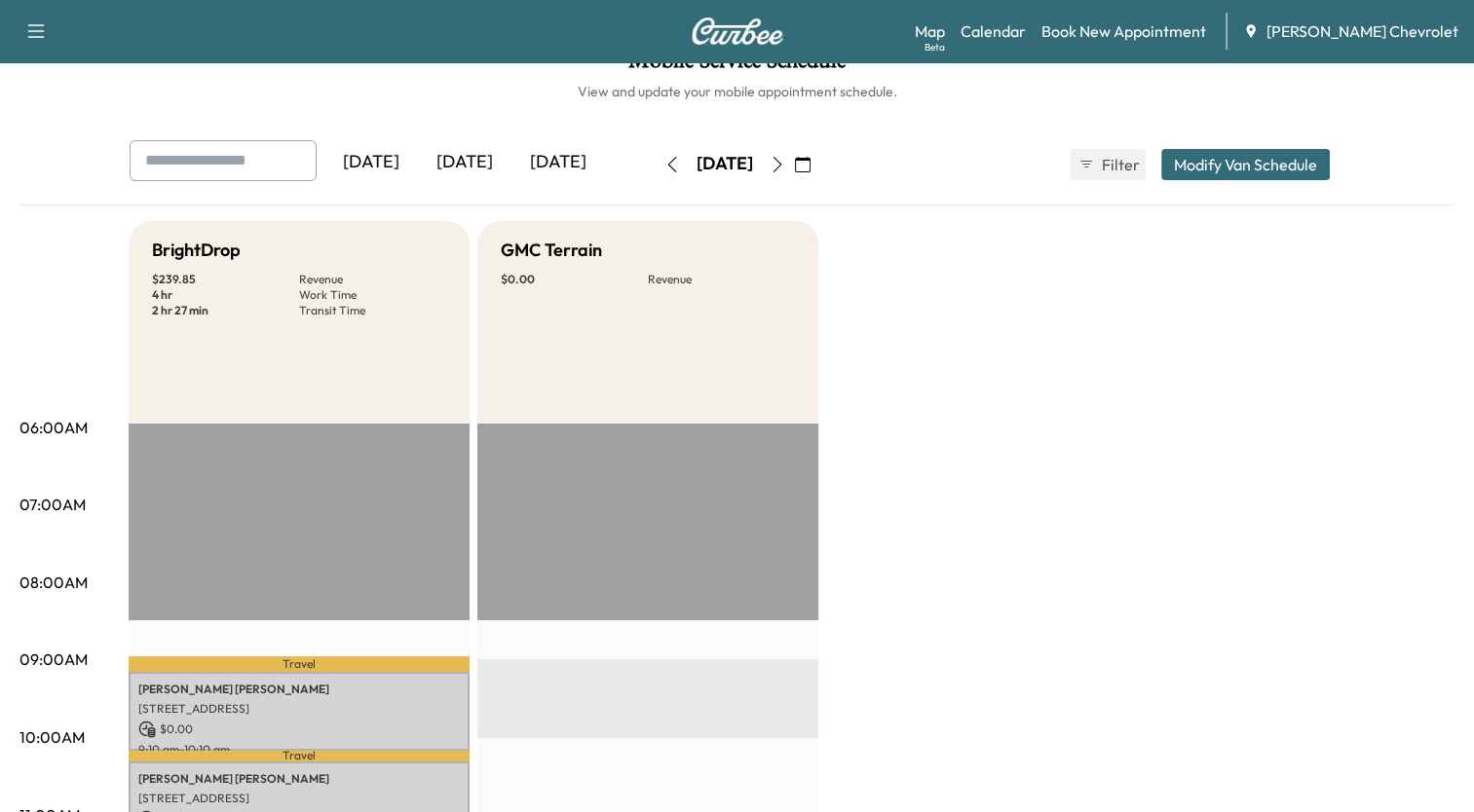
scroll to position [0, 0]
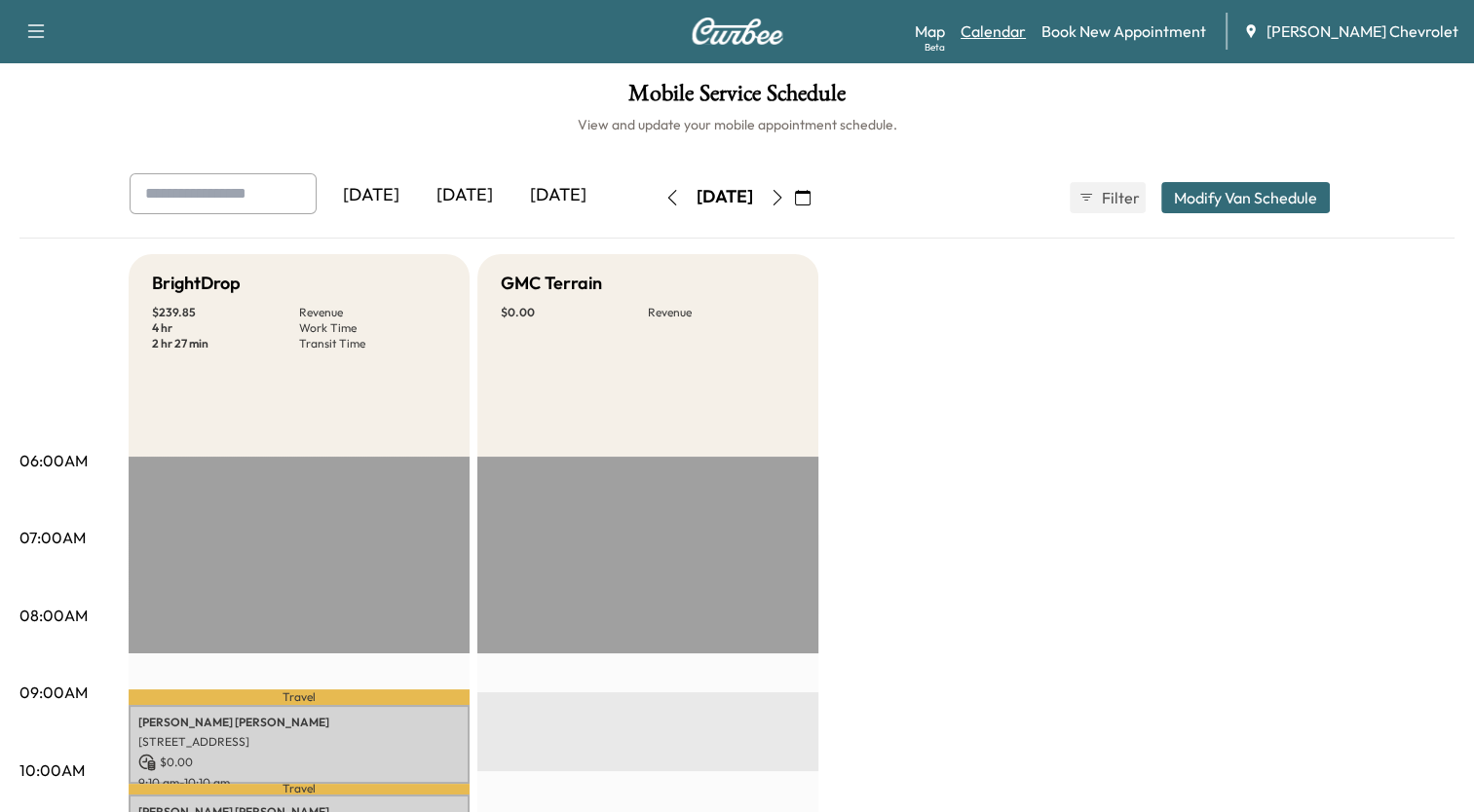
click at [1026, 23] on link "Calendar" at bounding box center [993, 31] width 66 height 23
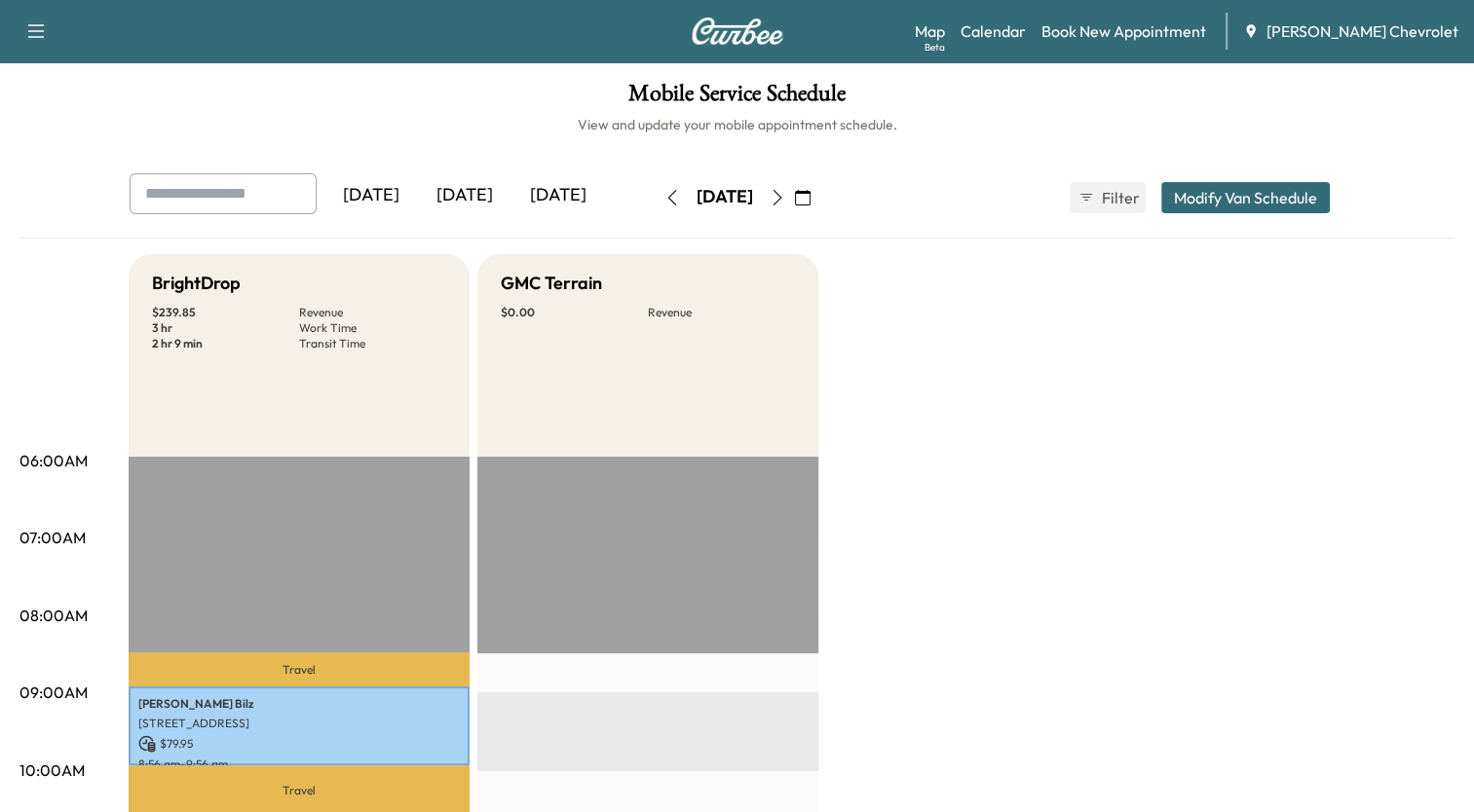
click at [819, 186] on button "button" at bounding box center [803, 198] width 33 height 31
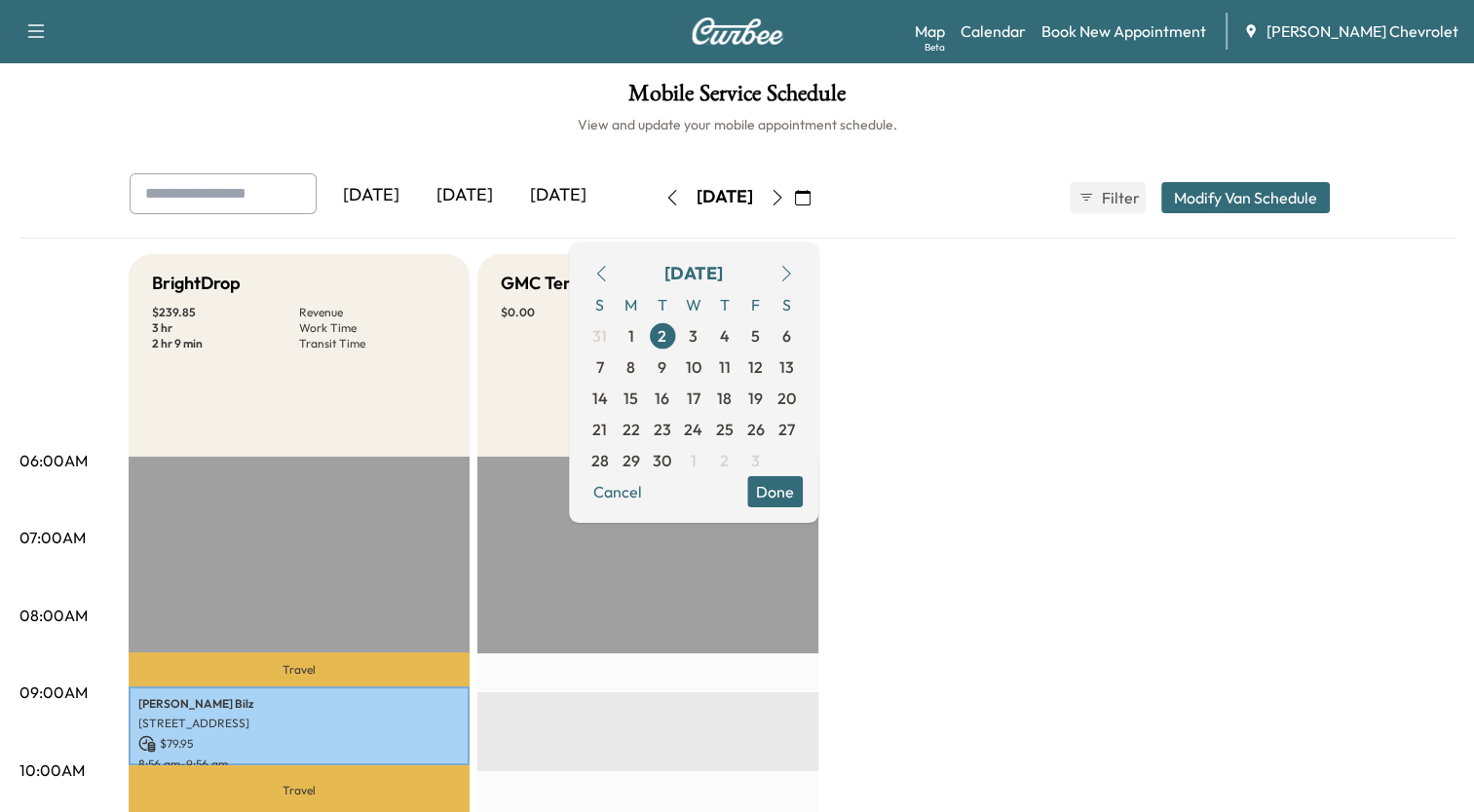
click at [1092, 199] on icon "button" at bounding box center [1086, 198] width 16 height 16
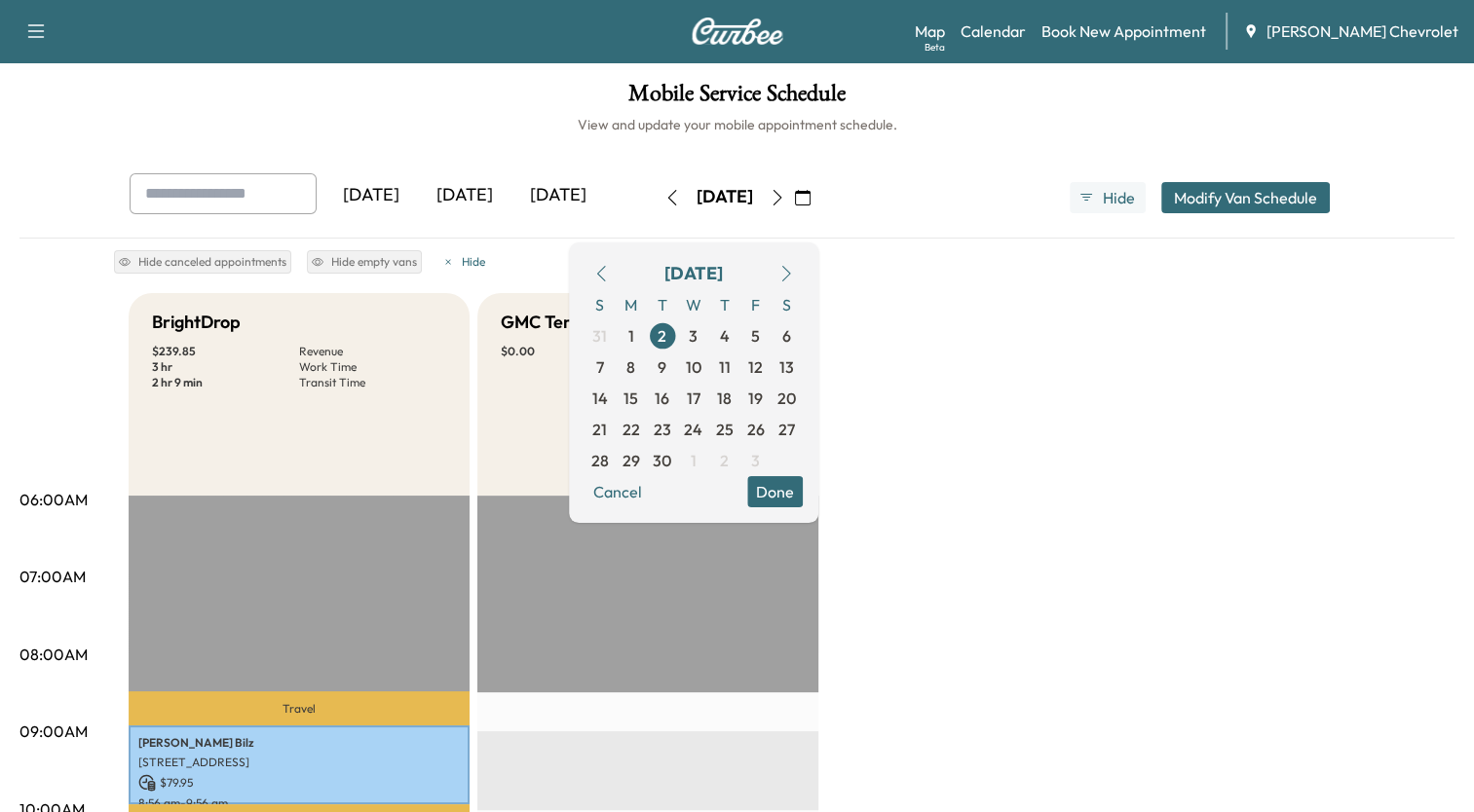
click at [1108, 200] on span "Hide" at bounding box center [1120, 198] width 35 height 23
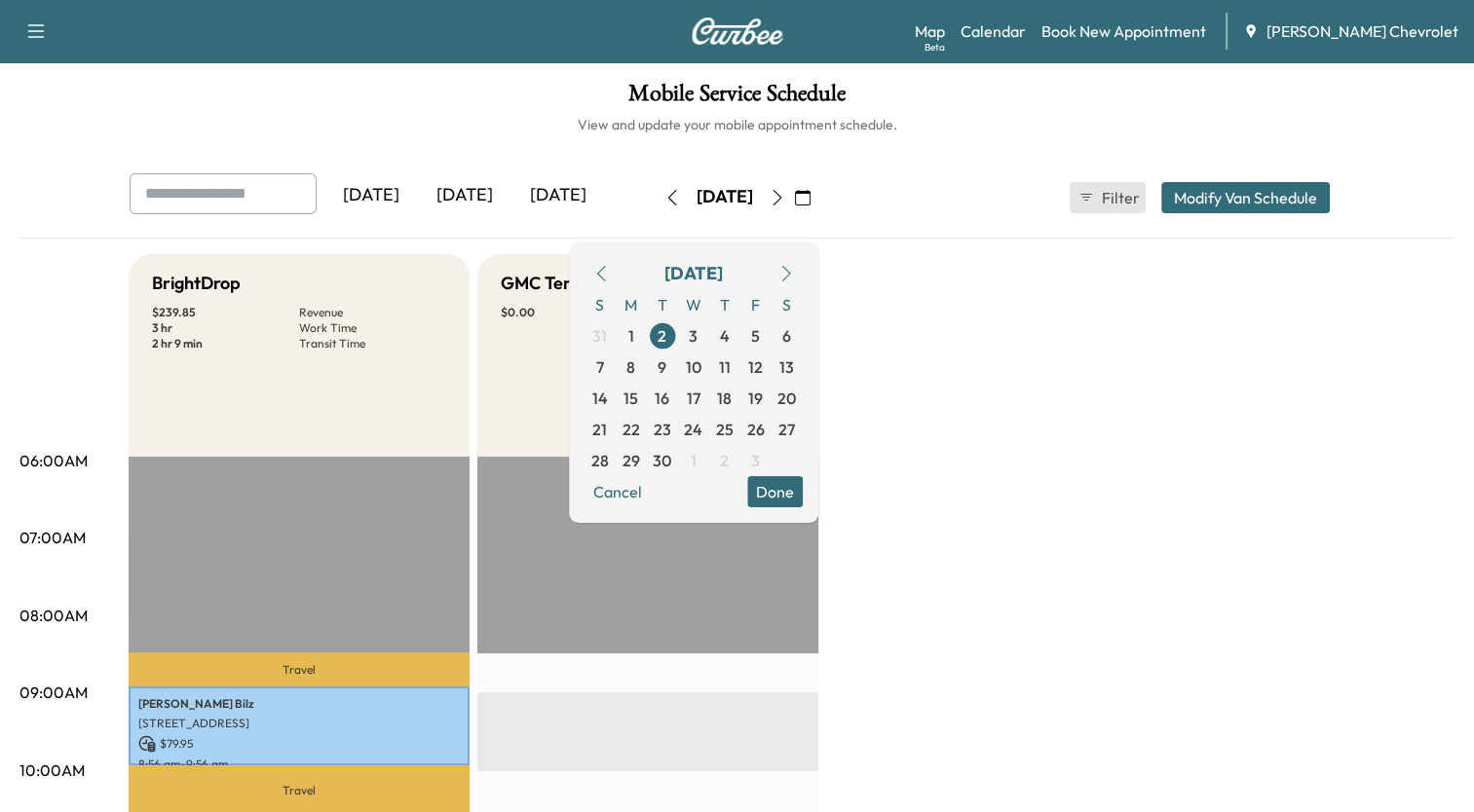
click at [1108, 200] on span "Filter" at bounding box center [1120, 198] width 35 height 23
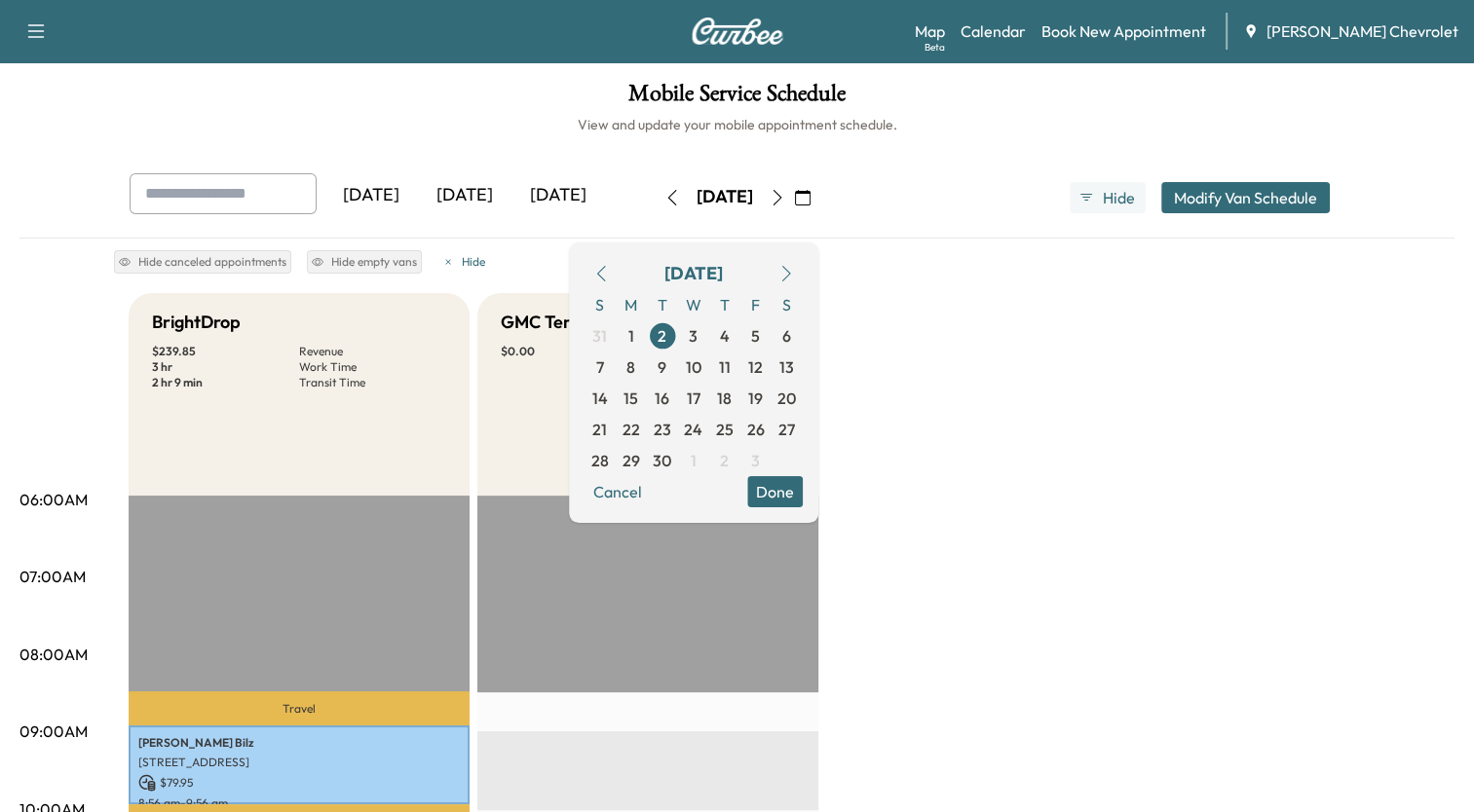
click at [803, 486] on button "Done" at bounding box center [775, 492] width 56 height 31
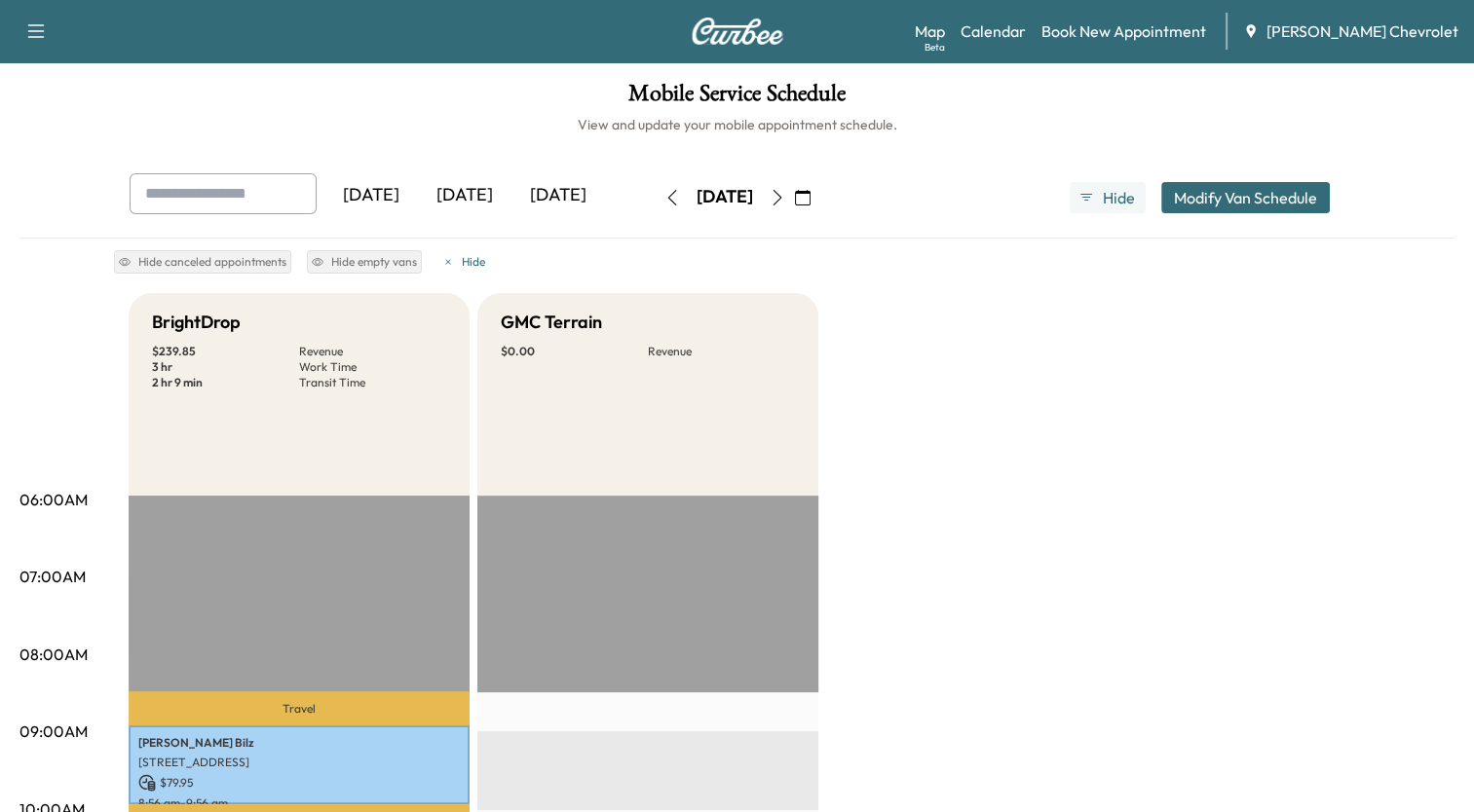
click at [28, 34] on icon "button" at bounding box center [36, 31] width 23 height 23
click at [44, 61] on link "Support" at bounding box center [69, 68] width 73 height 23
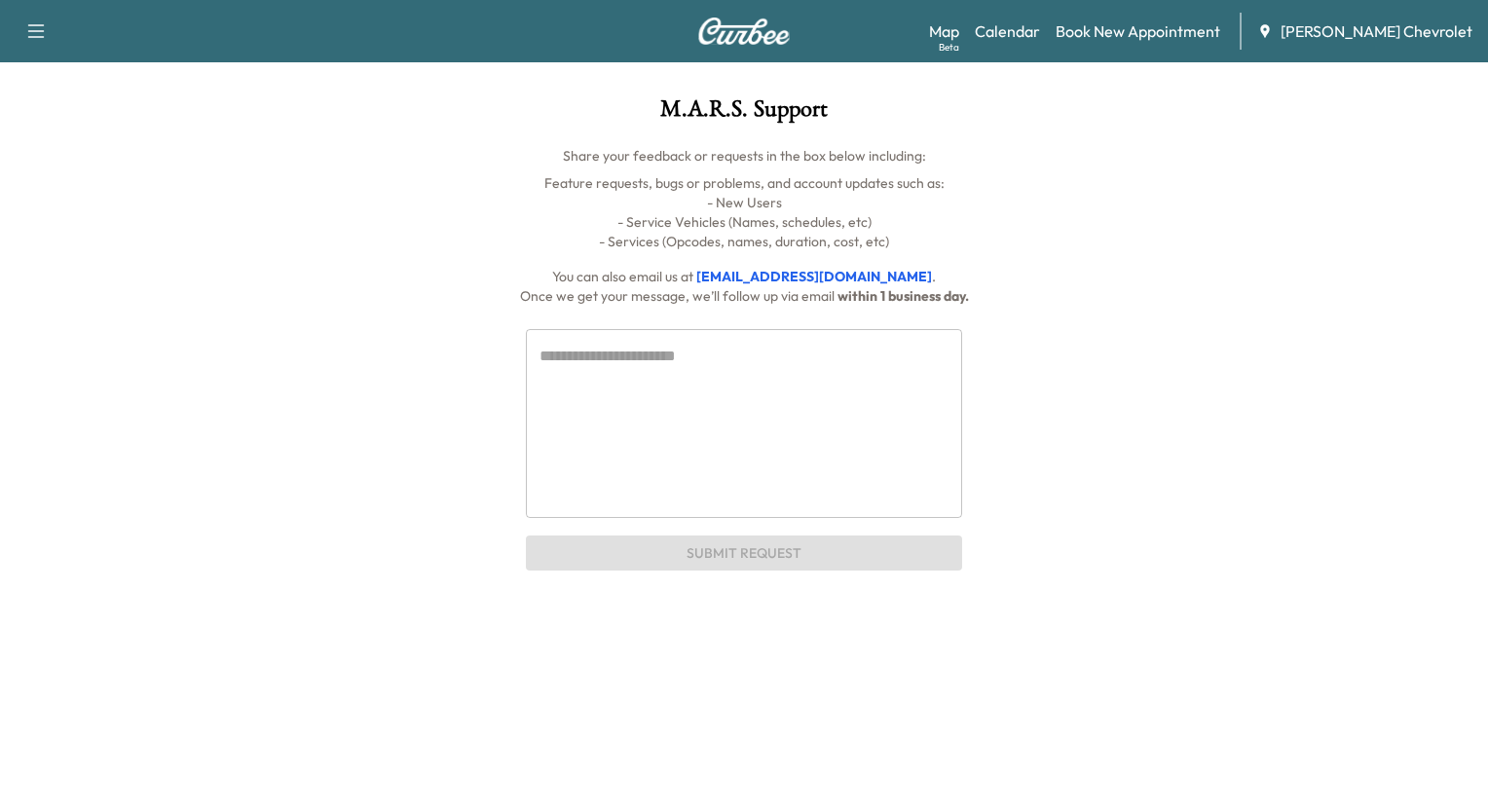
click at [583, 356] on textarea at bounding box center [744, 423] width 409 height 157
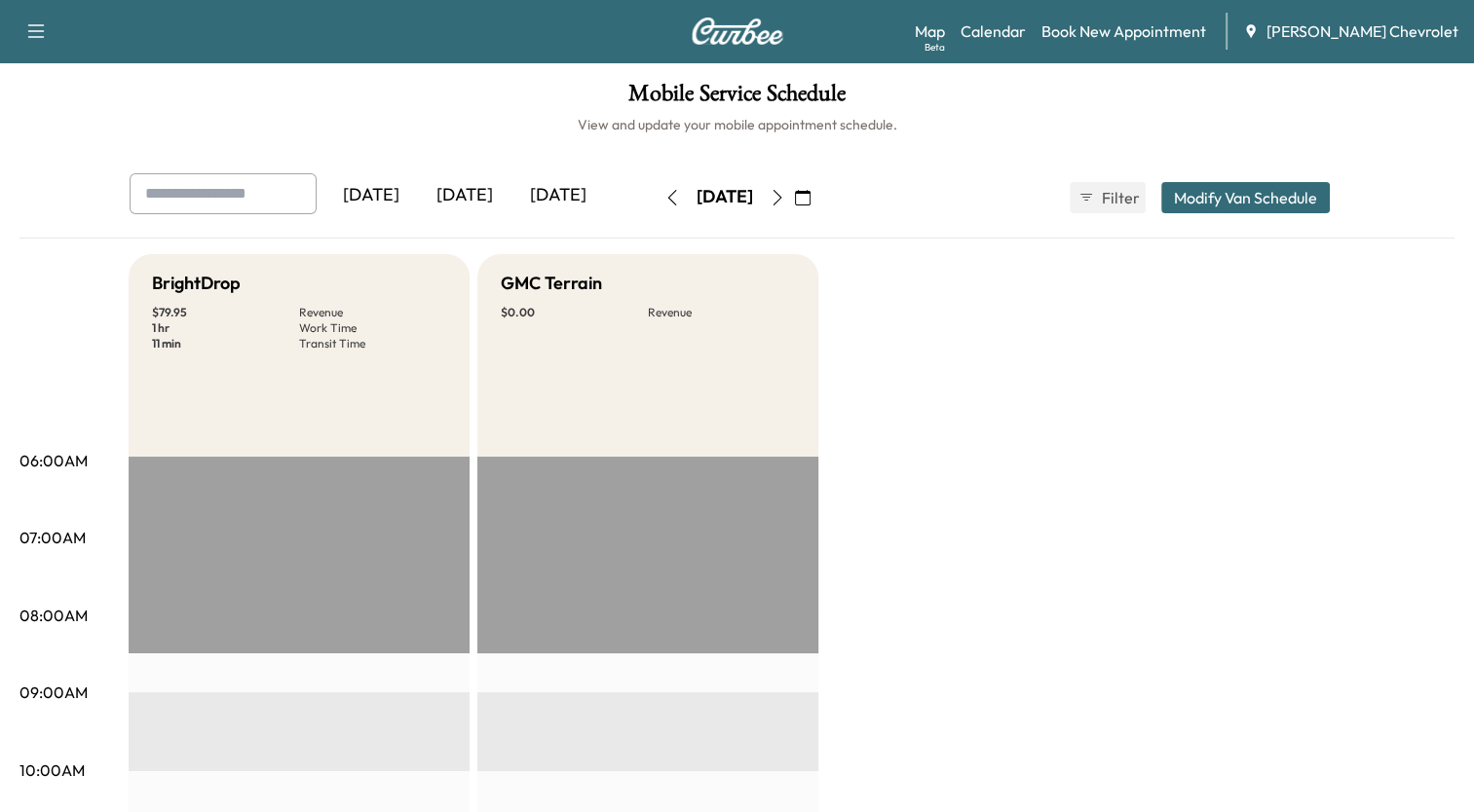
click at [810, 201] on icon "button" at bounding box center [803, 198] width 16 height 16
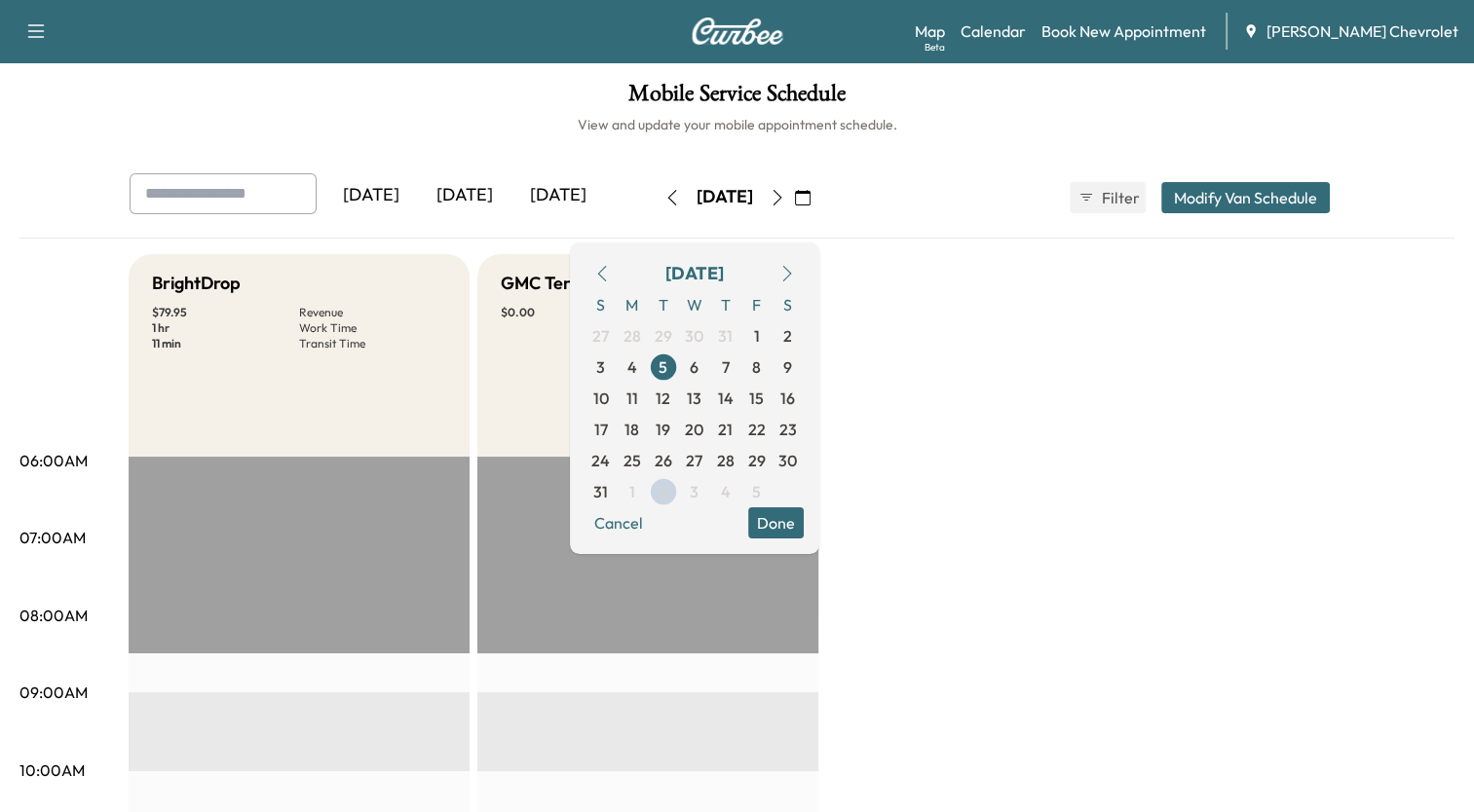
click at [795, 274] on icon "button" at bounding box center [787, 274] width 16 height 16
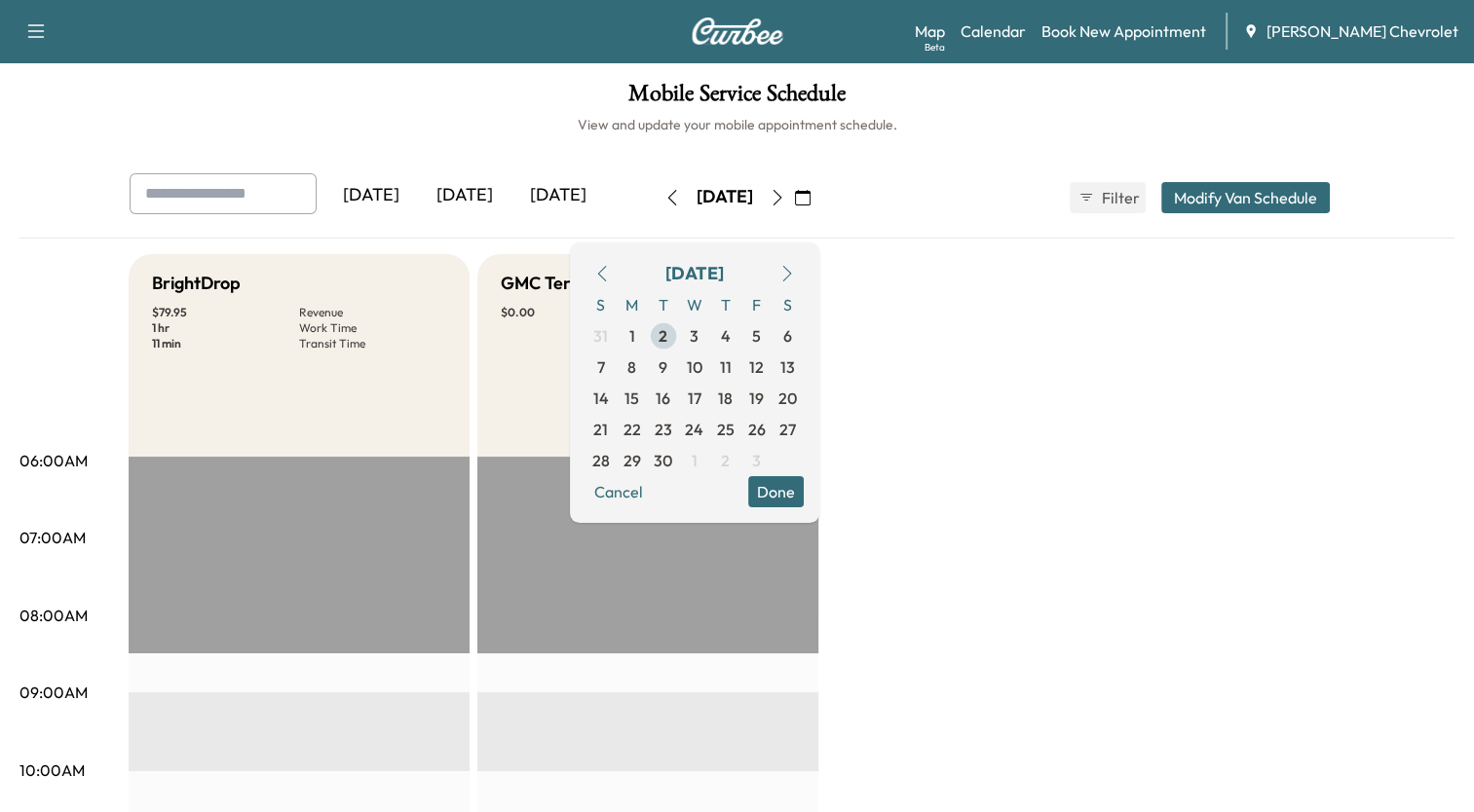
click at [668, 334] on span "2" at bounding box center [663, 337] width 9 height 23
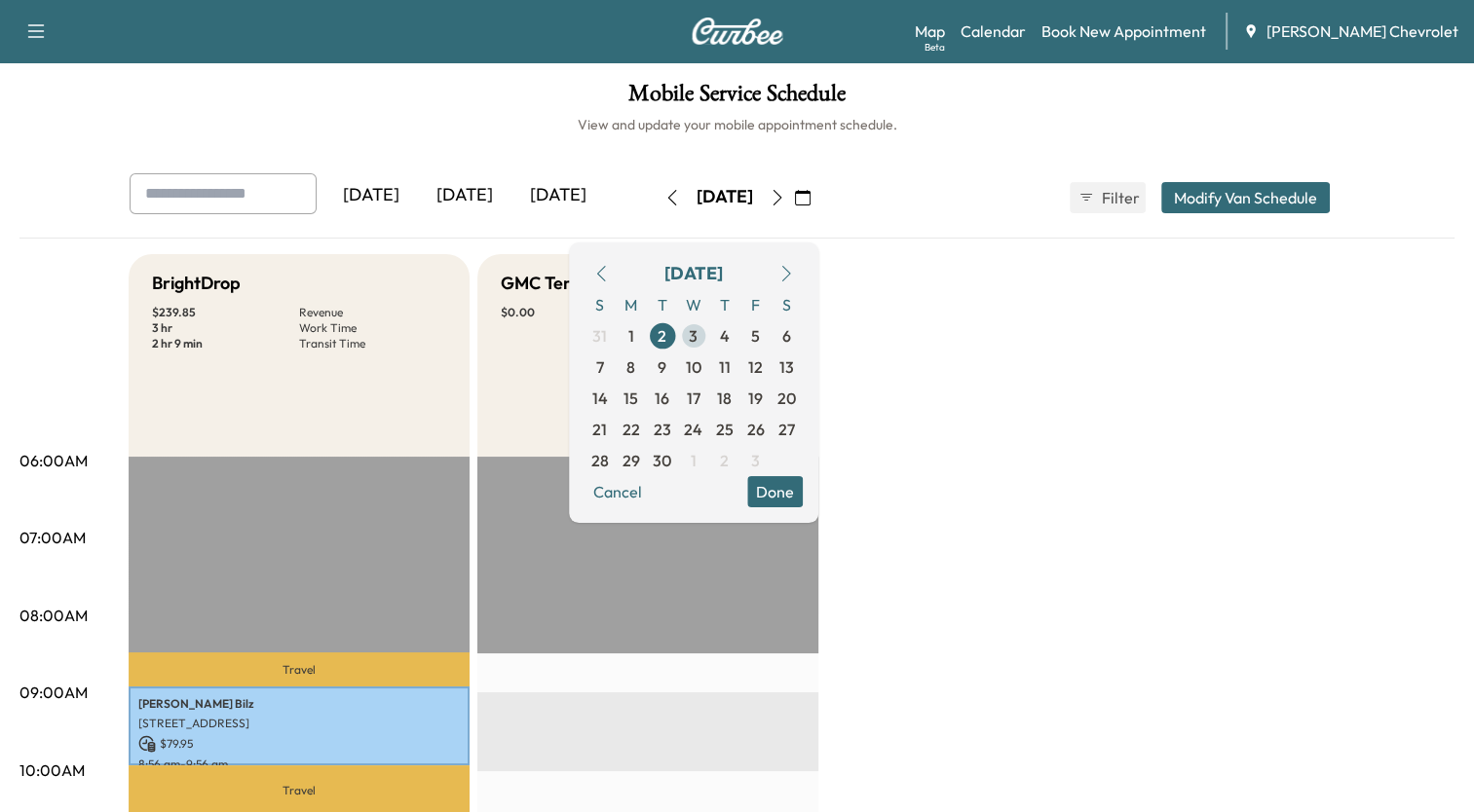
click at [698, 333] on span "3" at bounding box center [693, 337] width 9 height 23
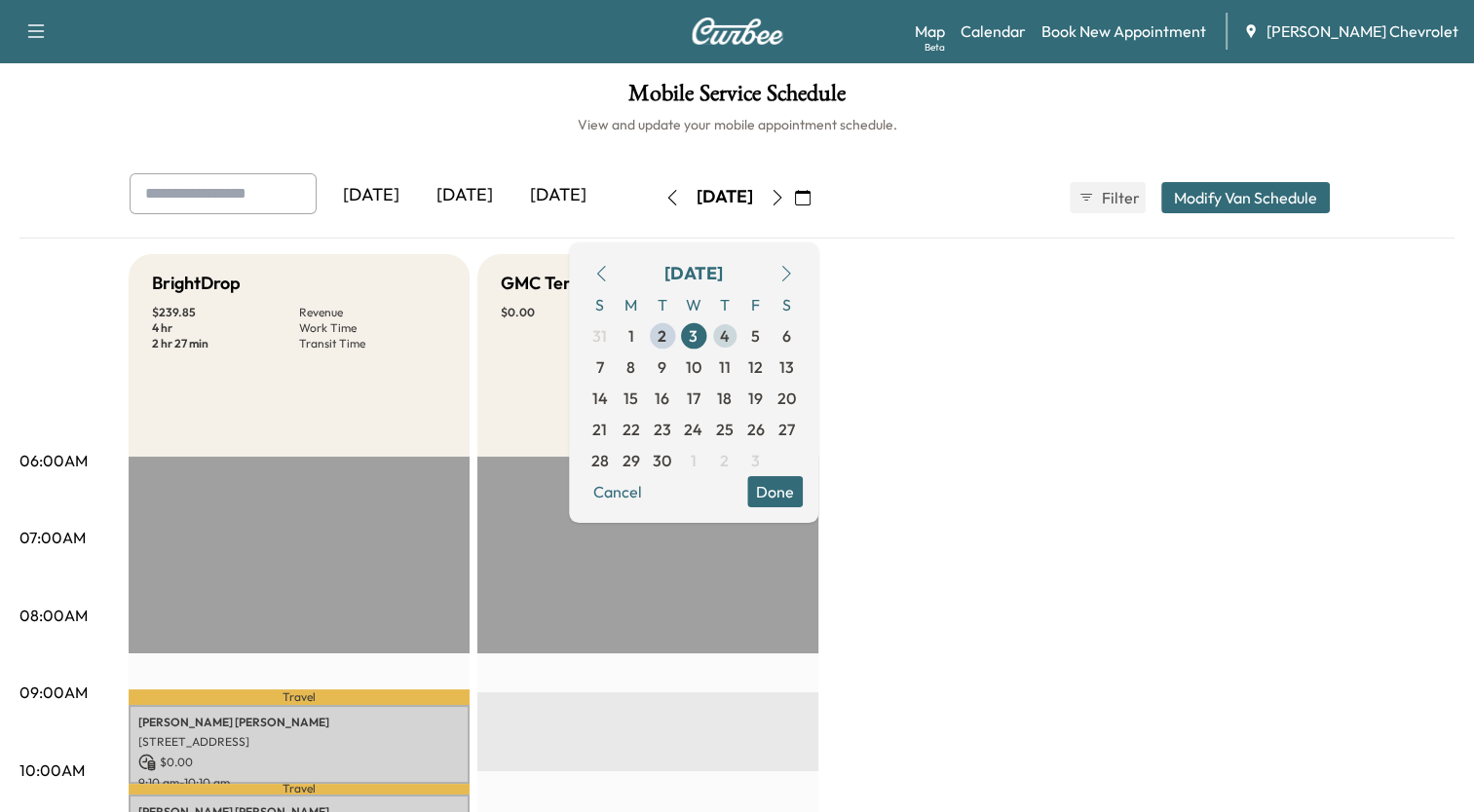
click at [730, 338] on span "4" at bounding box center [725, 337] width 10 height 23
